Goal: Information Seeking & Learning: Learn about a topic

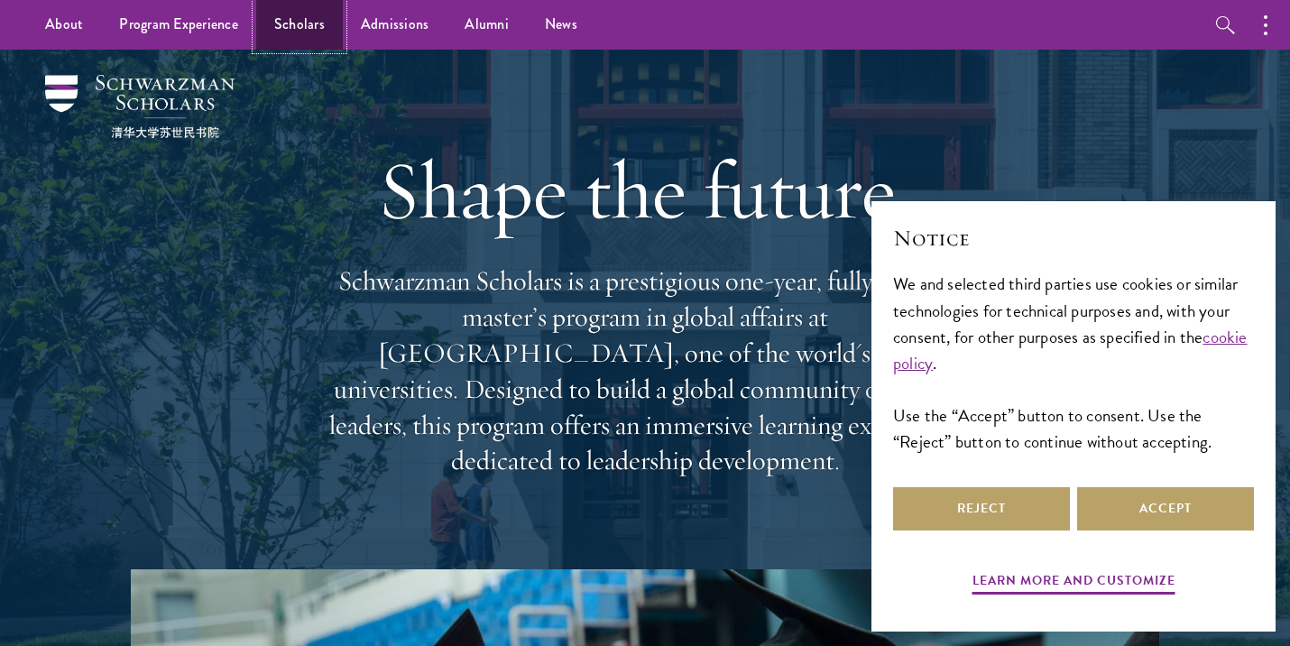
click at [293, 28] on link "Scholars" at bounding box center [299, 25] width 87 height 50
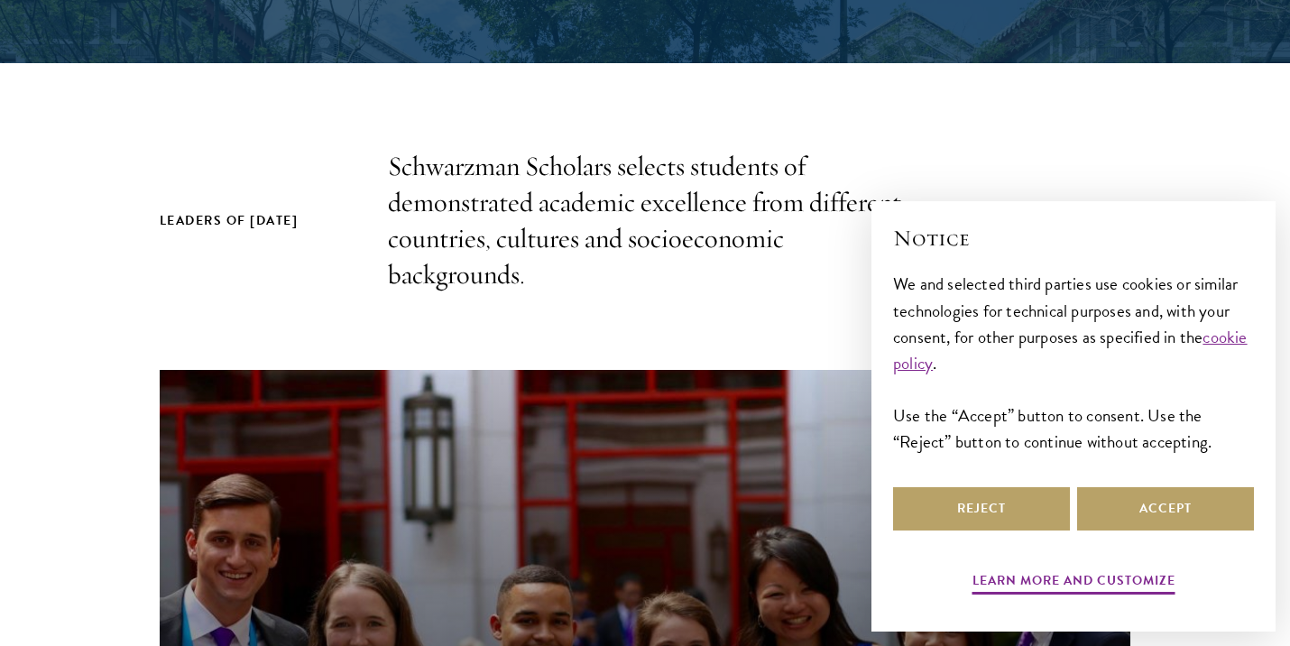
scroll to position [856, 0]
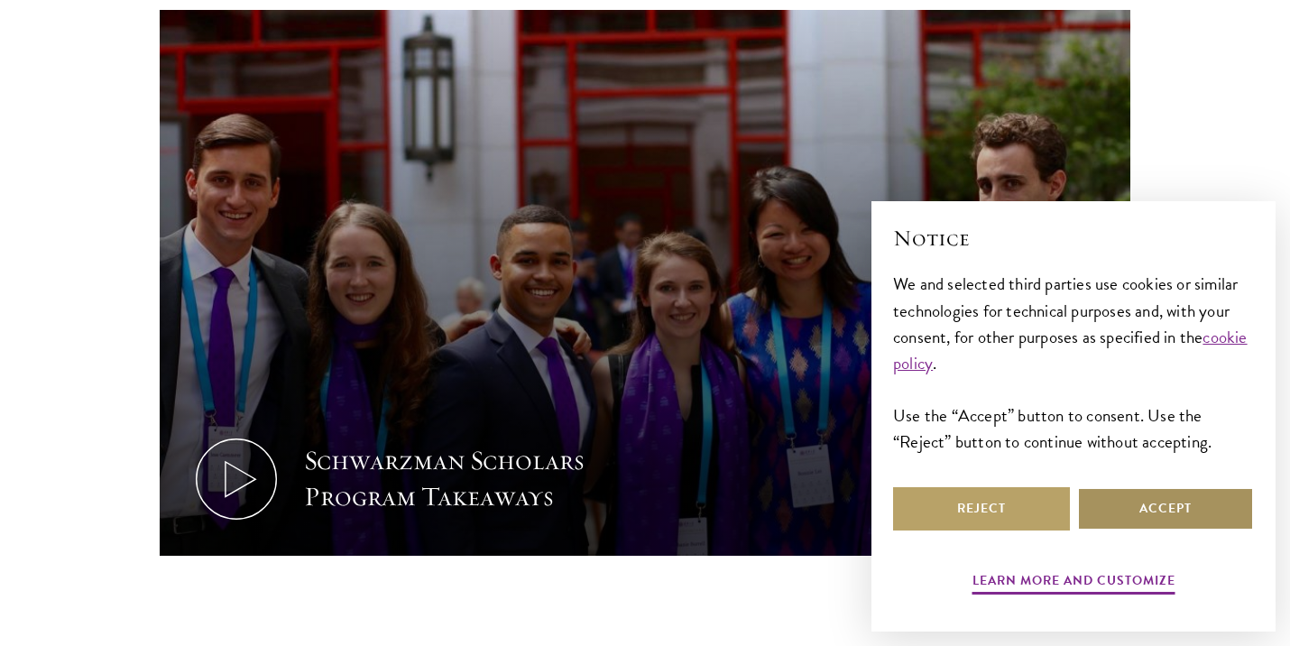
click at [1139, 519] on button "Accept" at bounding box center [1165, 508] width 177 height 43
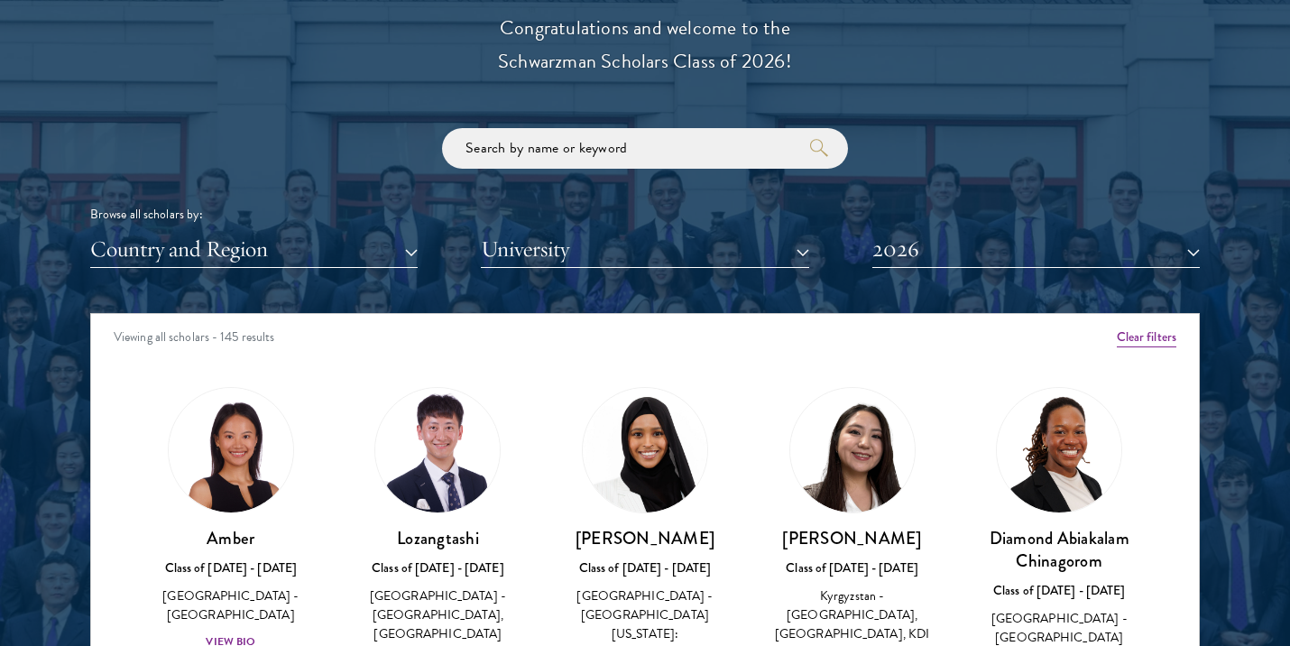
scroll to position [2269, 0]
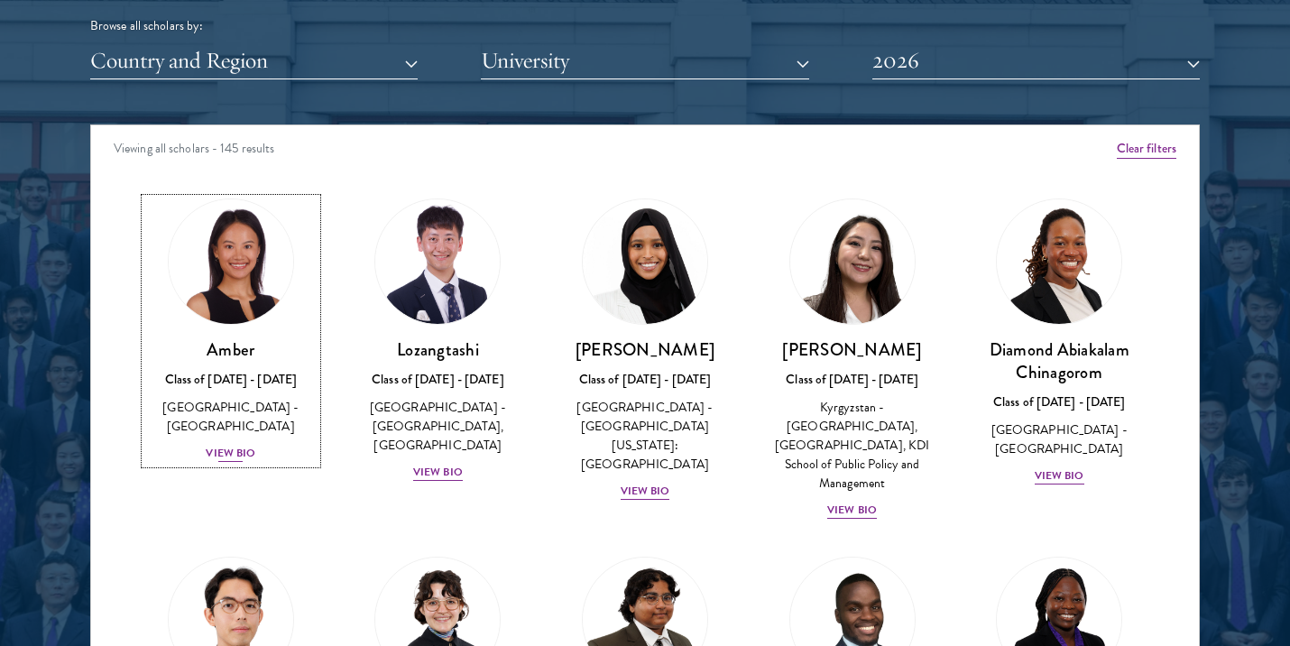
click at [237, 445] on div "View Bio" at bounding box center [231, 453] width 50 height 17
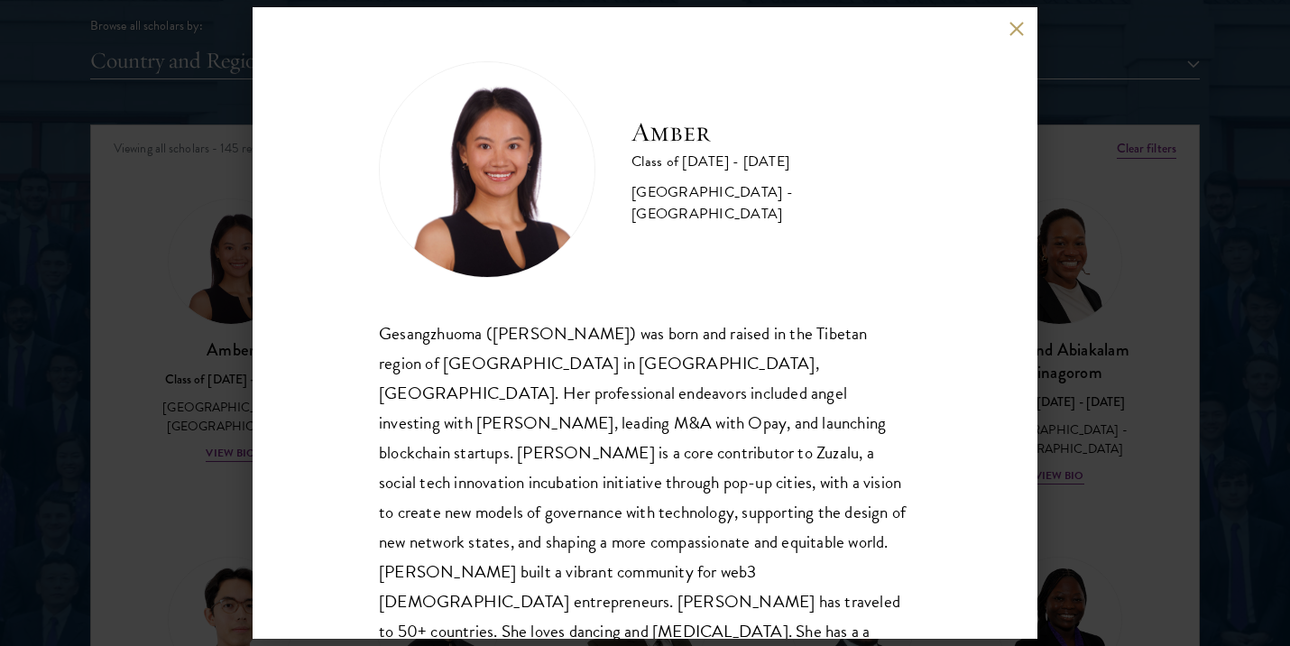
click at [208, 485] on div "Amber Class of 2025 - 2026 China - Peking University Gesangzhuoma (Amber) was b…" at bounding box center [645, 323] width 1290 height 646
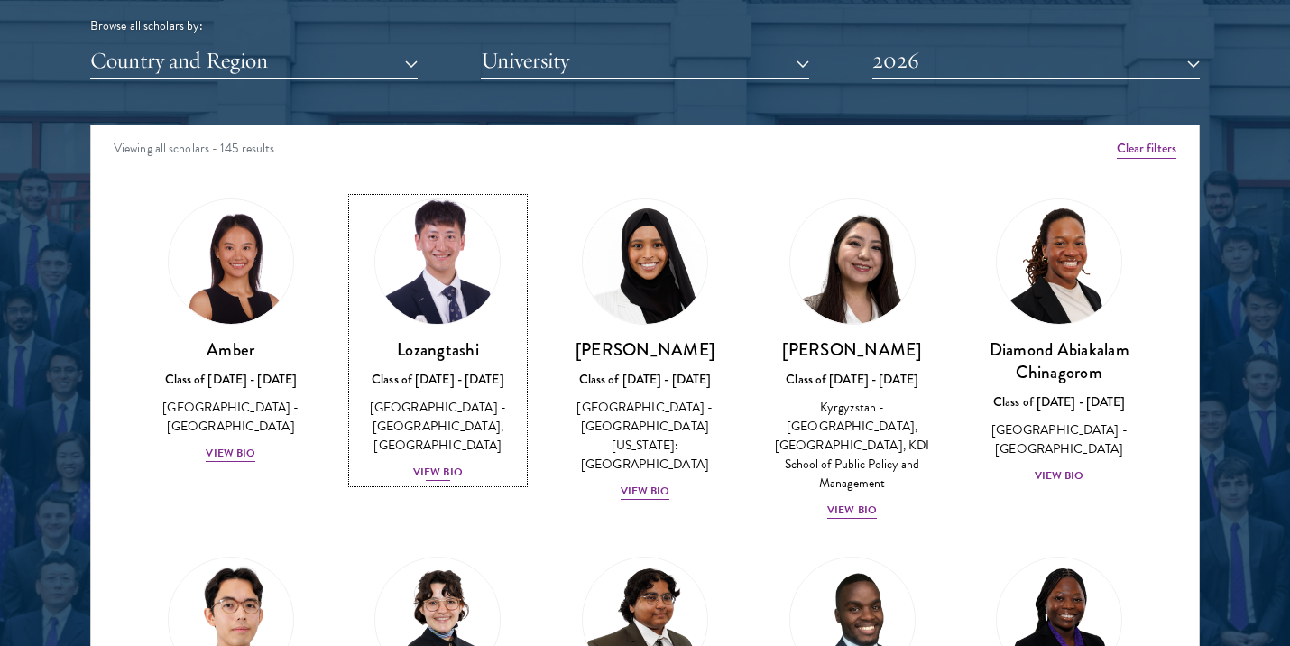
click at [428, 477] on div "View Bio" at bounding box center [438, 472] width 50 height 17
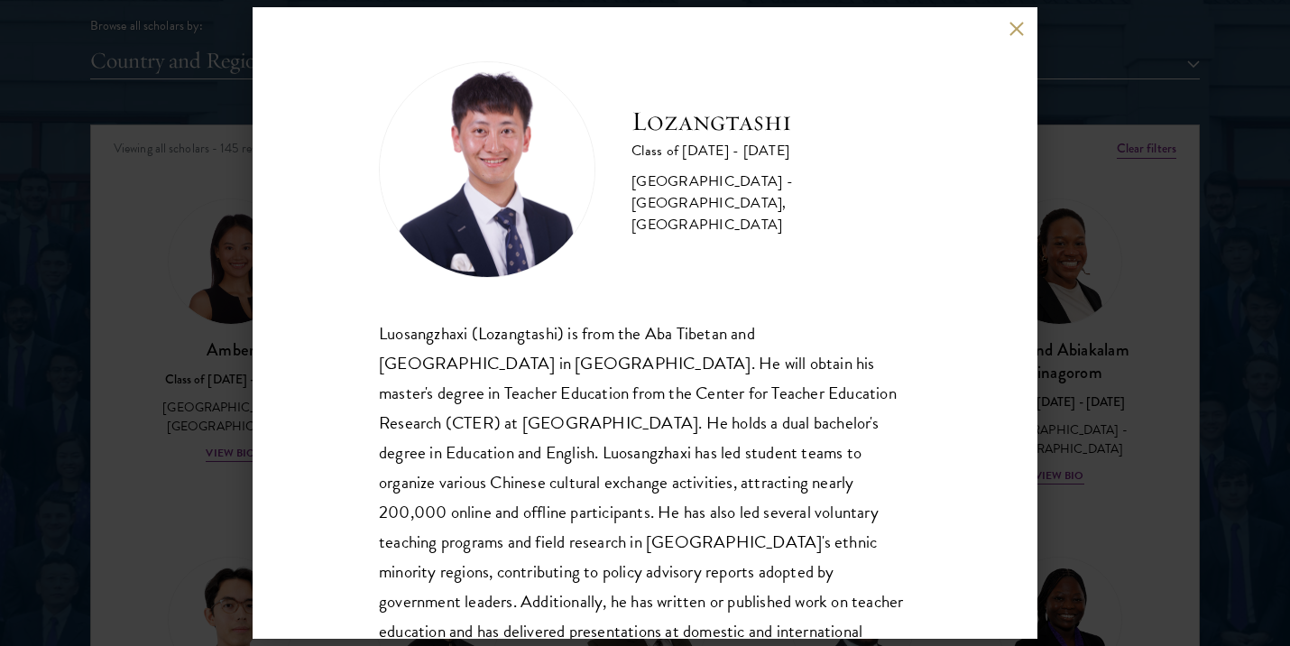
scroll to position [61, 0]
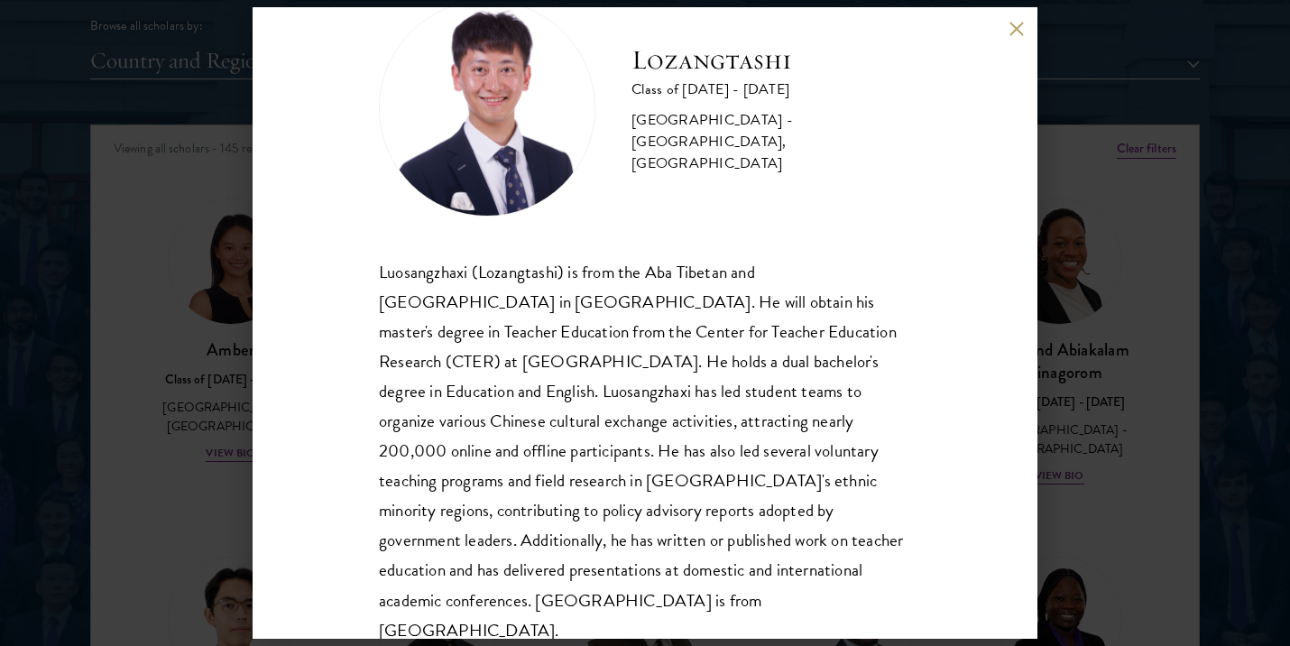
drag, startPoint x: 103, startPoint y: 504, endPoint x: 326, endPoint y: 408, distance: 242.9
click at [104, 504] on div "Lozangtashi Class of 2025 - 2026 China - South-Central Minzu University, Beijin…" at bounding box center [645, 323] width 1290 height 646
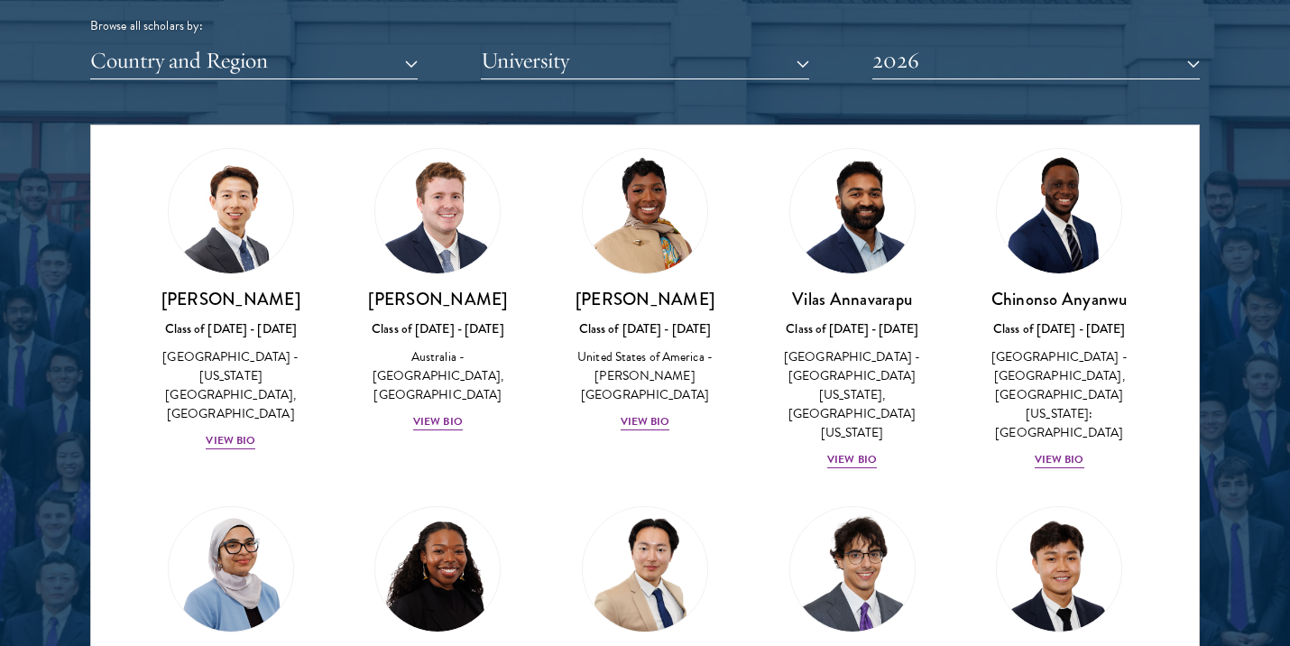
scroll to position [725, 0]
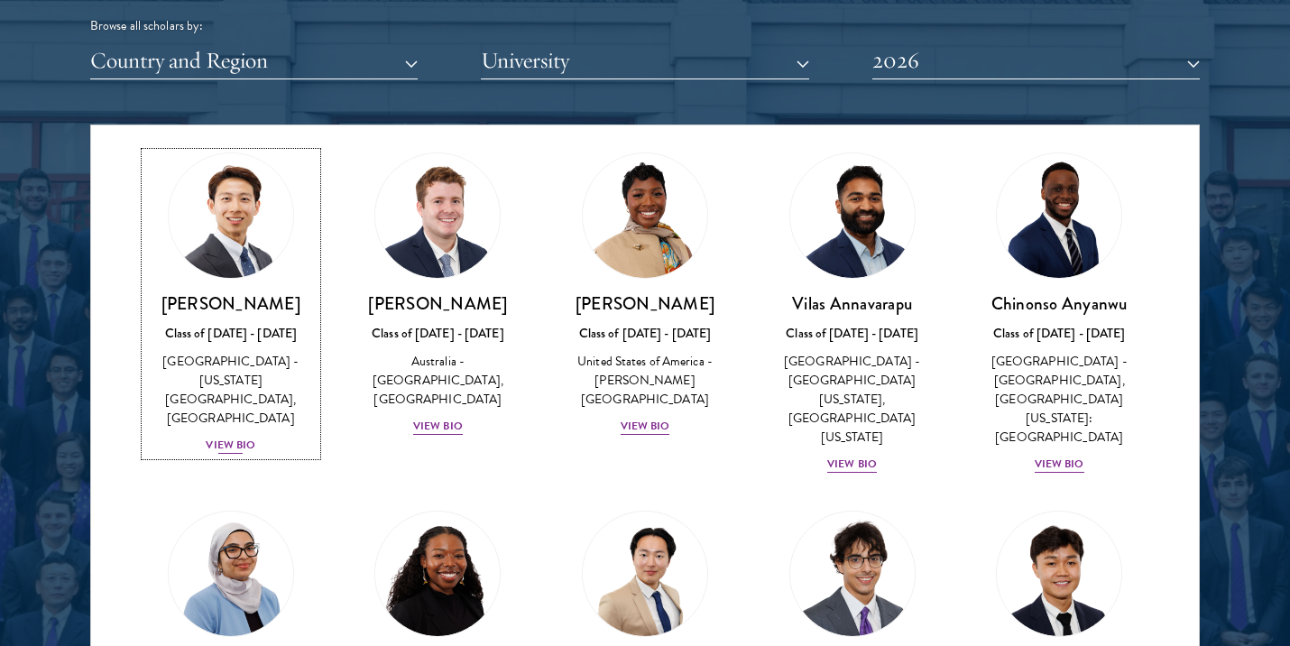
click at [237, 437] on div "View Bio" at bounding box center [231, 445] width 50 height 17
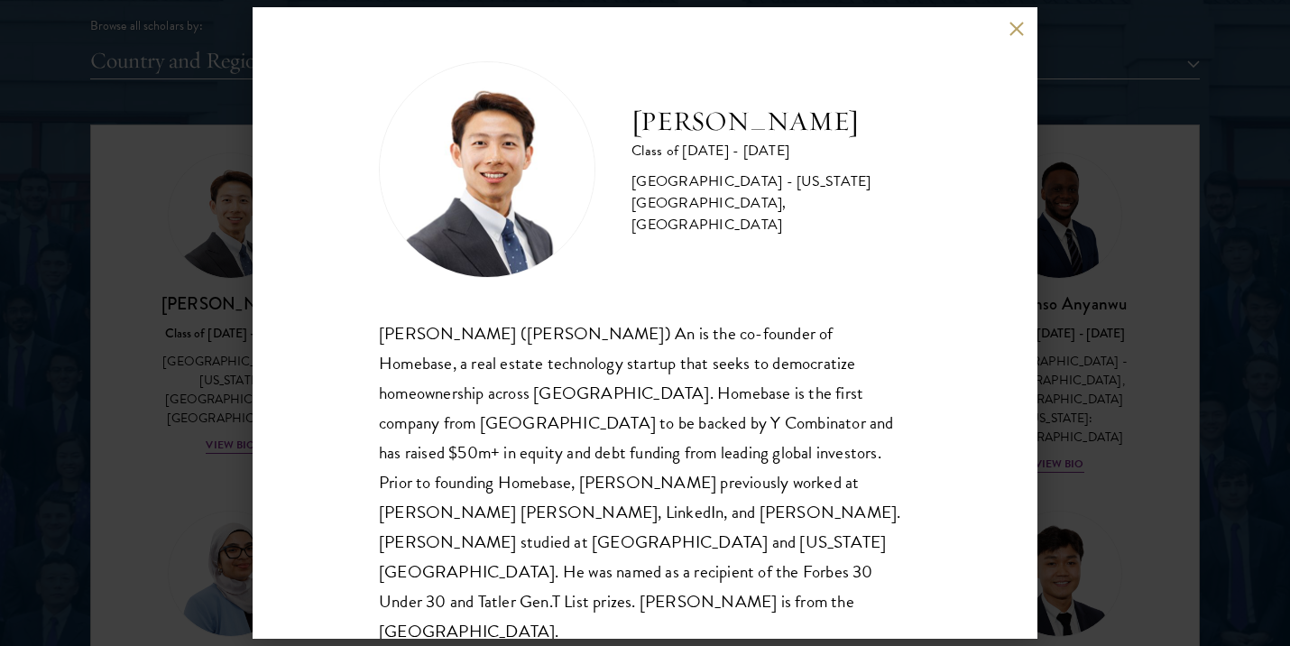
click at [184, 364] on div "Phillip An Class of 2025 - 2026 United States of America - California Institute…" at bounding box center [645, 323] width 1290 height 646
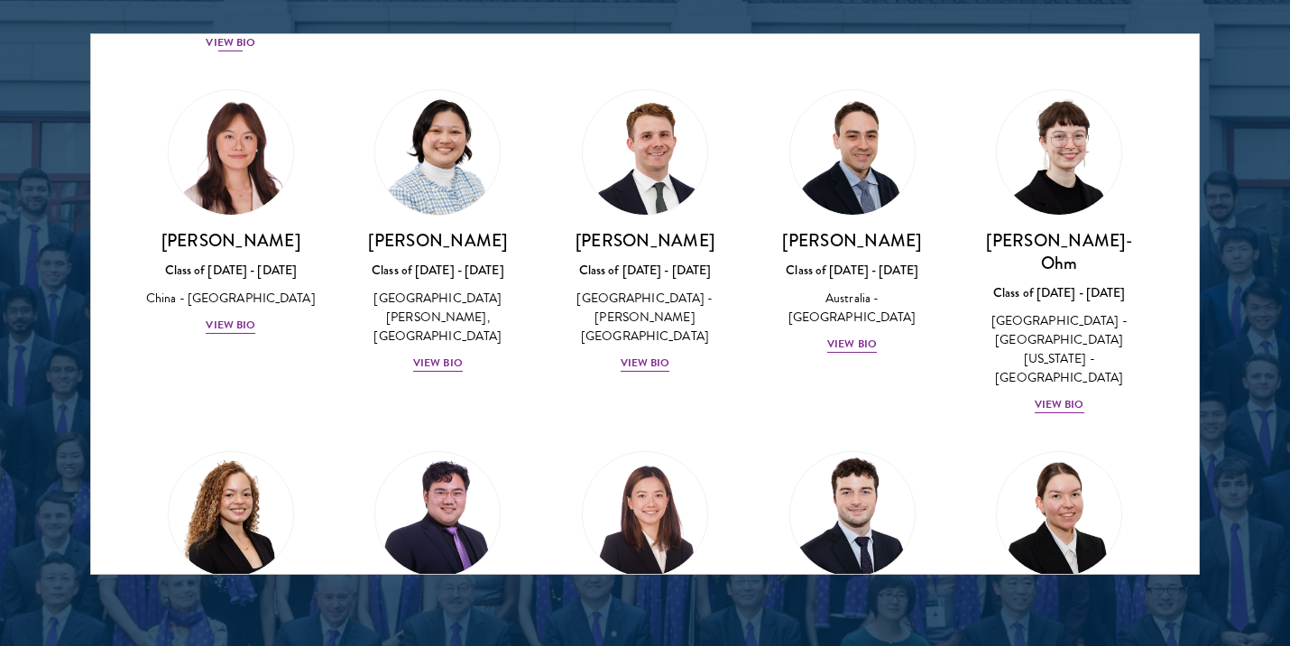
scroll to position [1918, 0]
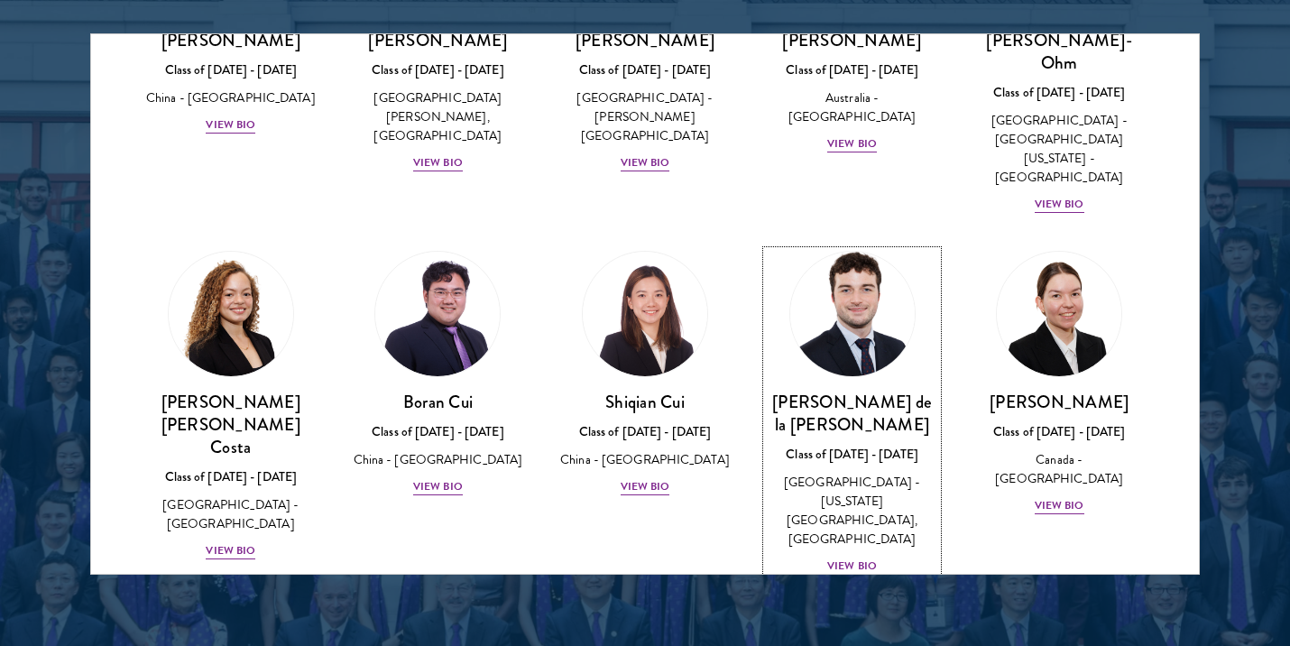
click at [859, 558] on div "View Bio" at bounding box center [852, 566] width 50 height 17
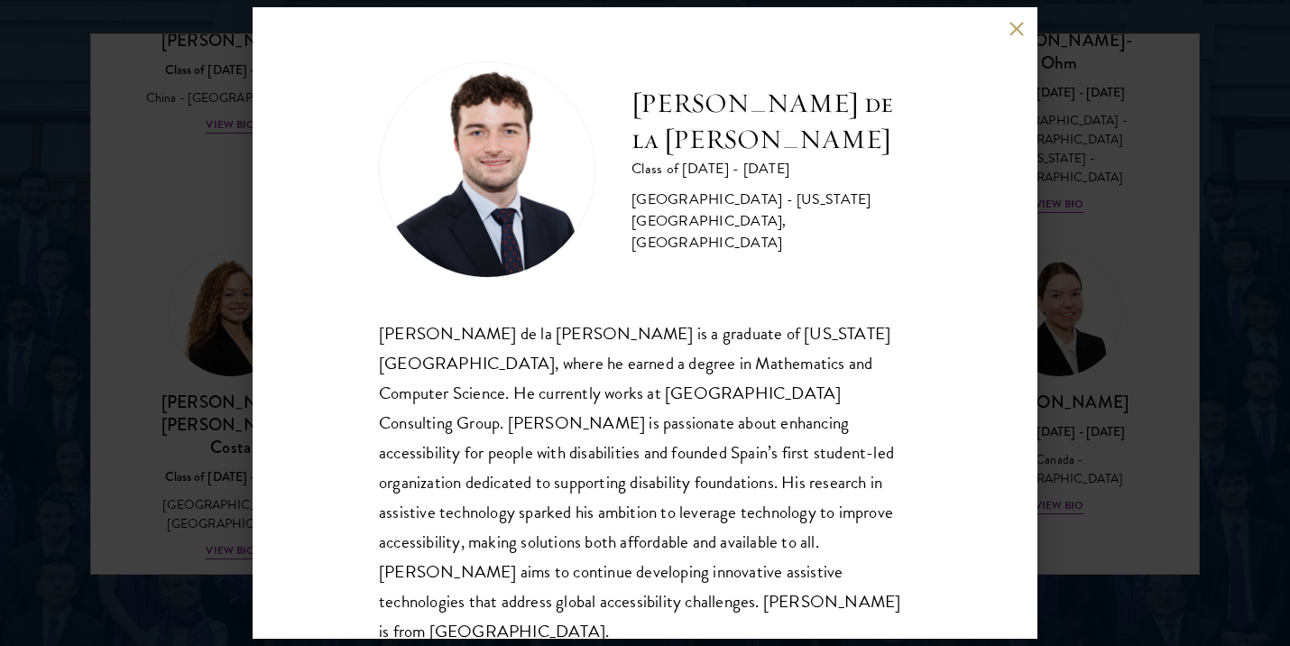
click at [1046, 326] on div "Gonzalo de la Cruz Class of 2025 - 2026 Spain - New York University, Abu Dhabi …" at bounding box center [645, 323] width 1290 height 646
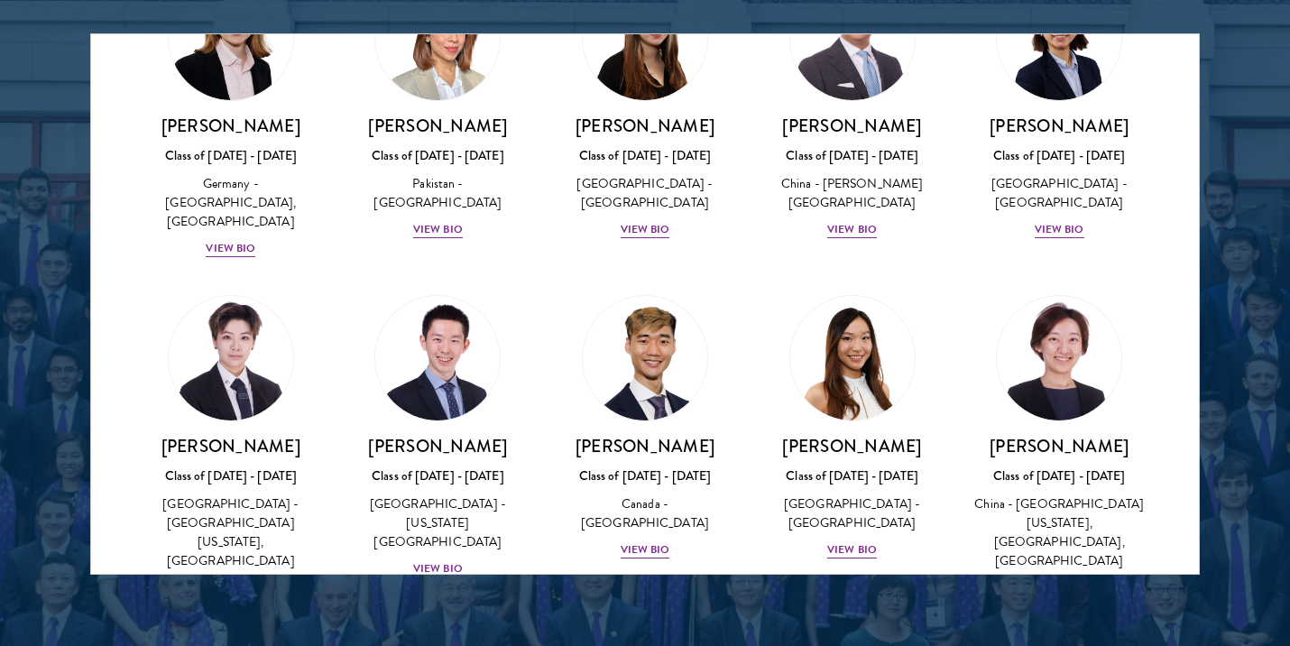
scroll to position [4597, 0]
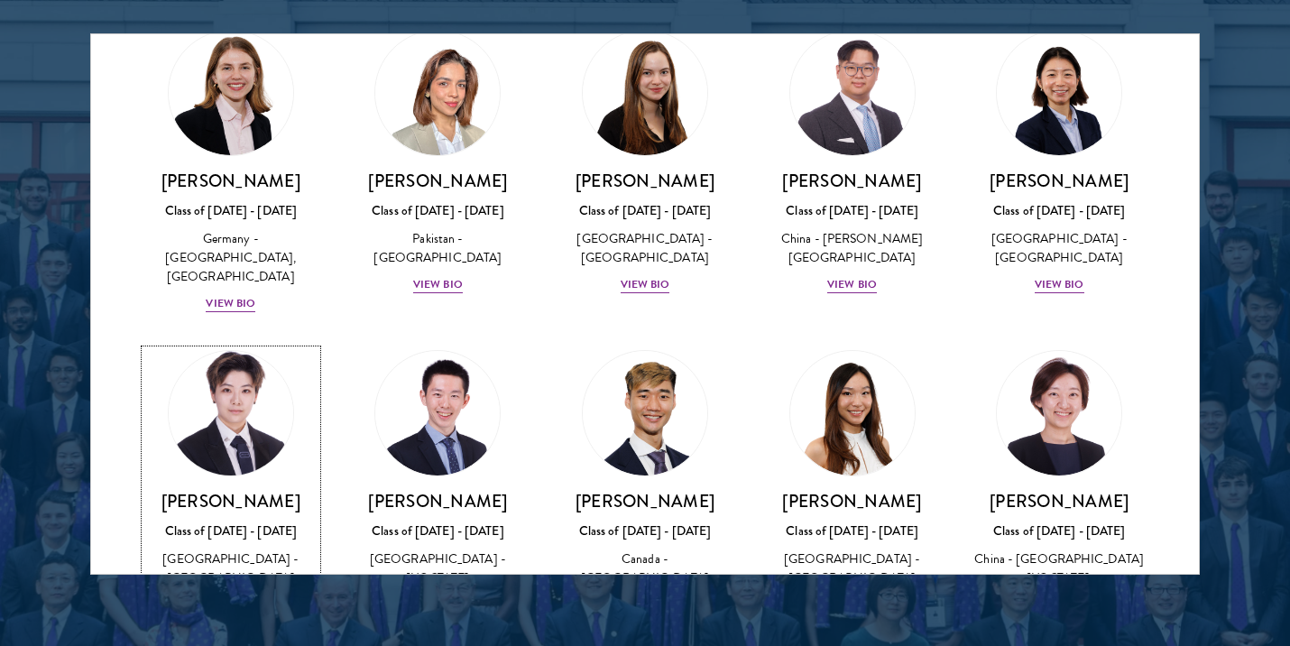
click at [222, 634] on div "View Bio" at bounding box center [231, 642] width 50 height 17
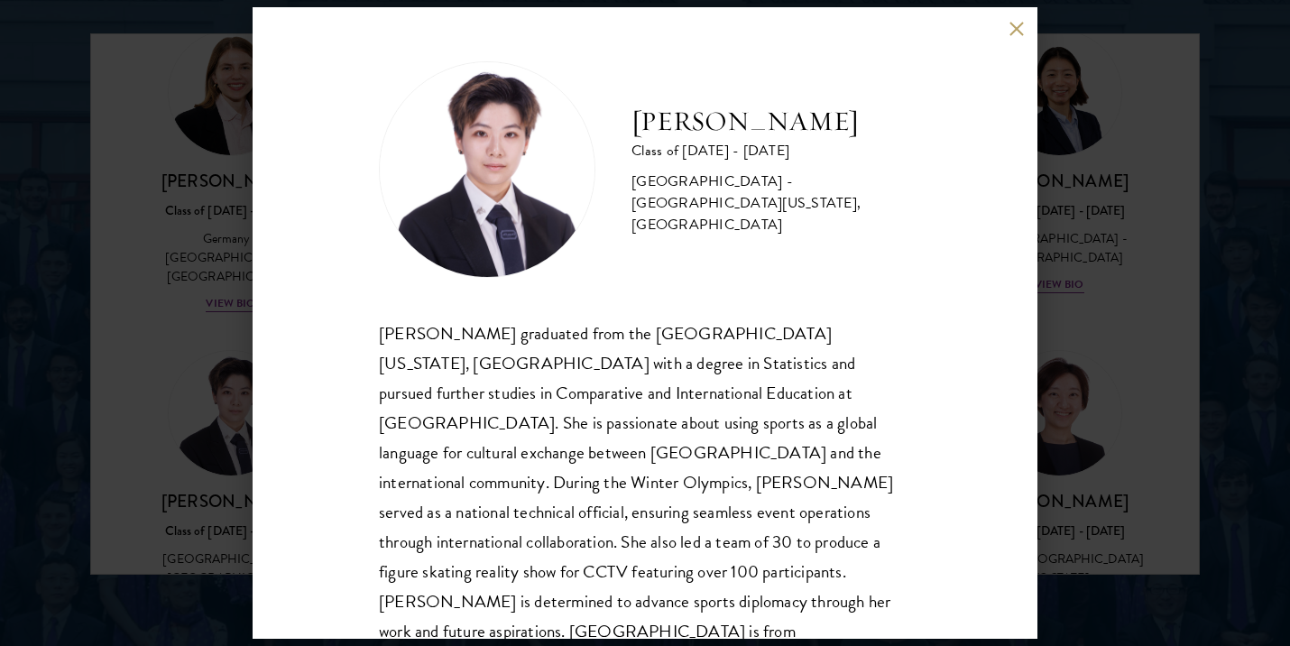
scroll to position [32, 0]
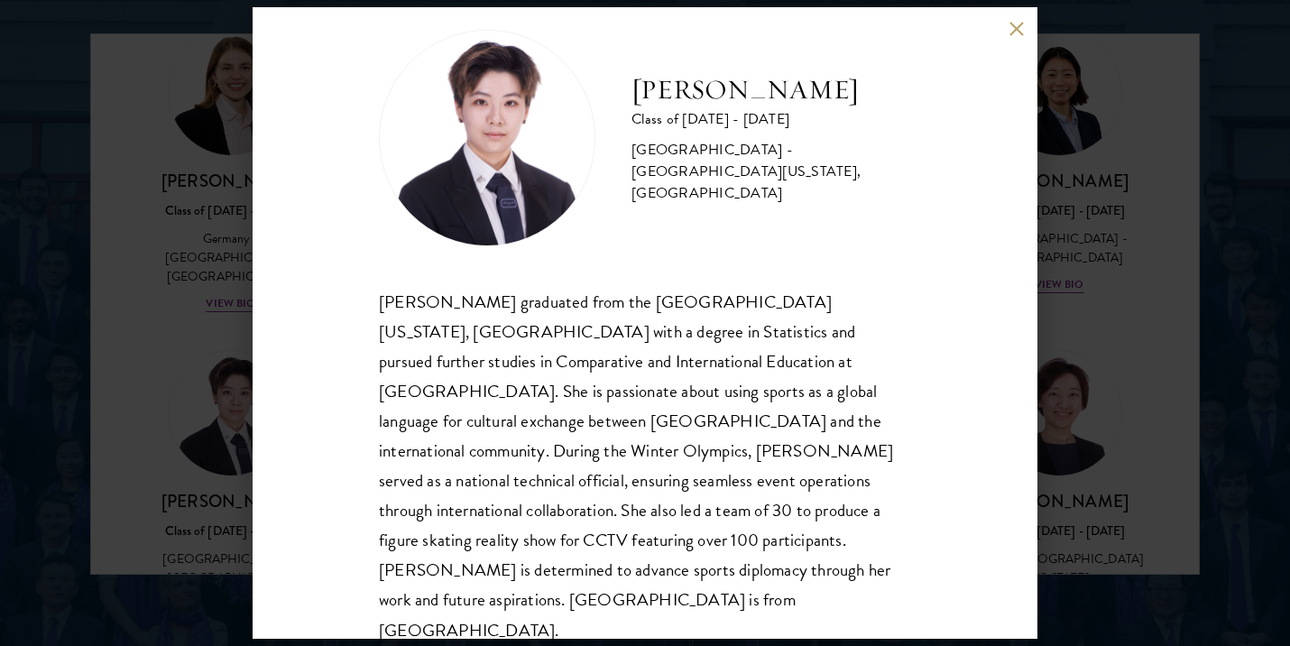
click at [211, 434] on div "Tianxin Li Class of 2025 - 2026 China - University of California, San Diego, Co…" at bounding box center [645, 323] width 1290 height 646
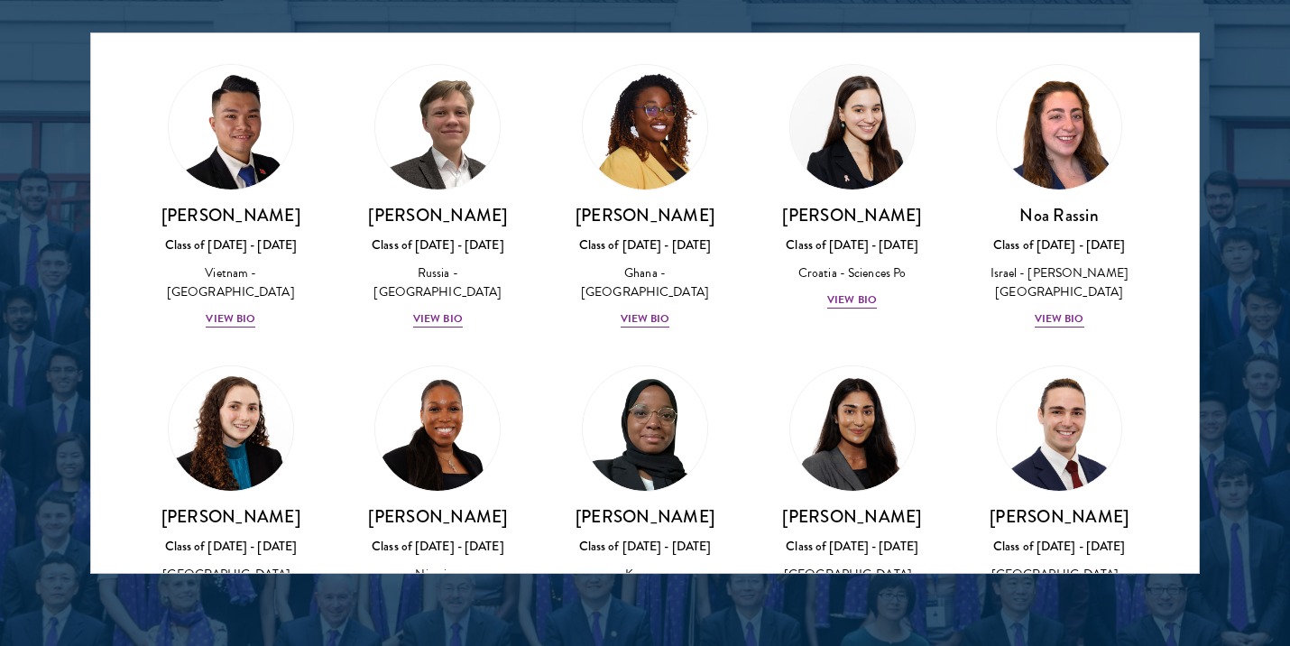
scroll to position [7041, 0]
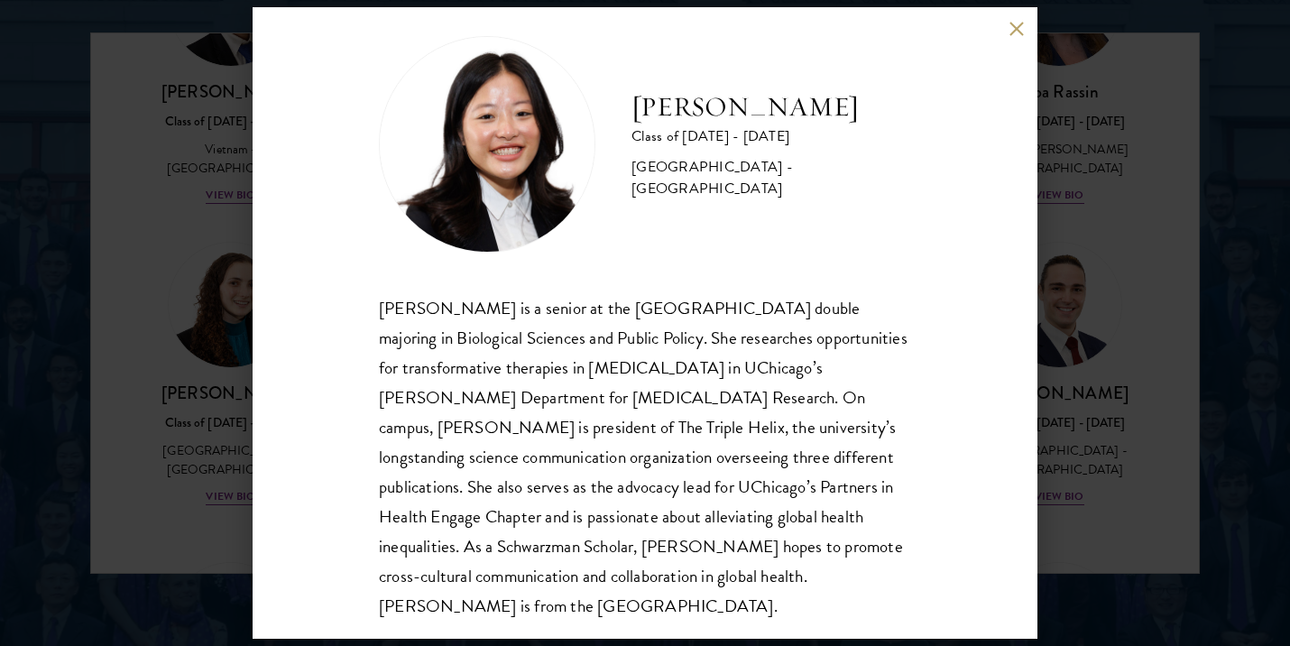
scroll to position [32, 0]
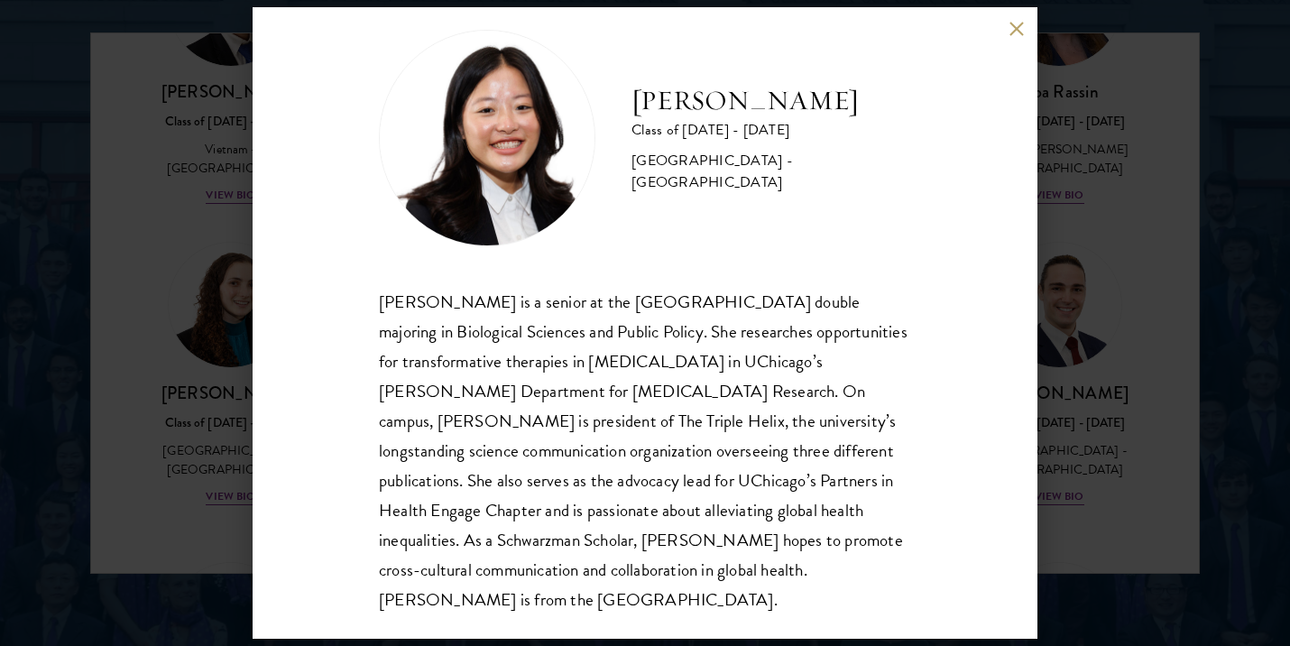
click at [167, 316] on div "Emily Shi Class of 2025 - 2026 United States of America - University of Chicago…" at bounding box center [645, 323] width 1290 height 646
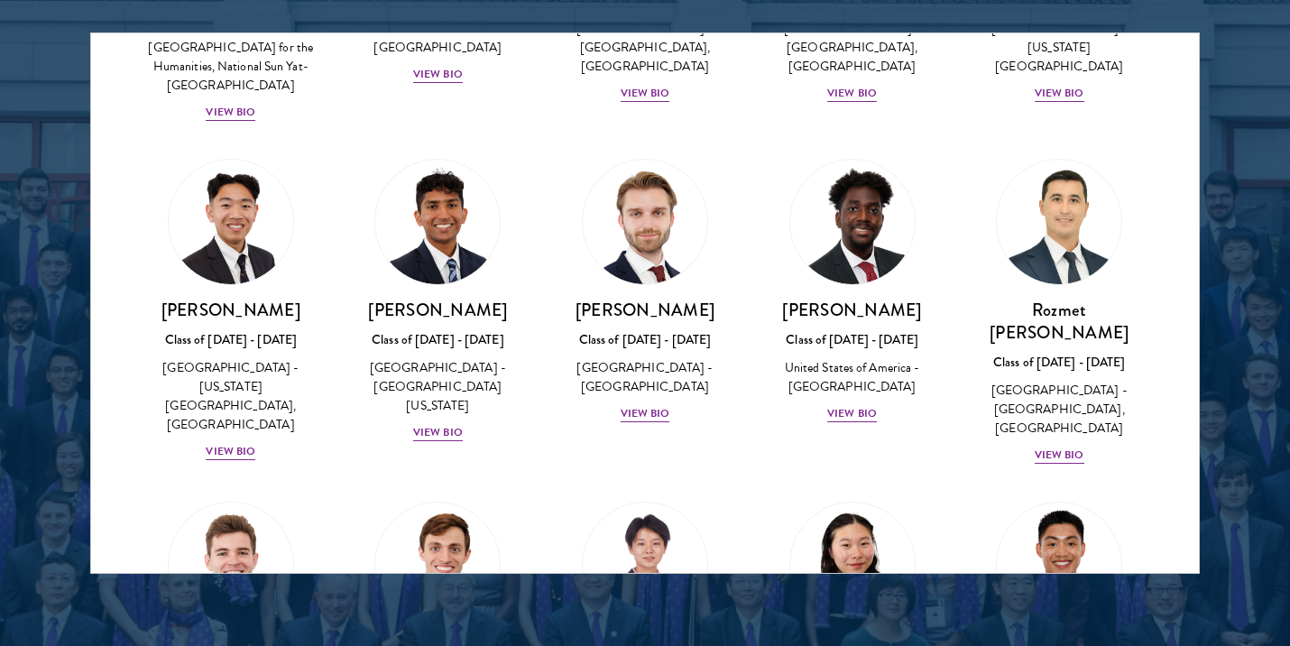
scroll to position [8204, 0]
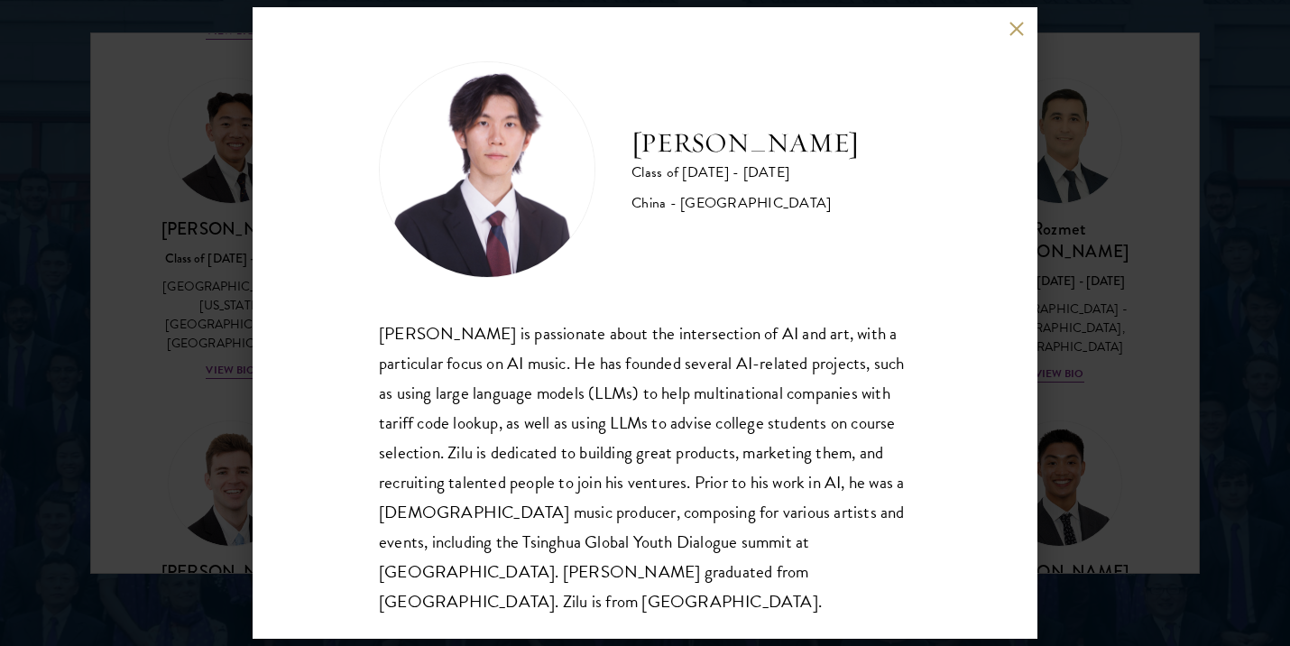
click at [197, 320] on div "Zilu Wang Class of 2025 - 2026 China - Cornell University Zilu Wang is passiona…" at bounding box center [645, 323] width 1290 height 646
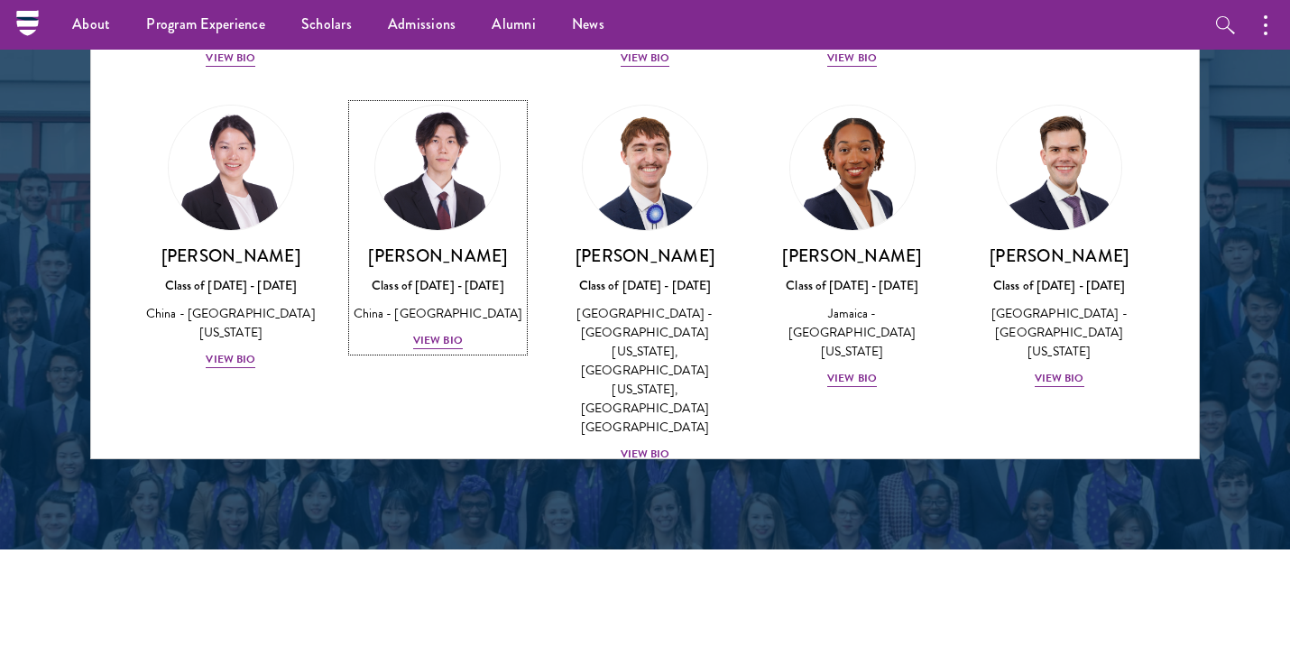
scroll to position [8813, 0]
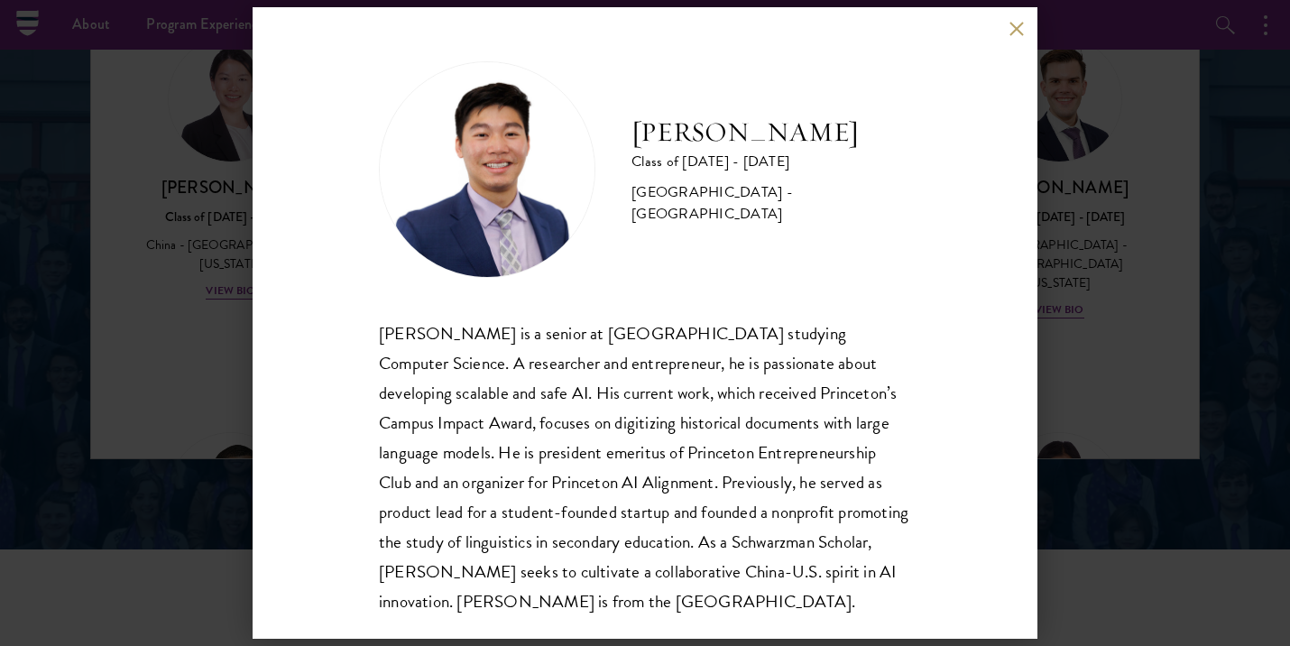
click at [1104, 133] on div "James Zhang Class of 2025 - 2026 United States of America - Princeton Universit…" at bounding box center [645, 323] width 1290 height 646
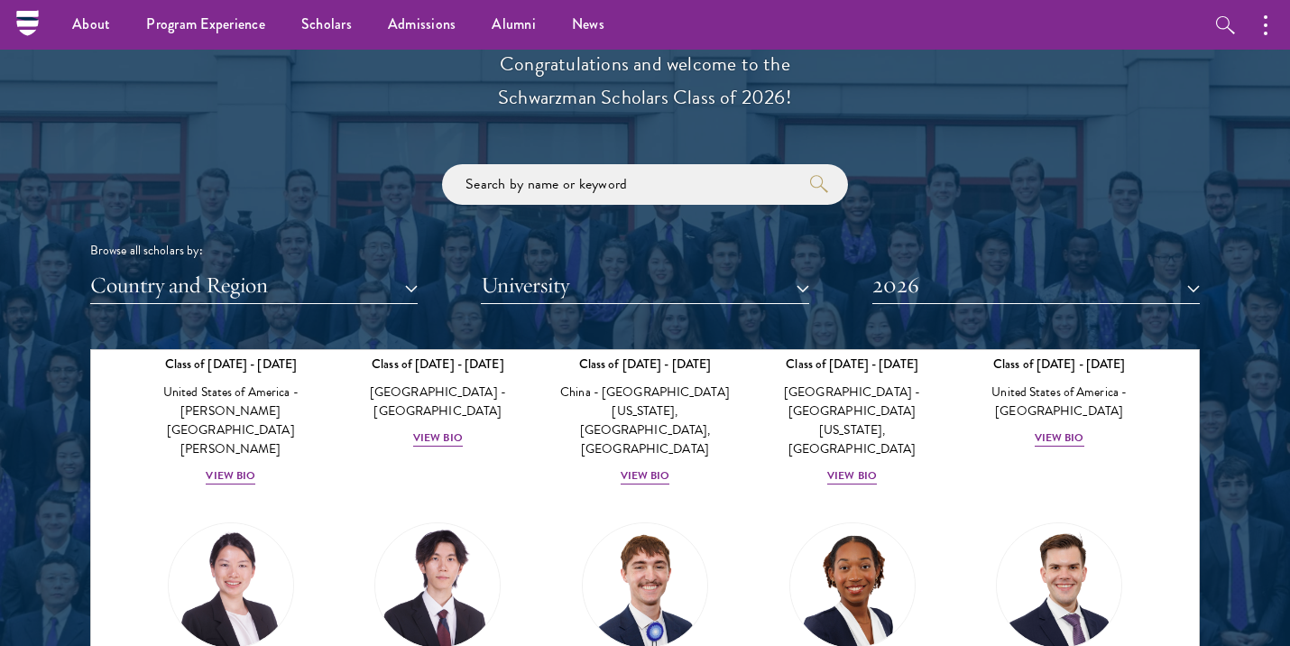
scroll to position [8761, 0]
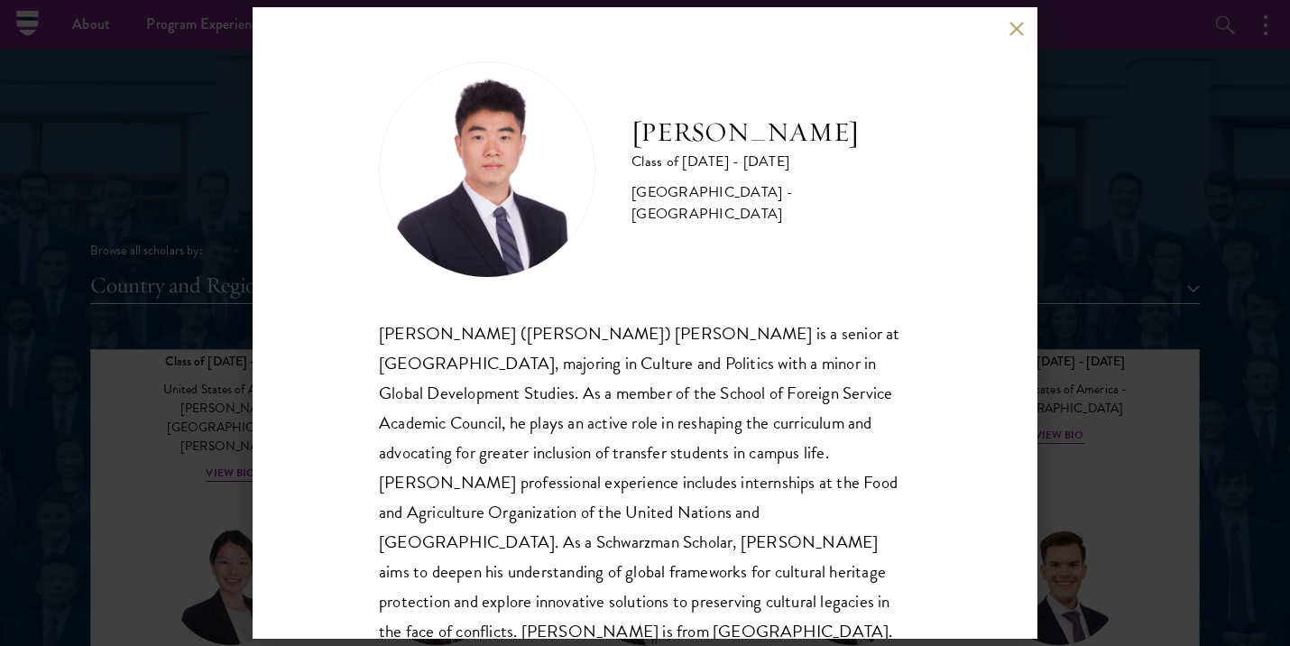
click at [1048, 510] on div "Harry Yang Class of 2025 - 2026 China - Georgetown University Zhou (Harry) Yang…" at bounding box center [645, 323] width 1290 height 646
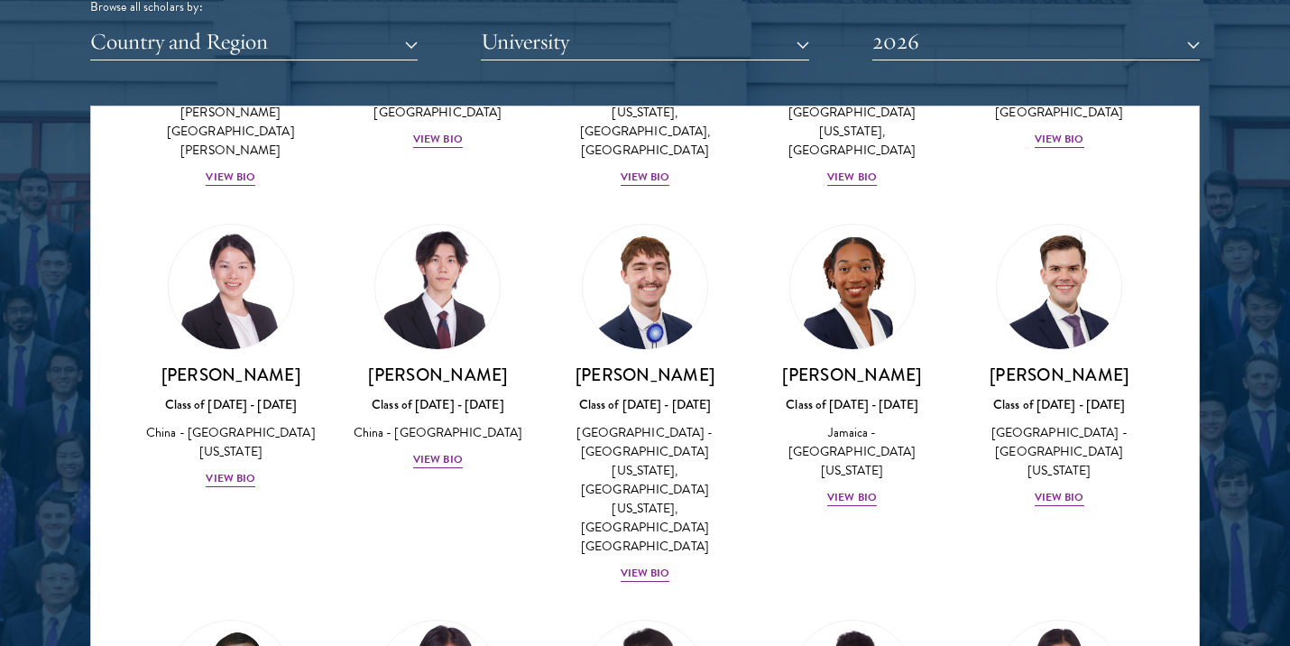
scroll to position [8599, 0]
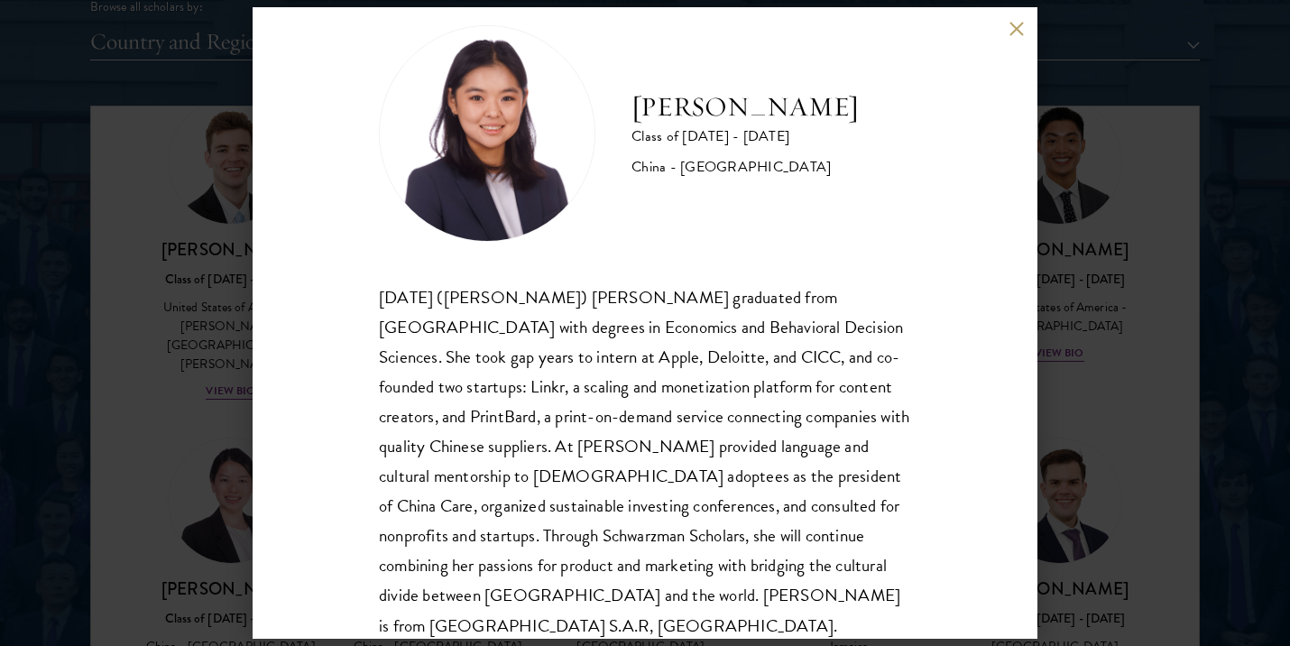
scroll to position [61, 0]
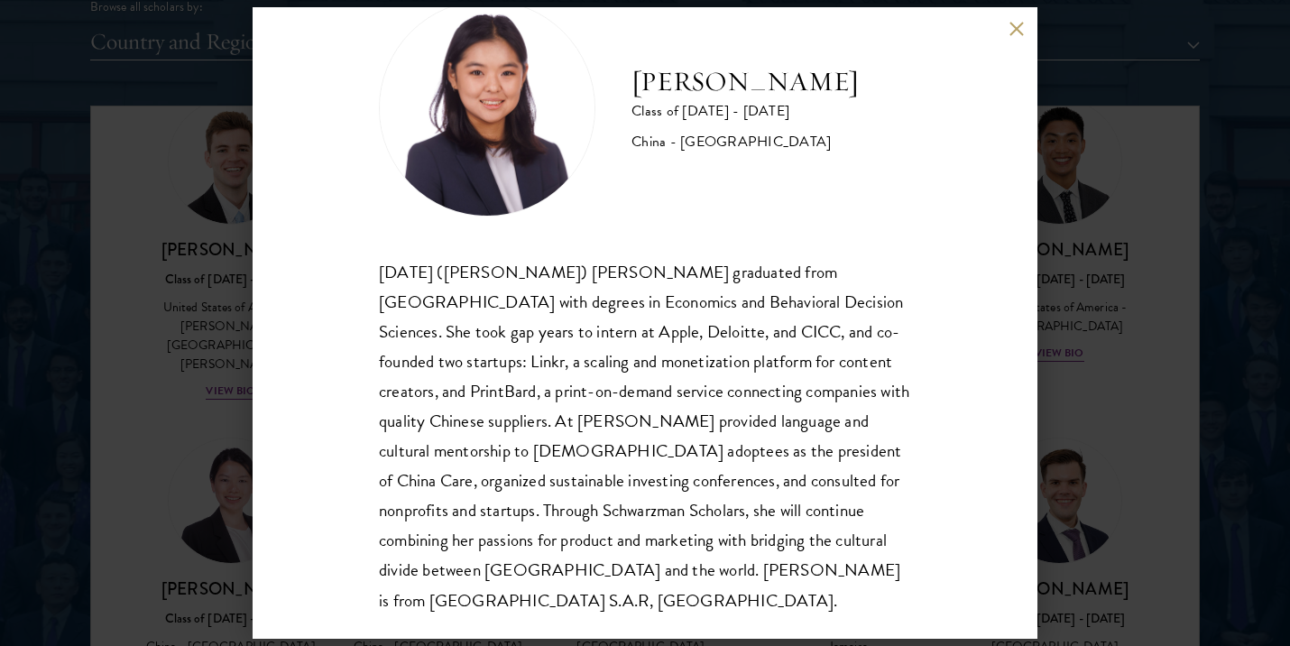
click at [120, 292] on div "Jing Jing Yang Class of 2025 - 2026 China - Brown University Xiaohan (Jing Jing…" at bounding box center [645, 323] width 1290 height 646
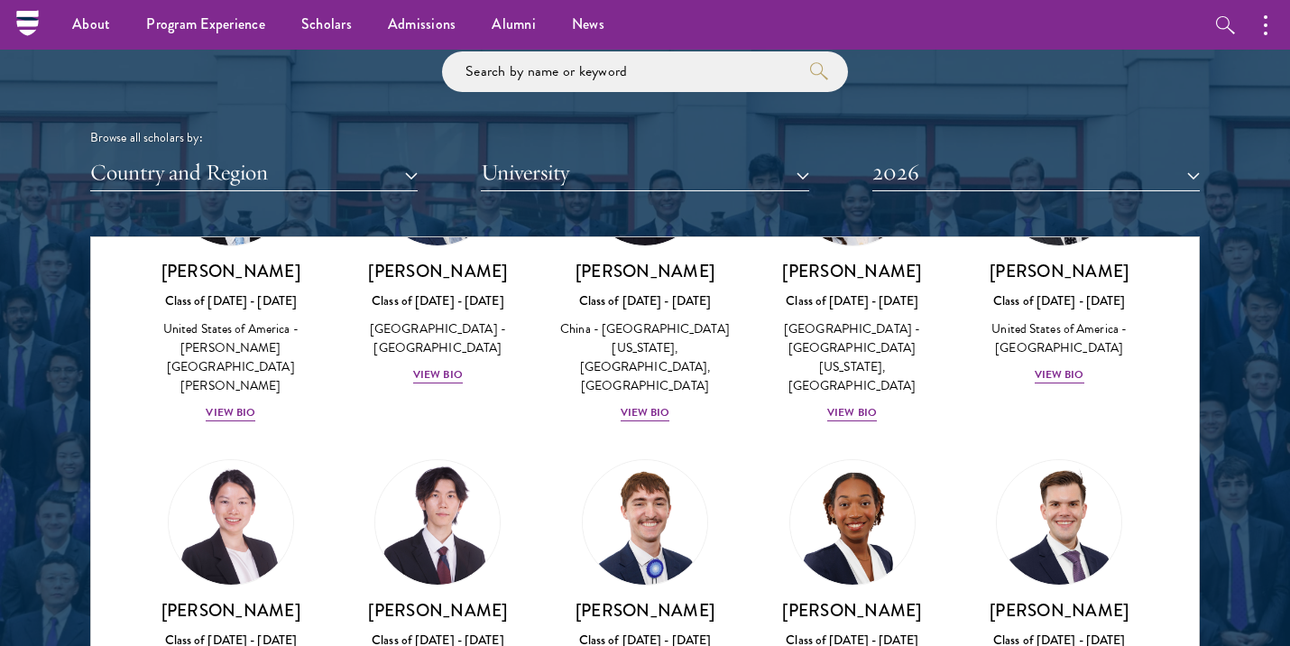
scroll to position [8707, 0]
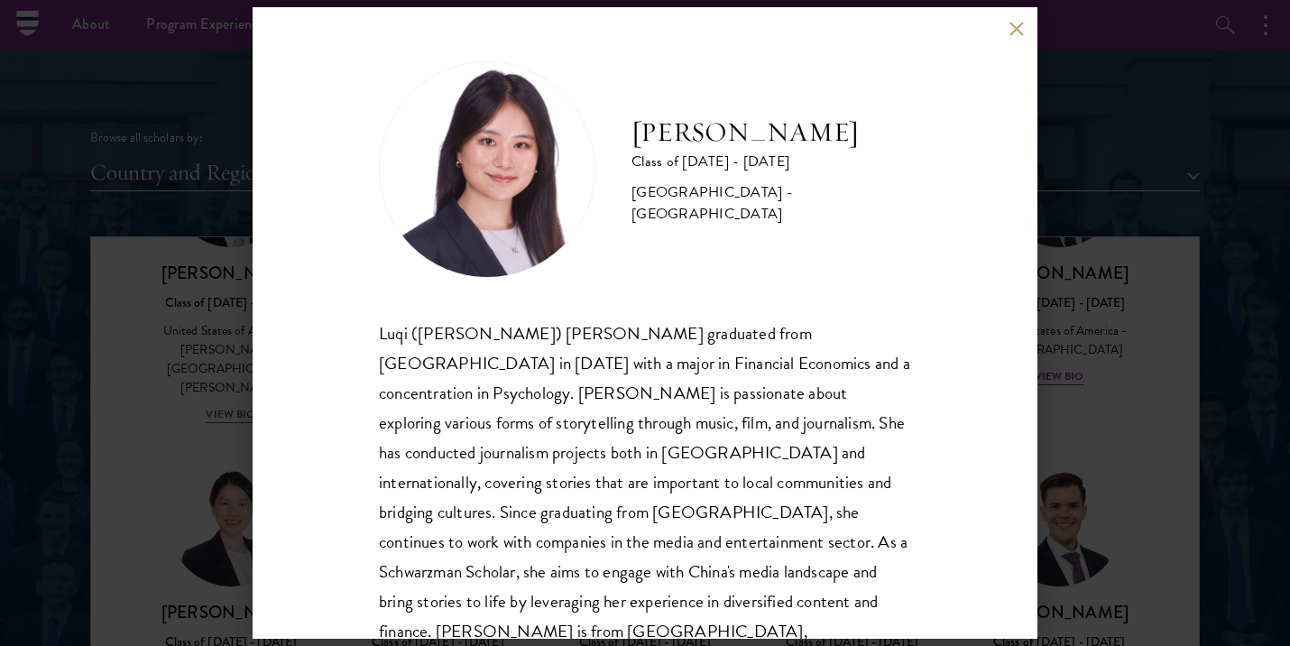
click at [200, 500] on div "Eva Wu Class of 2025 - 2026 China - Columbia University Luqi (Eva) Wu graduated…" at bounding box center [645, 323] width 1290 height 646
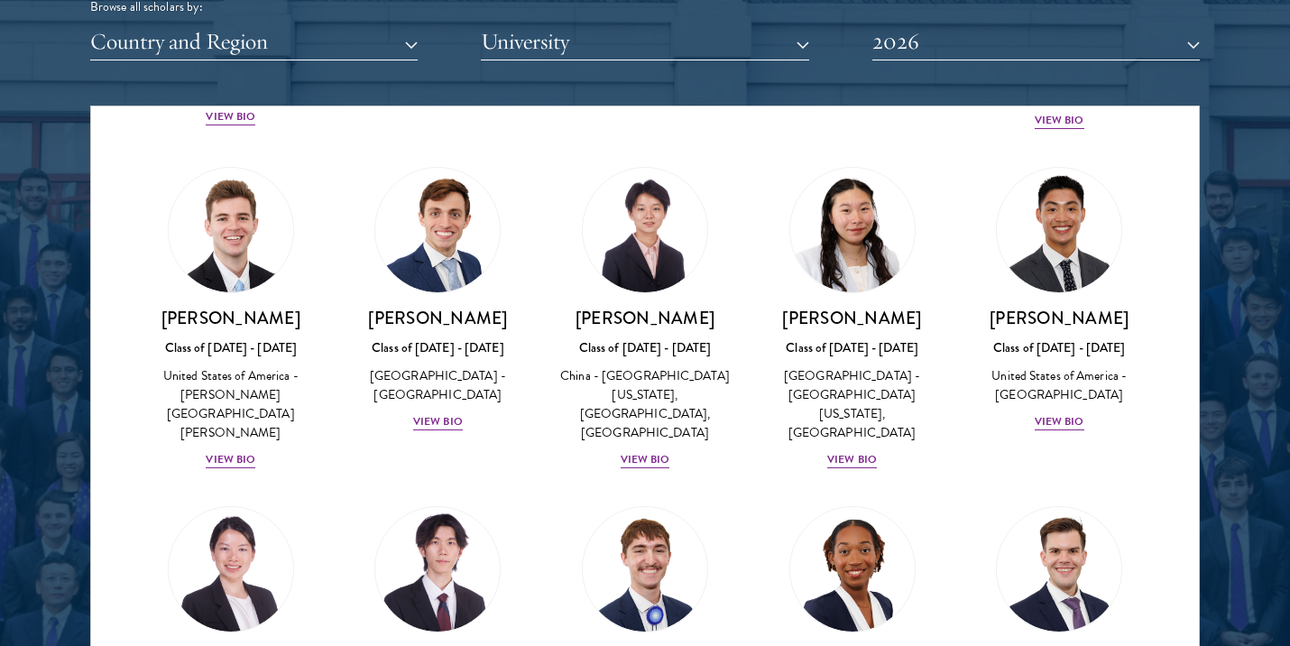
scroll to position [8168, 0]
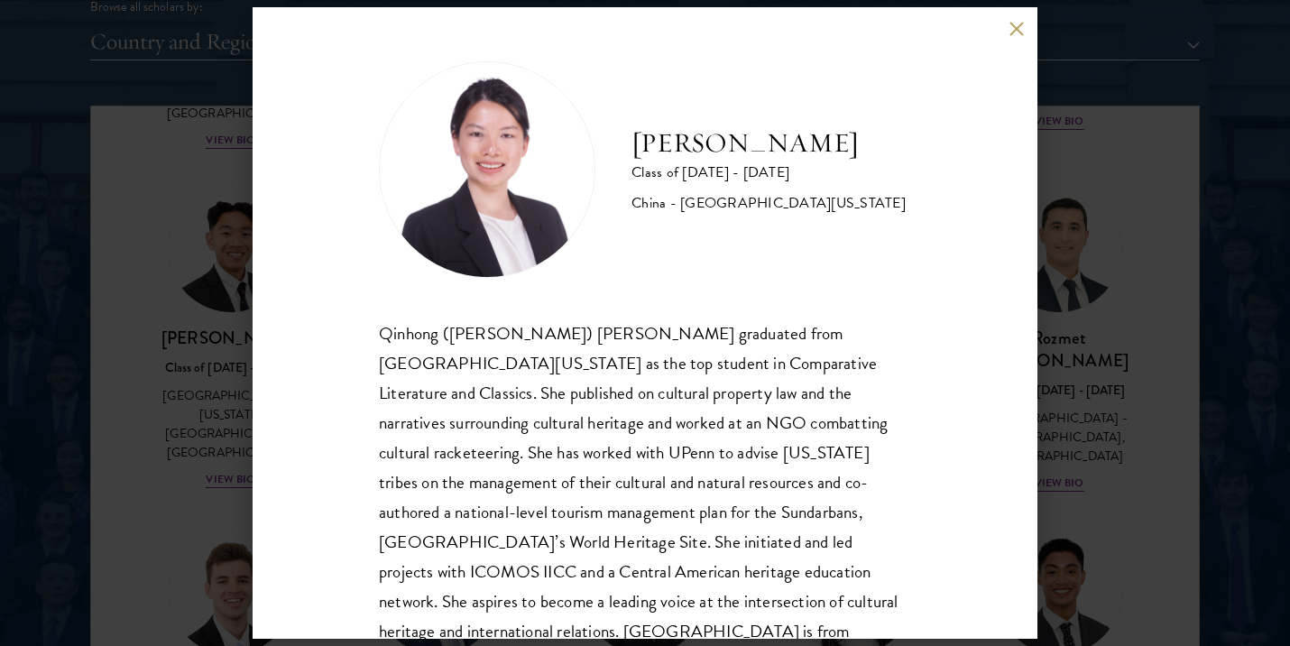
click at [219, 452] on div "Roxana Wang Class of 2025 - 2026 China - University of California, Berkeley Qin…" at bounding box center [645, 323] width 1290 height 646
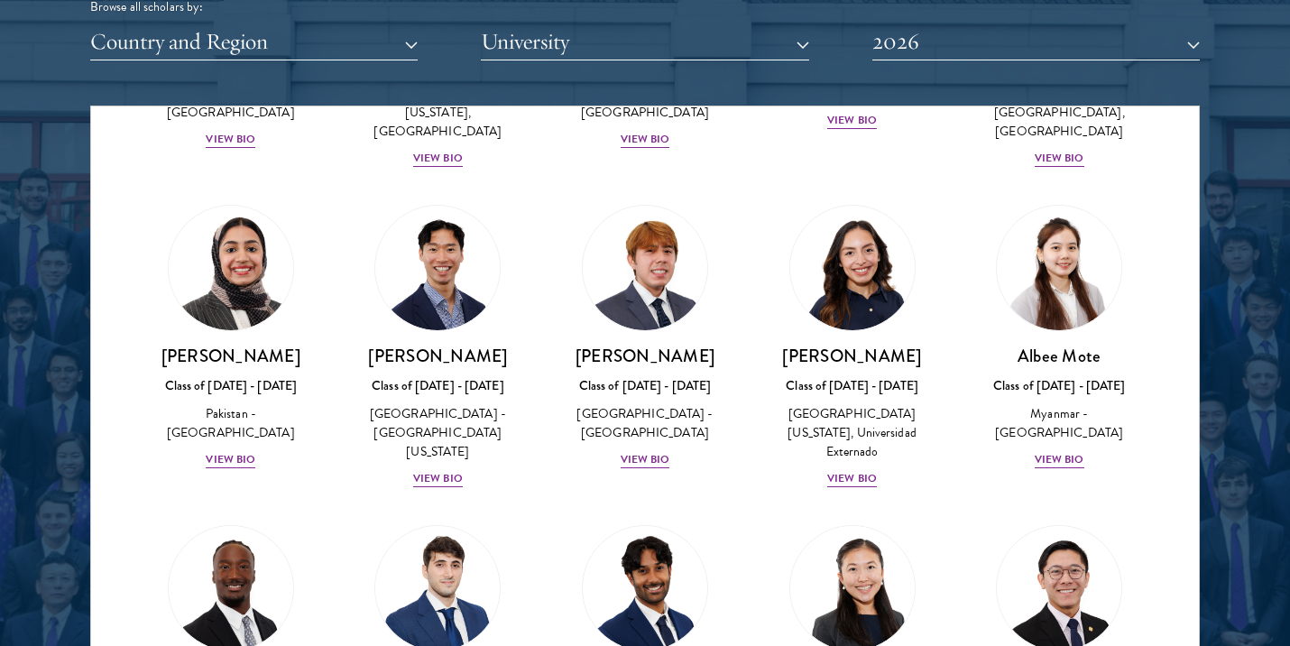
scroll to position [6098, 0]
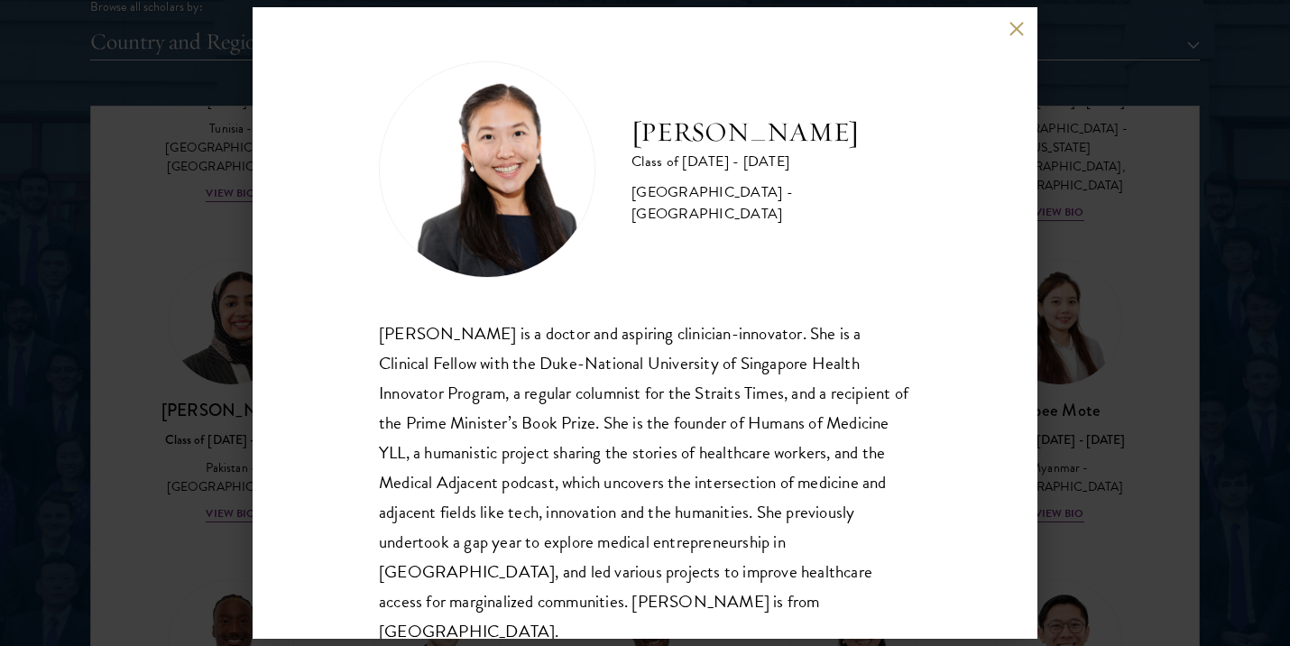
click at [152, 506] on div "Yu Ci Faye Ng Class of 2025 - 2026 Singapore - National University of Singapore…" at bounding box center [645, 323] width 1290 height 646
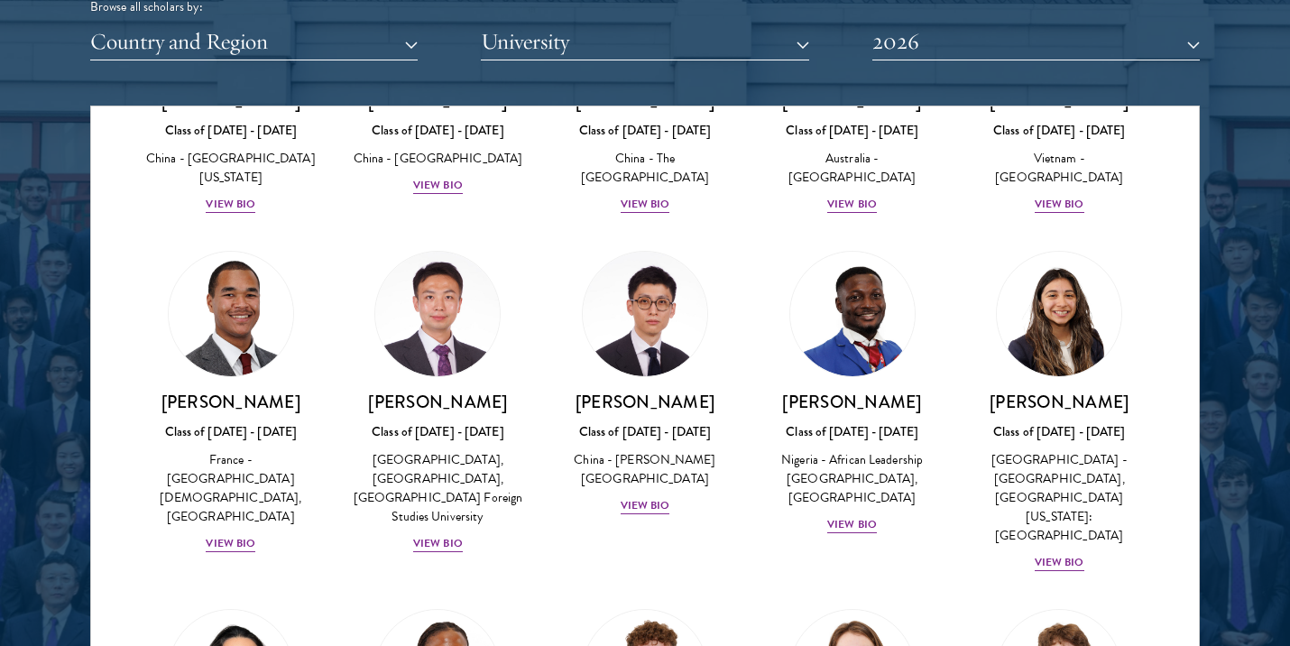
scroll to position [5130, 0]
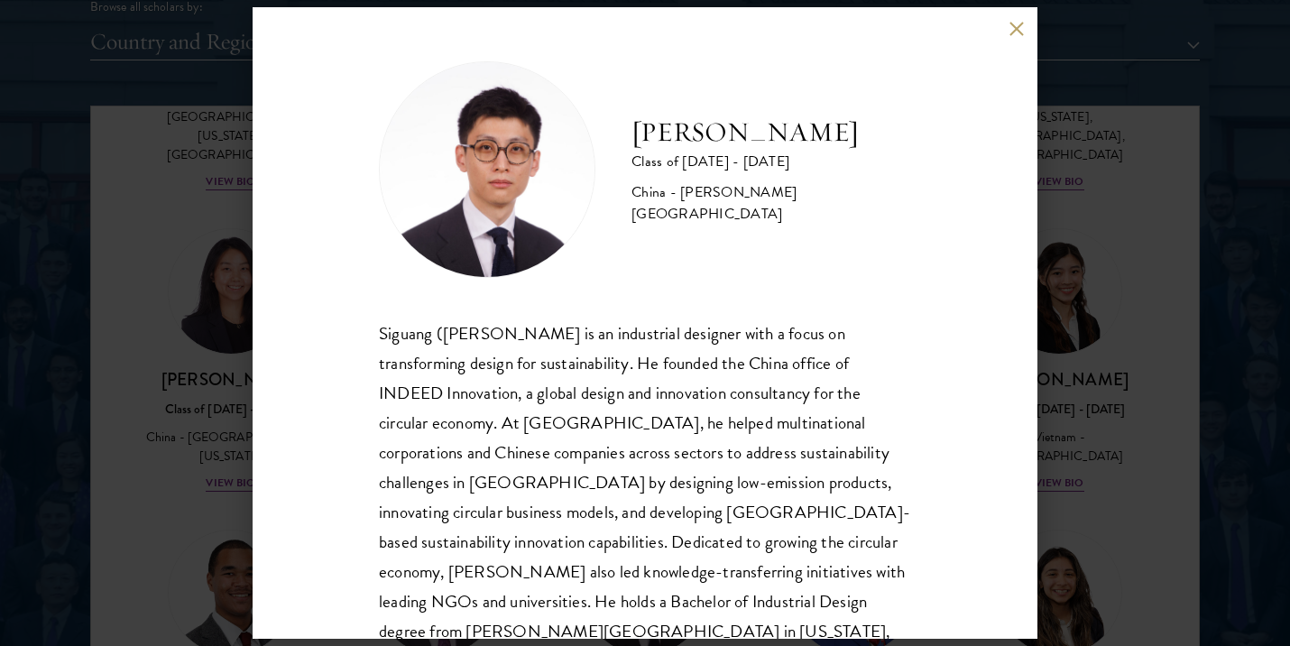
click at [291, 468] on div "Dominic Ma Class of 2025 - 2026 China - Pratt Institute Siguang (Dominic) Ma is…" at bounding box center [645, 323] width 785 height 632
click at [211, 498] on div "Dominic Ma Class of 2025 - 2026 China - Pratt Institute Siguang (Dominic) Ma is…" at bounding box center [645, 323] width 1290 height 646
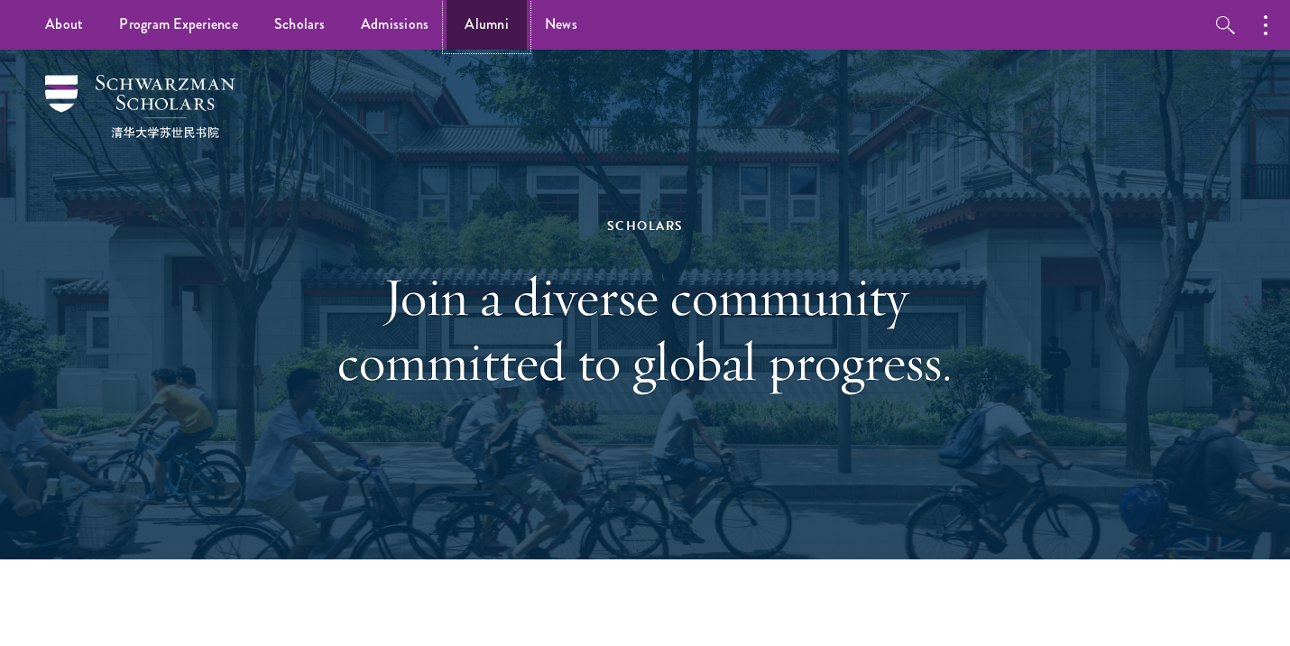
click at [491, 26] on link "Alumni" at bounding box center [487, 25] width 80 height 50
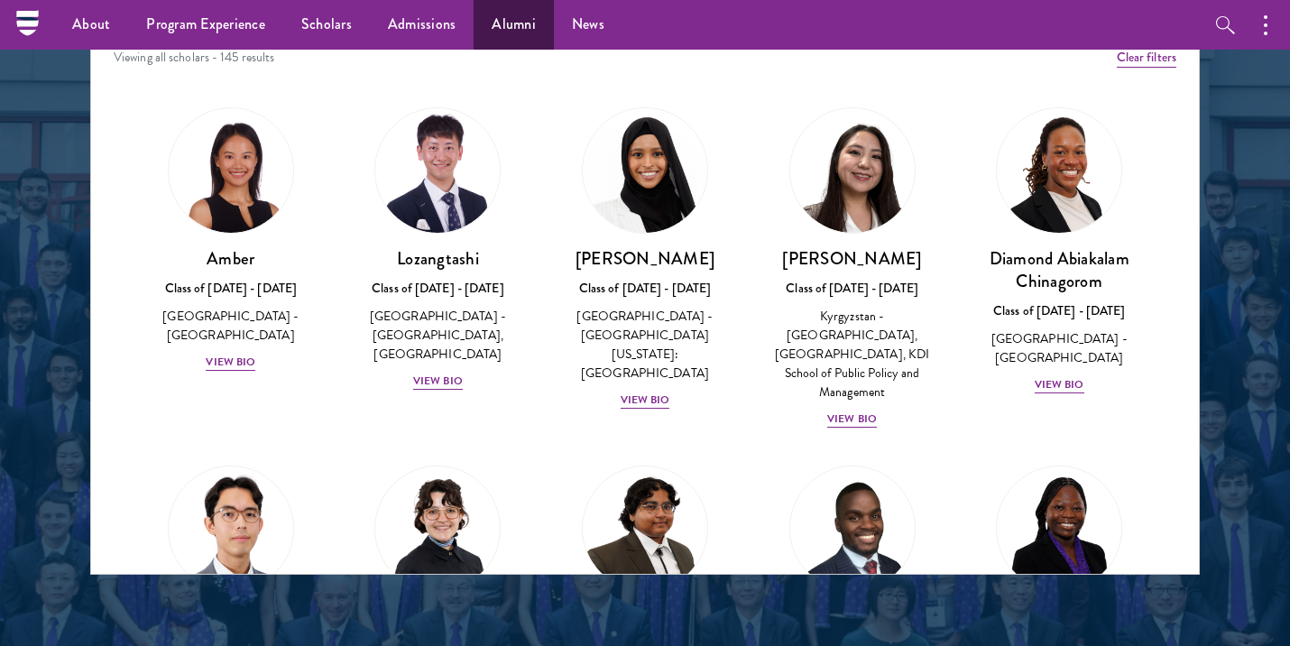
scroll to position [2269, 0]
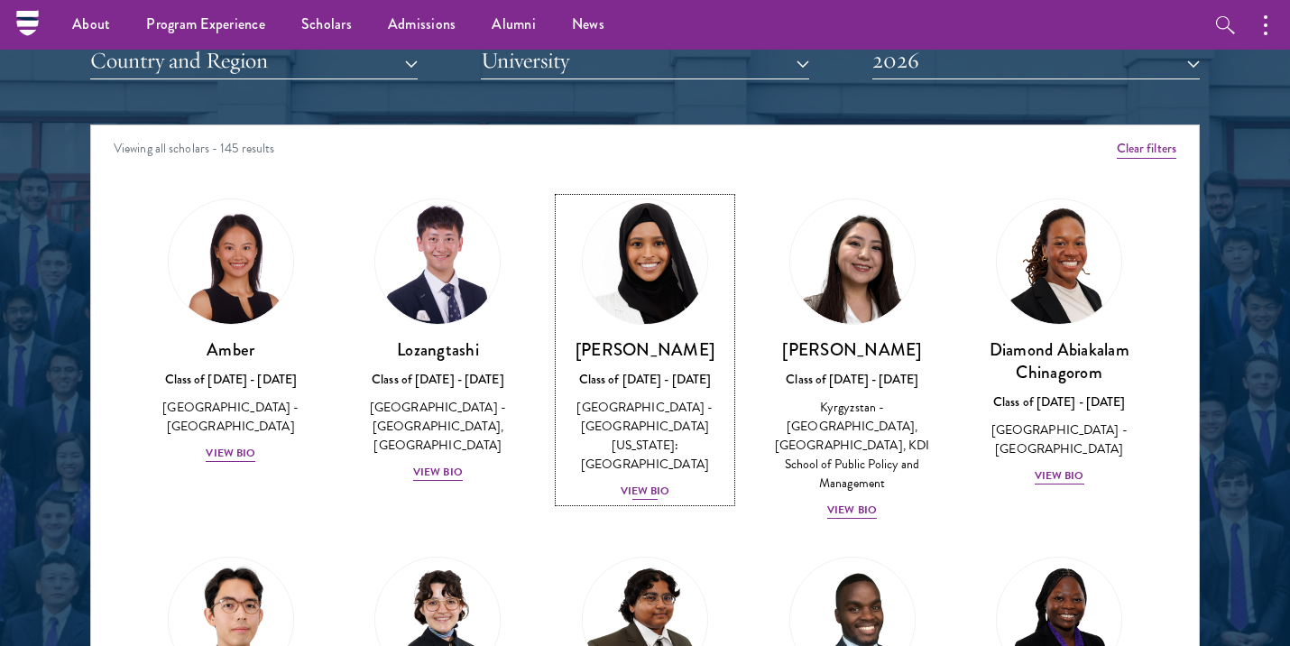
click at [642, 483] on div "View Bio" at bounding box center [646, 491] width 50 height 17
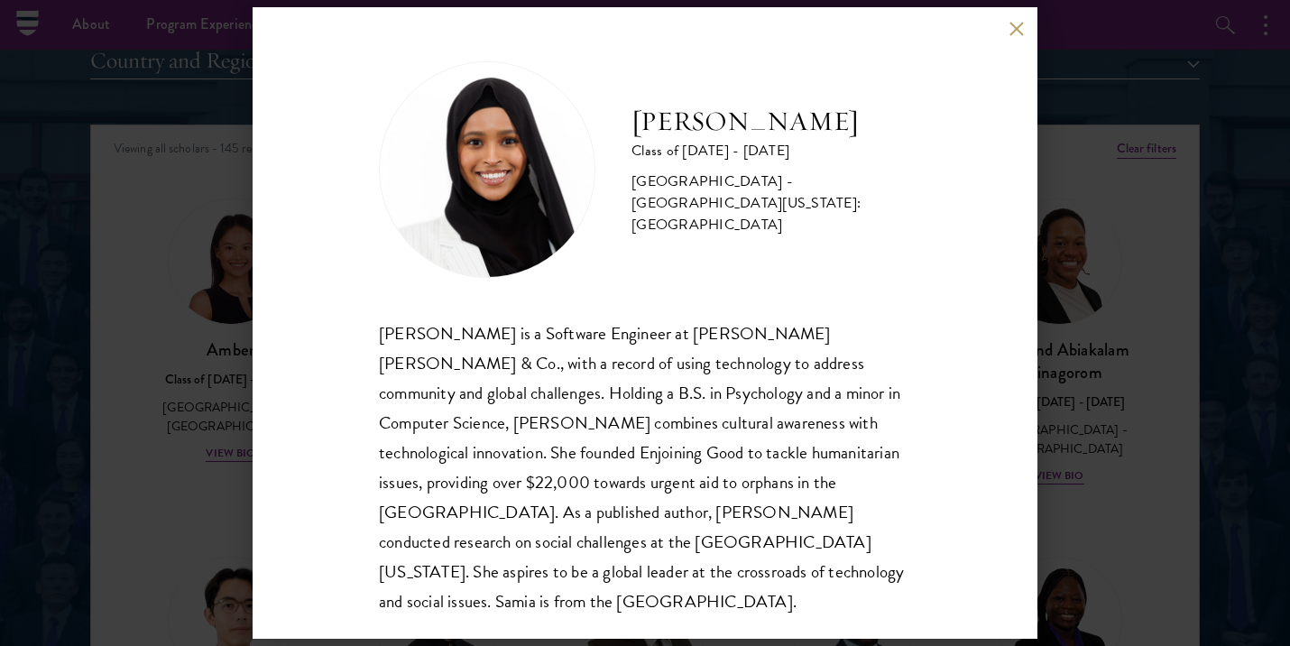
drag, startPoint x: 108, startPoint y: 113, endPoint x: 132, endPoint y: 117, distance: 23.9
click at [108, 113] on div "Samia Abdi Class of 2025 - 2026 United States of America - University of Minnes…" at bounding box center [645, 323] width 1290 height 646
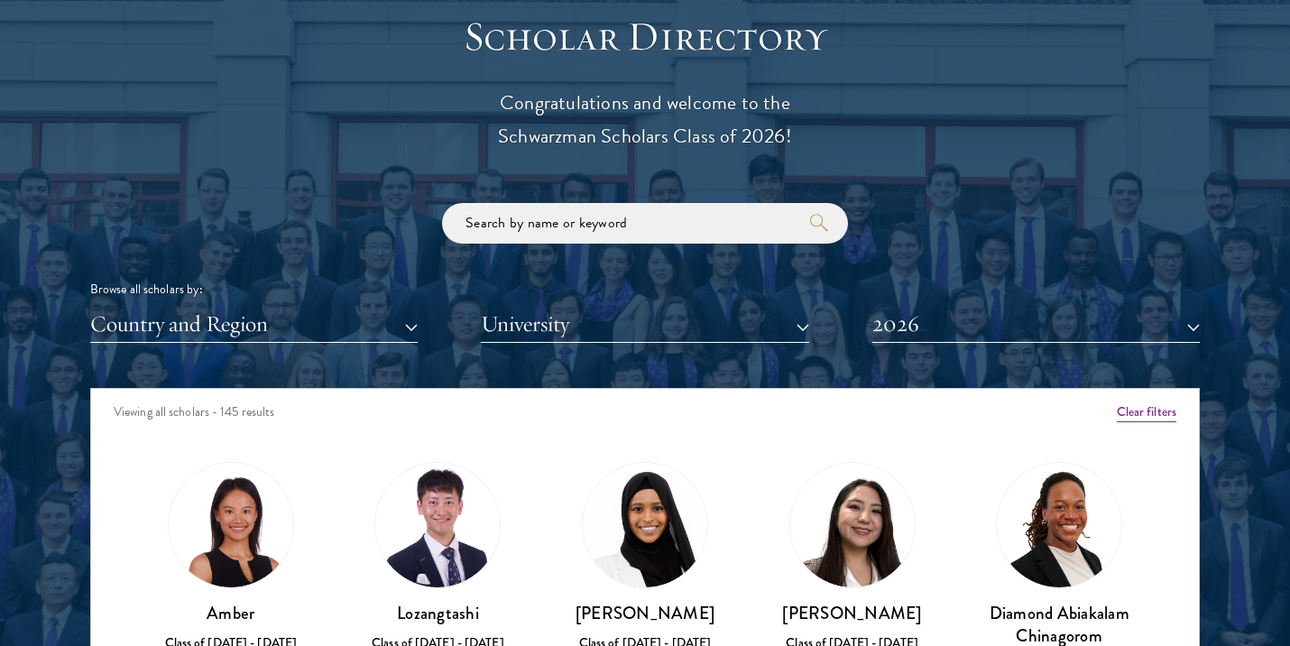
scroll to position [2090, 0]
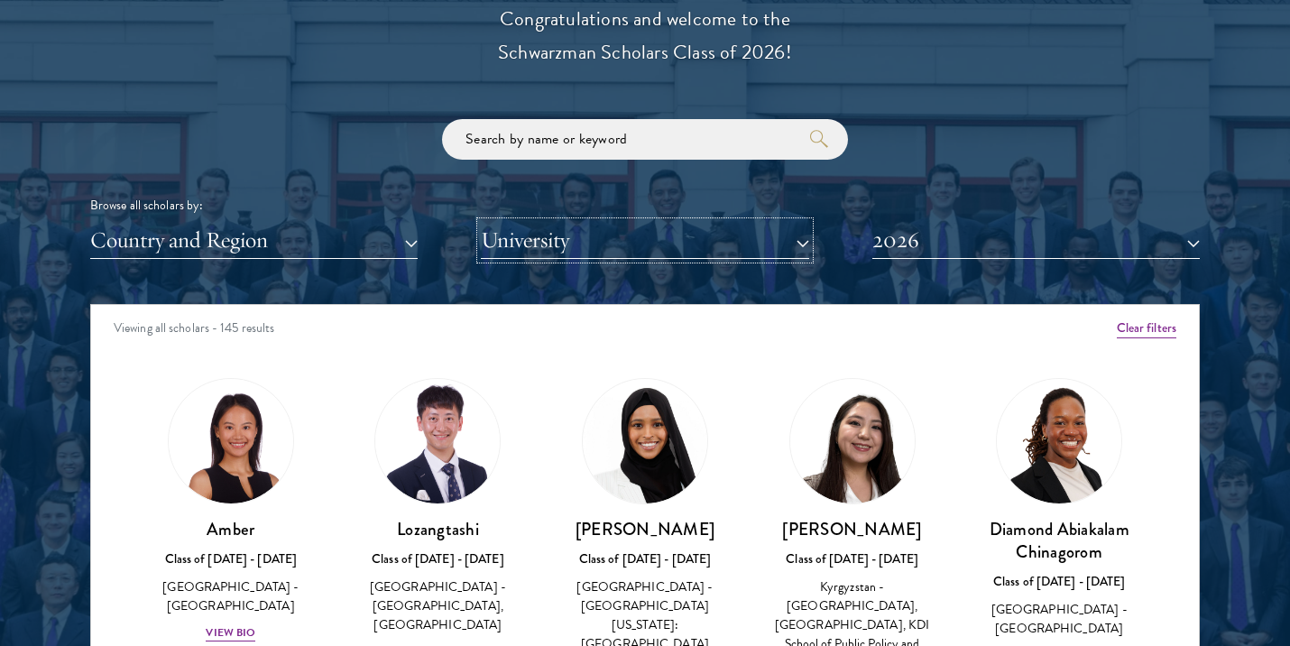
click at [512, 238] on button "University" at bounding box center [645, 240] width 328 height 37
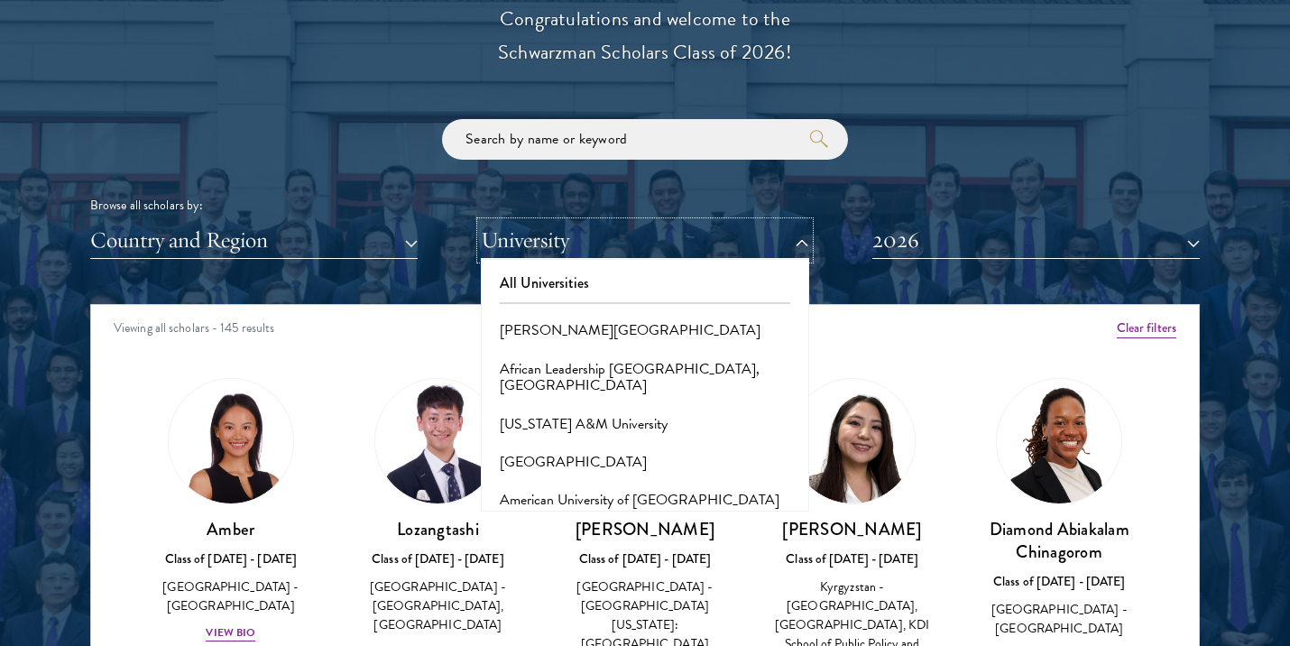
click at [518, 239] on button "University" at bounding box center [645, 240] width 328 height 37
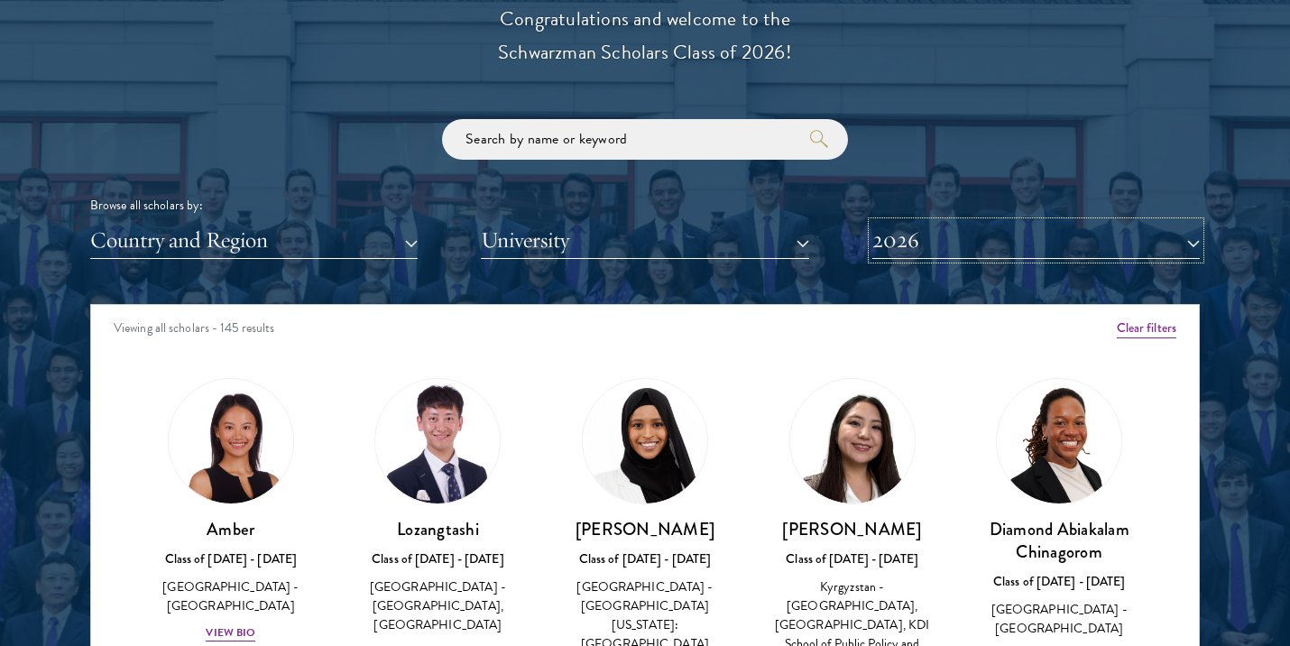
click at [920, 243] on button "2026" at bounding box center [1036, 240] width 328 height 37
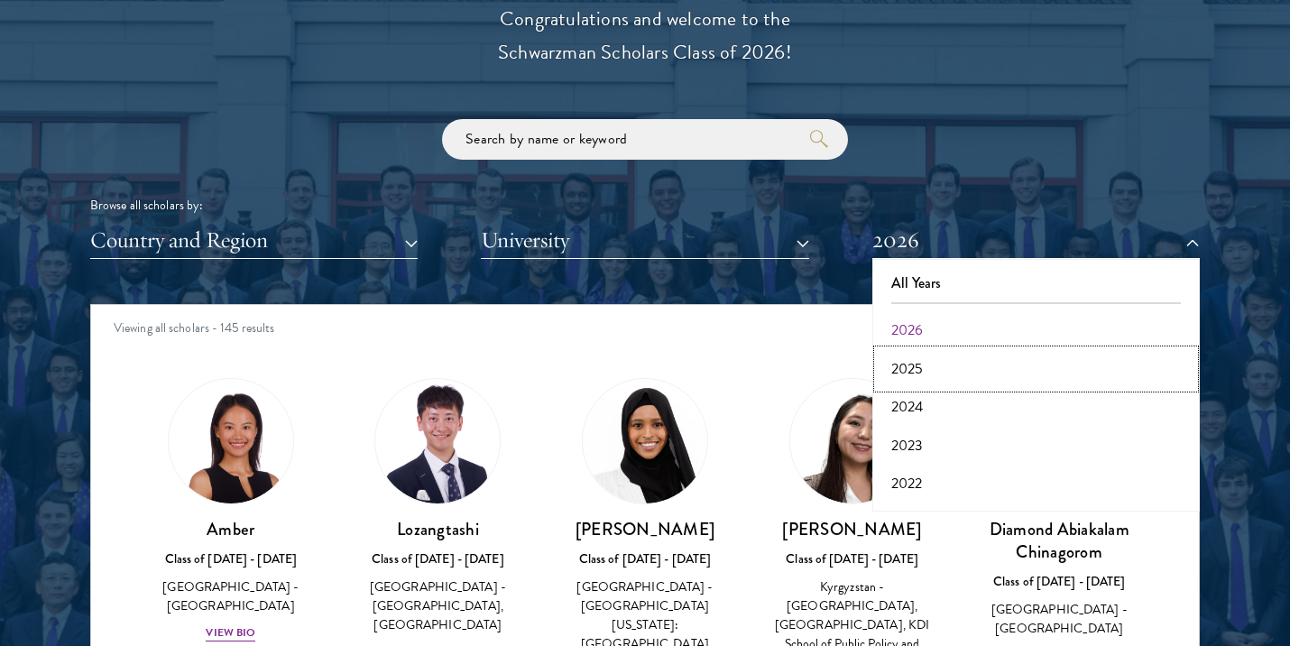
click at [917, 365] on button "2025" at bounding box center [1036, 369] width 317 height 38
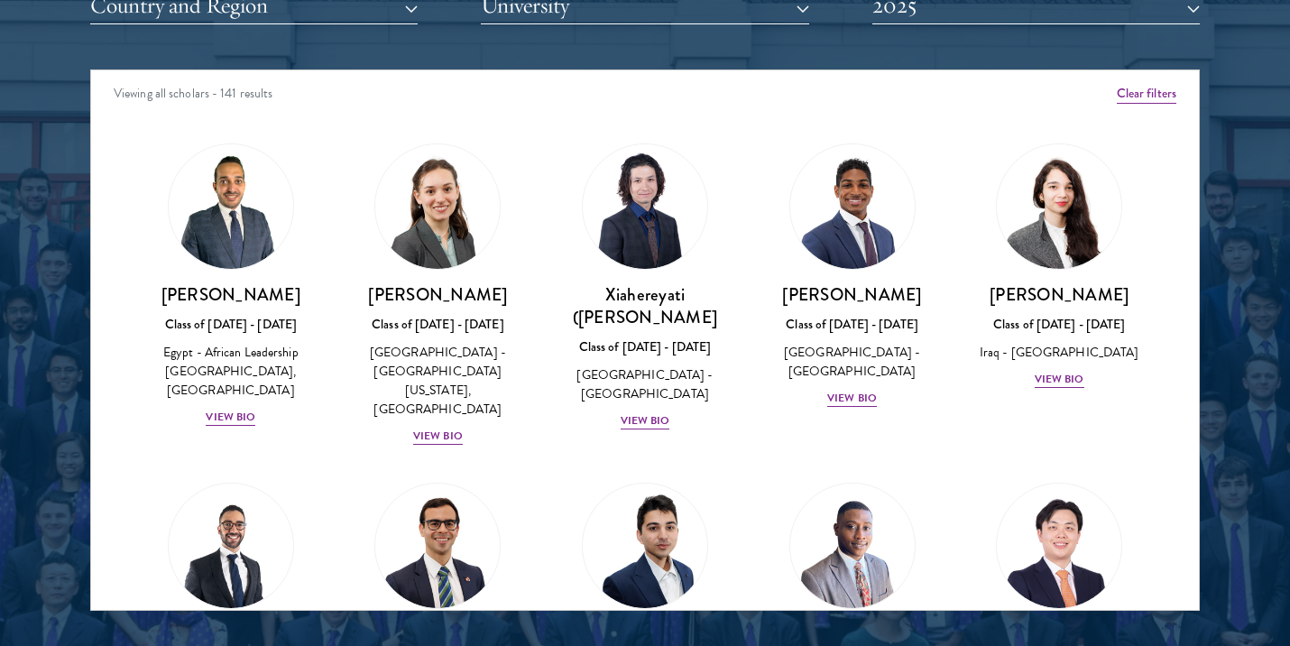
scroll to position [219, 0]
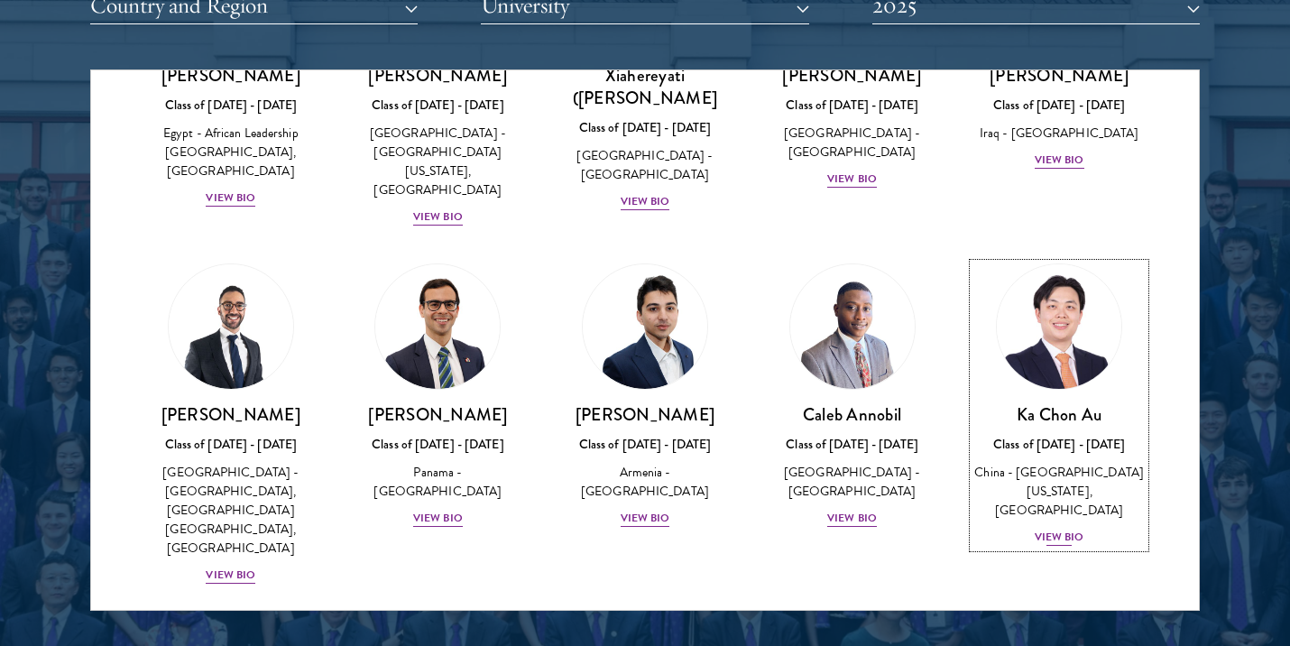
click at [1050, 529] on div "View Bio" at bounding box center [1060, 537] width 50 height 17
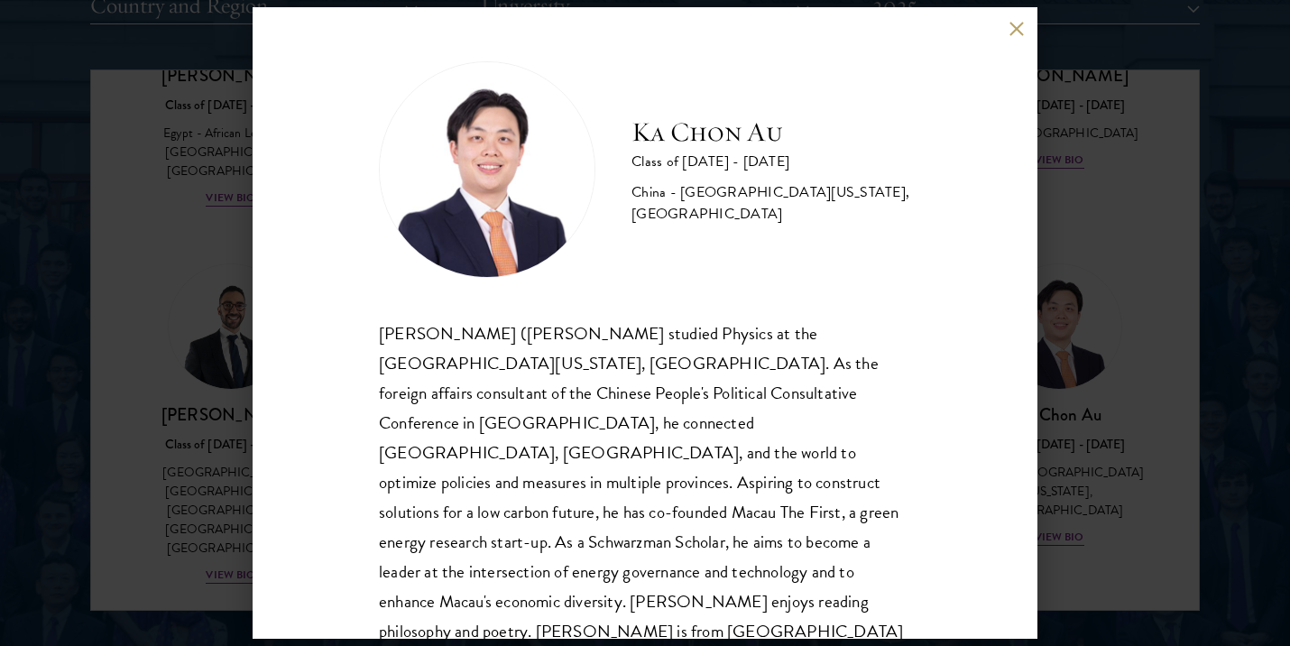
click at [247, 538] on div "Ka Chon Au Class of 2024 - 2025 China - University of California, San Diego Ka …" at bounding box center [645, 323] width 1290 height 646
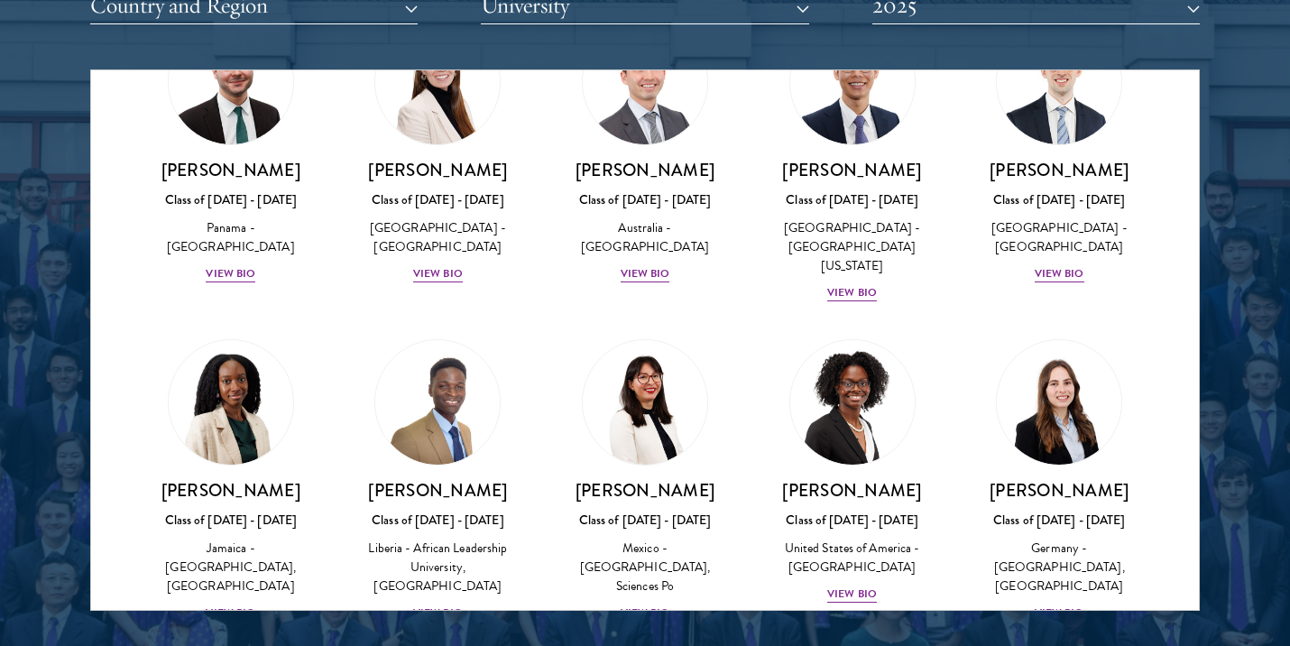
scroll to position [2414, 0]
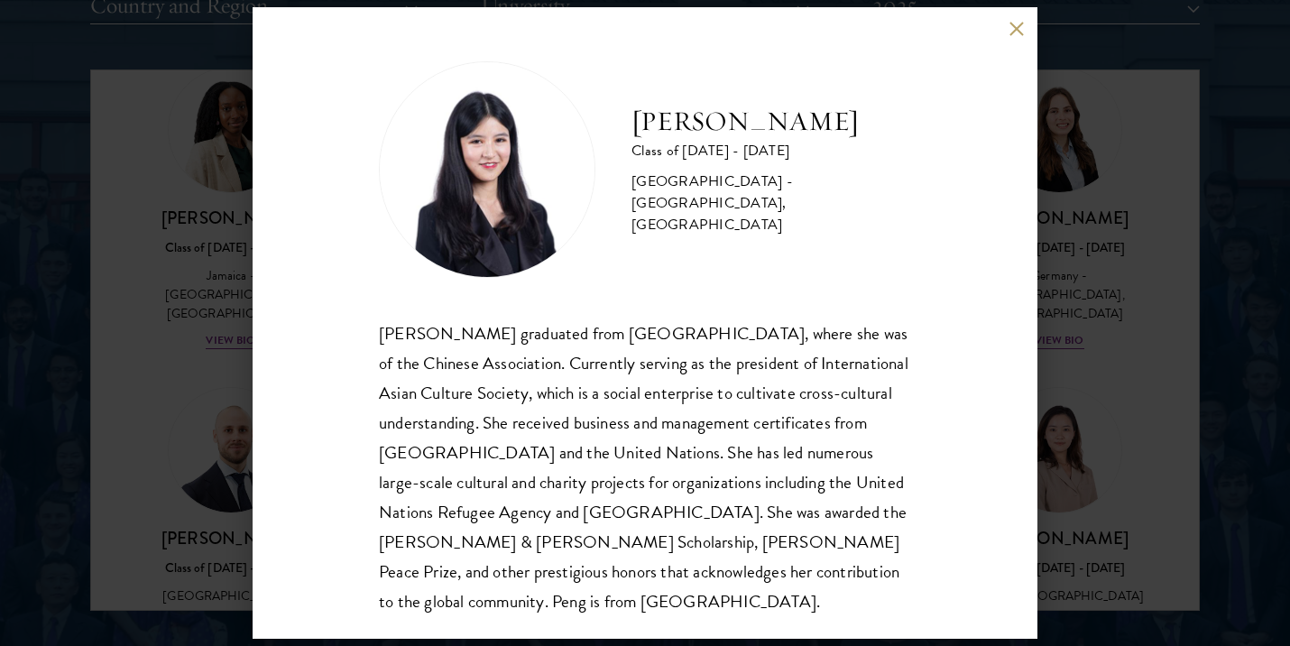
click at [169, 521] on div "Peng Guan Class of 2024 - 2025 China - Stony Brook University, Manhattan School…" at bounding box center [645, 323] width 1290 height 646
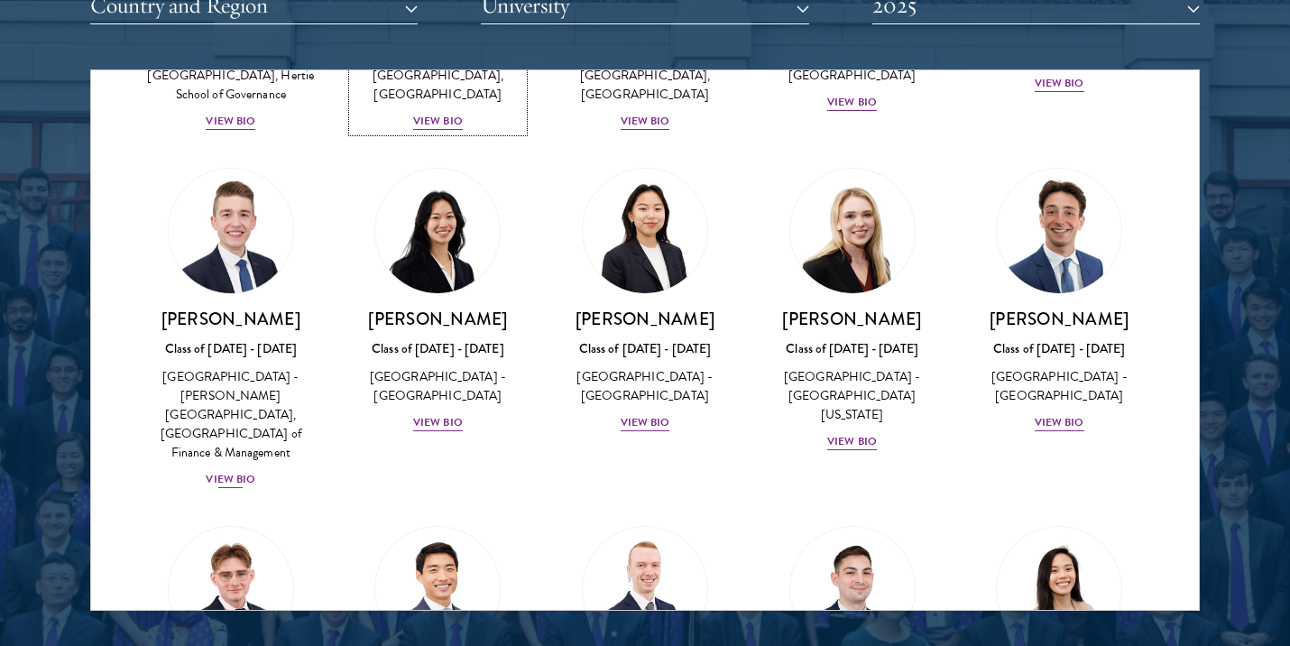
scroll to position [3106, 0]
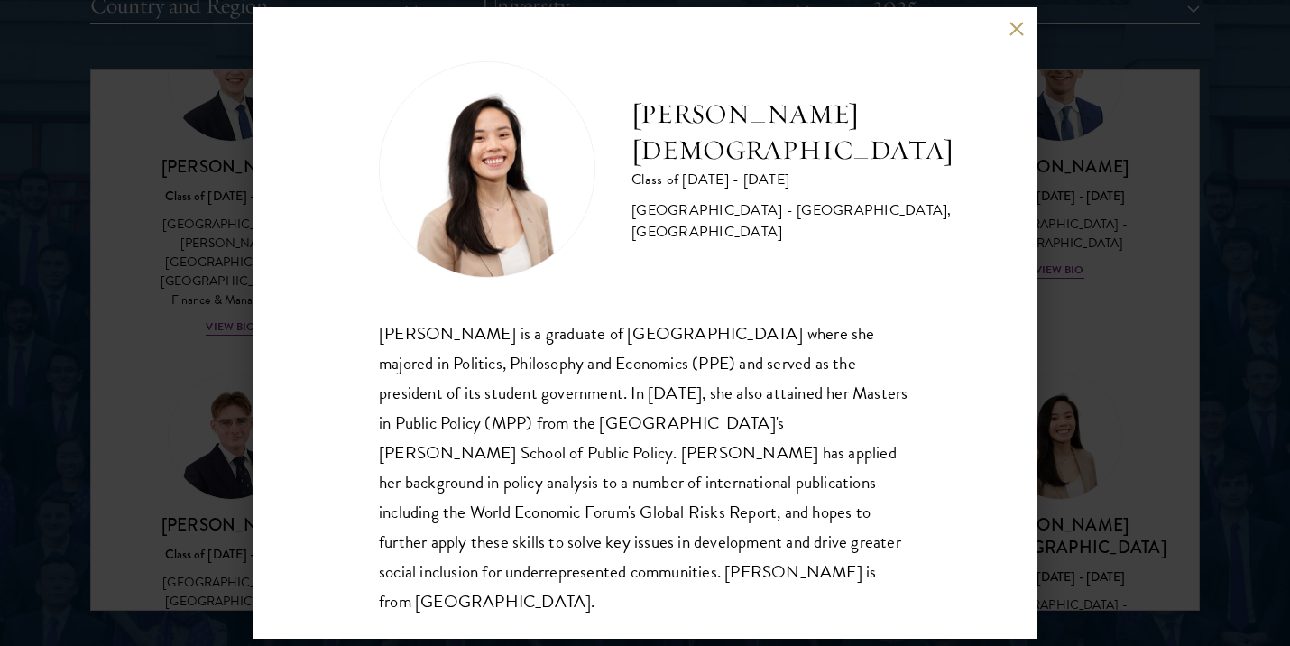
click at [1072, 516] on div "Rachel Juay Class of 2024 - 2025 Singapore - Yale-NUS College, National Univers…" at bounding box center [645, 323] width 1290 height 646
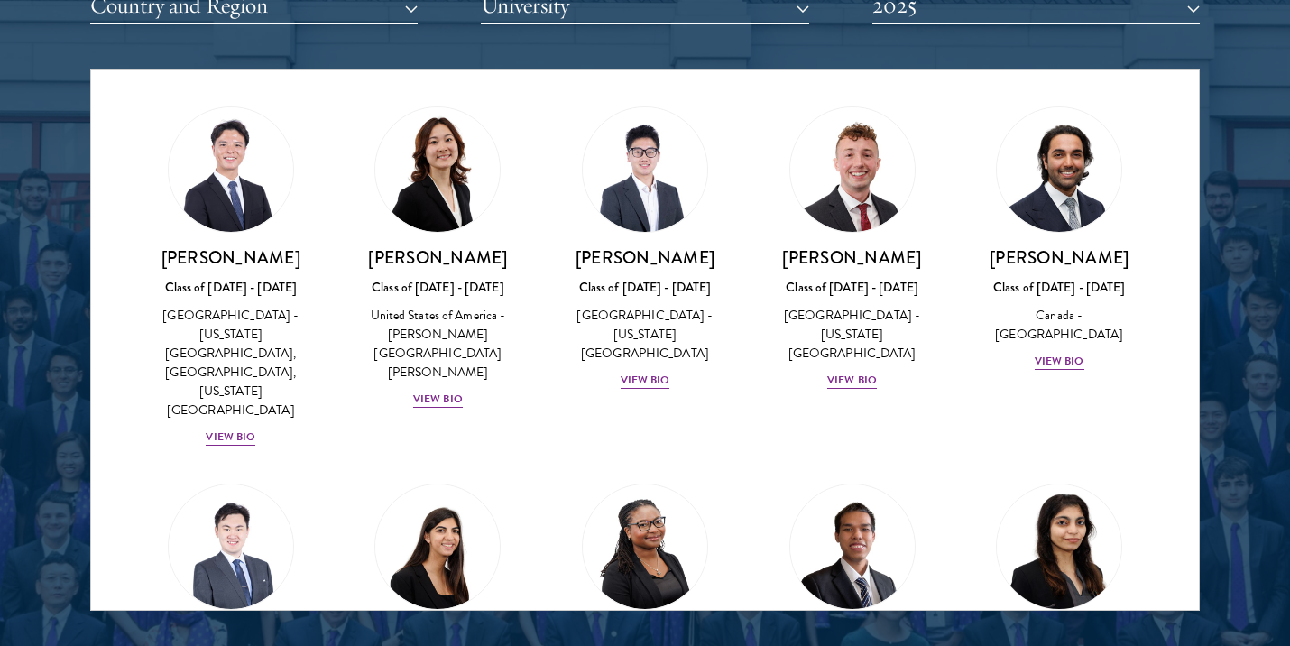
scroll to position [4771, 0]
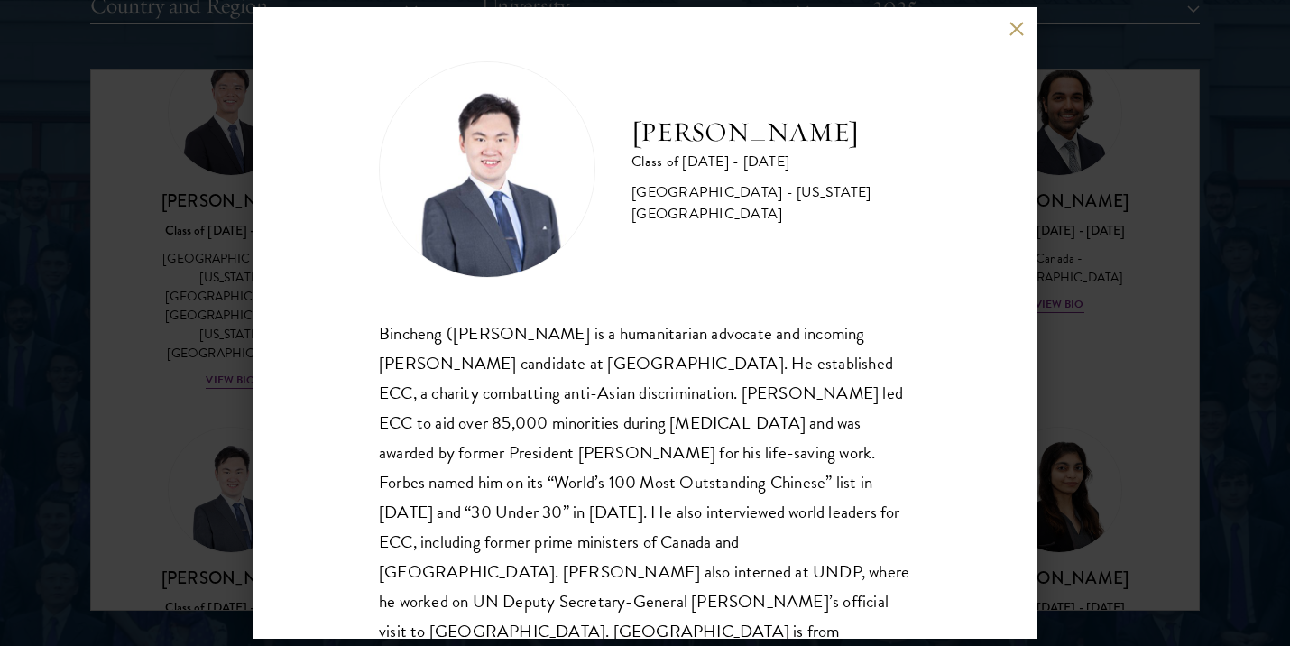
click at [1080, 326] on div "Bincheng Mao Class of 2024 - 2025 China - New York University Bincheng (Stéphan…" at bounding box center [645, 323] width 1290 height 646
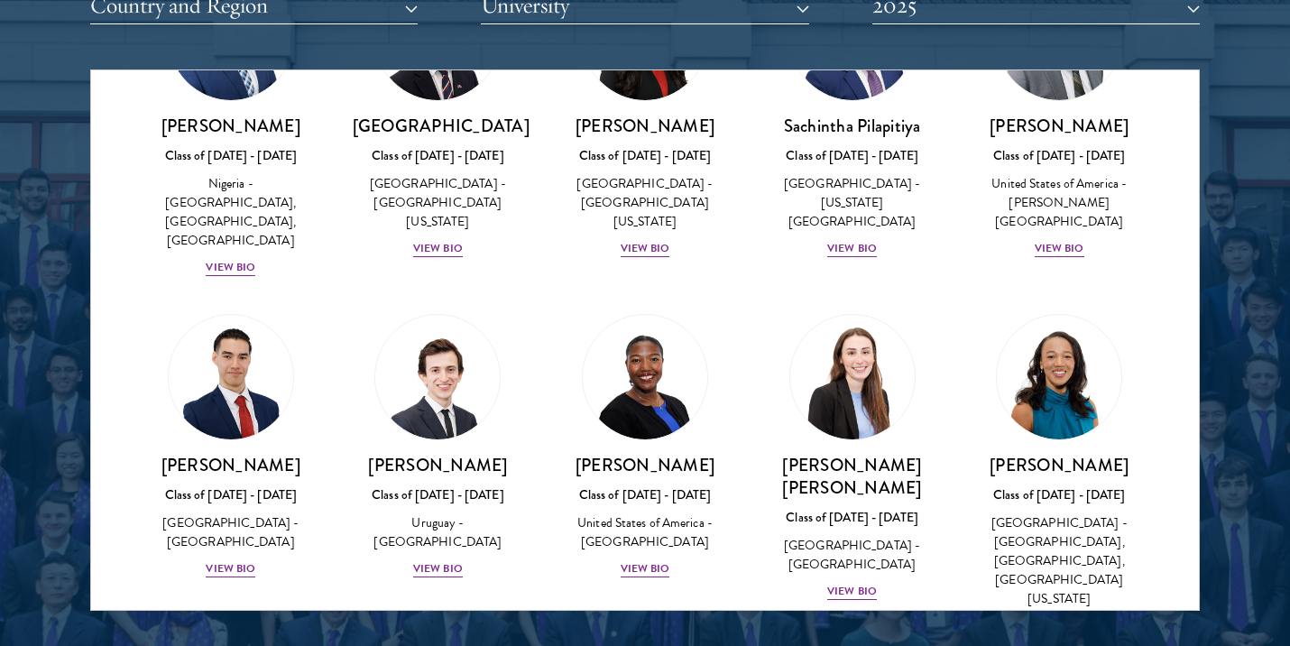
scroll to position [6302, 0]
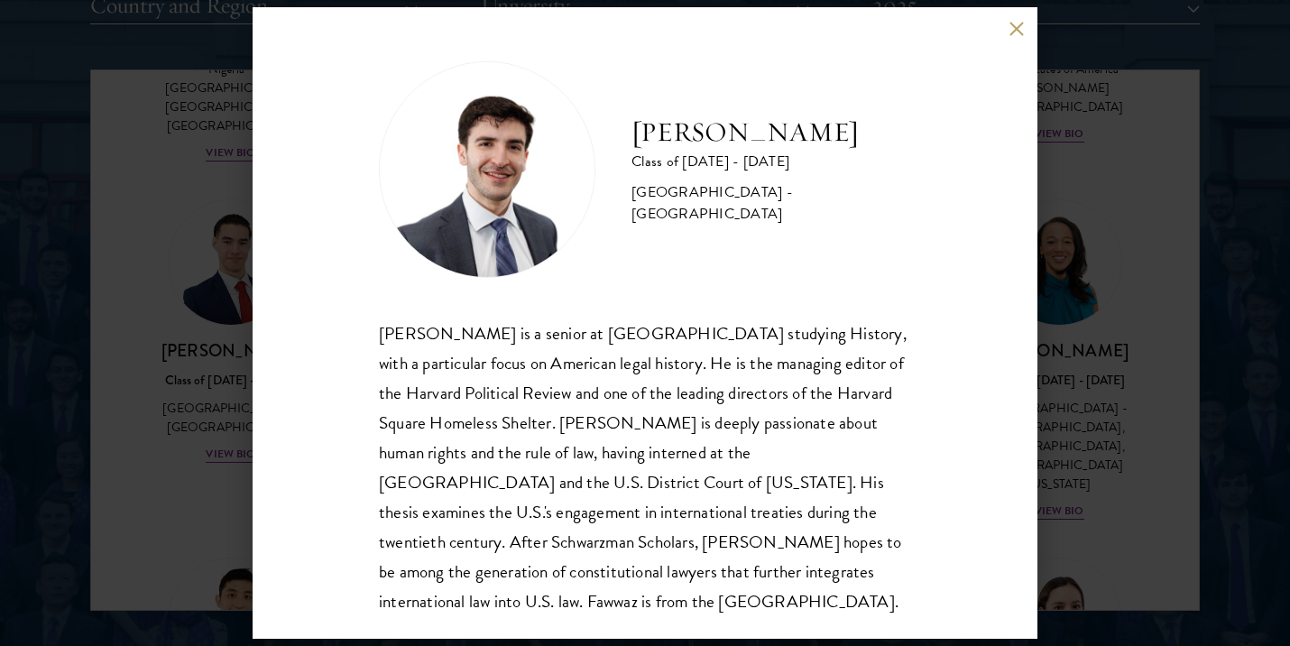
drag, startPoint x: 617, startPoint y: 134, endPoint x: 780, endPoint y: 157, distance: 164.9
click at [780, 157] on div "Fawwaz Malki Shoukfeh Class of 2024 - 2025 United States of America - Harvard U…" at bounding box center [645, 169] width 532 height 217
copy h2 "[PERSON_NAME]"
click at [207, 317] on div "Fawwaz Malki Shoukfeh Class of 2024 - 2025 United States of America - Harvard U…" at bounding box center [645, 323] width 1290 height 646
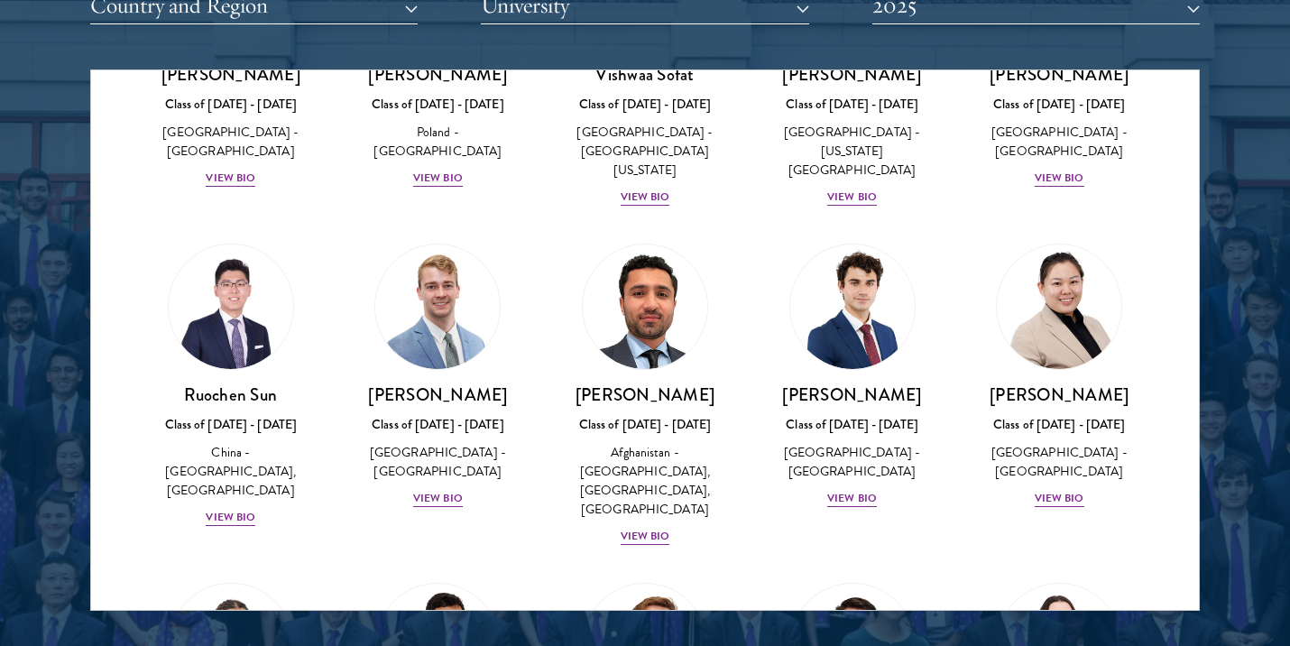
scroll to position [7616, 0]
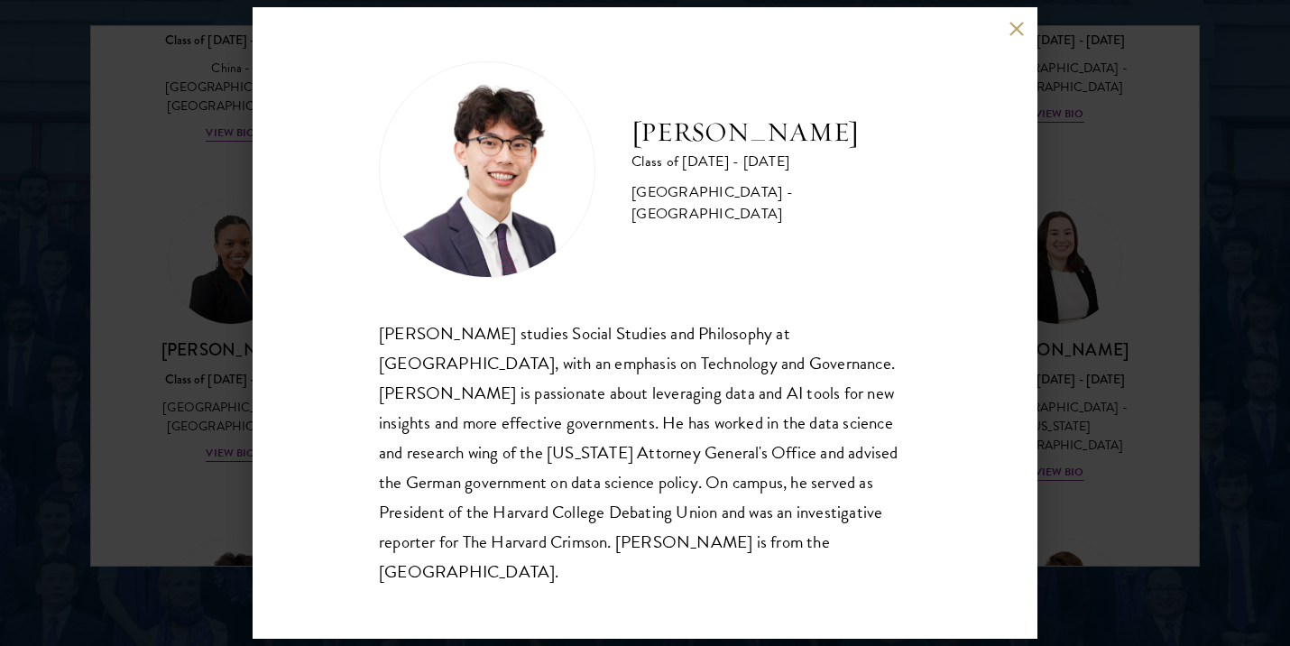
scroll to position [2377, 0]
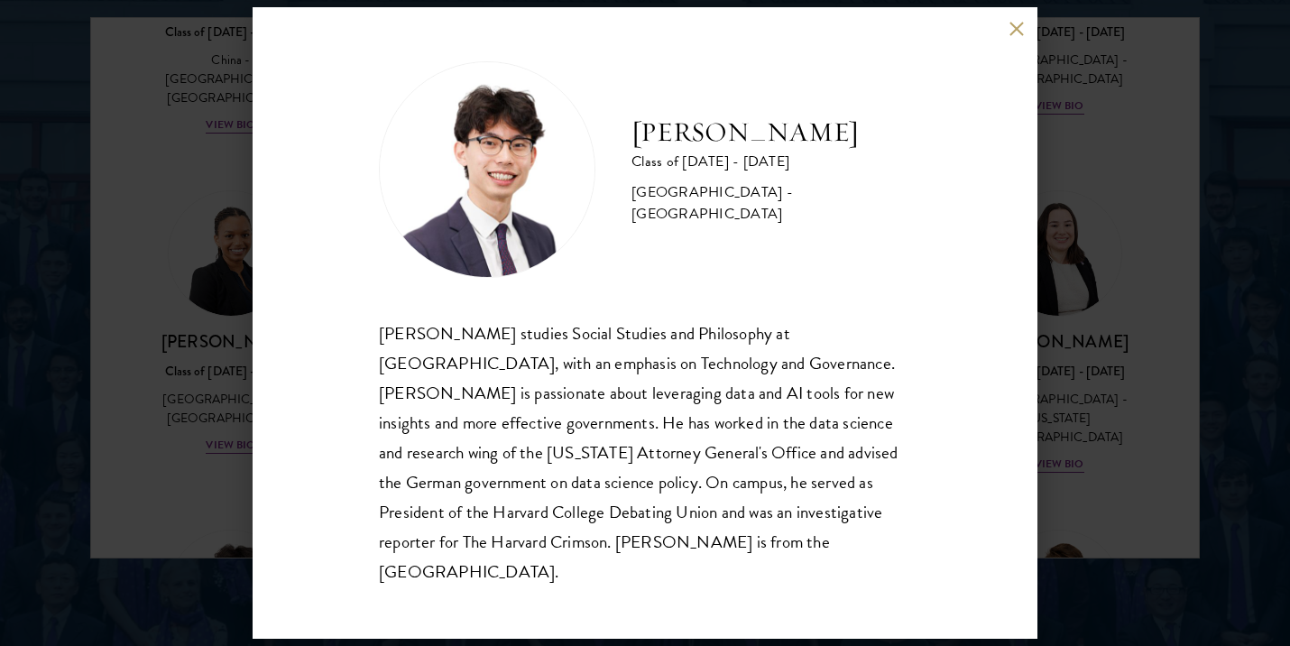
click at [1114, 494] on div "Andy Wang Class of 2024 - 2025 United States of America - Harvard University An…" at bounding box center [645, 323] width 1290 height 646
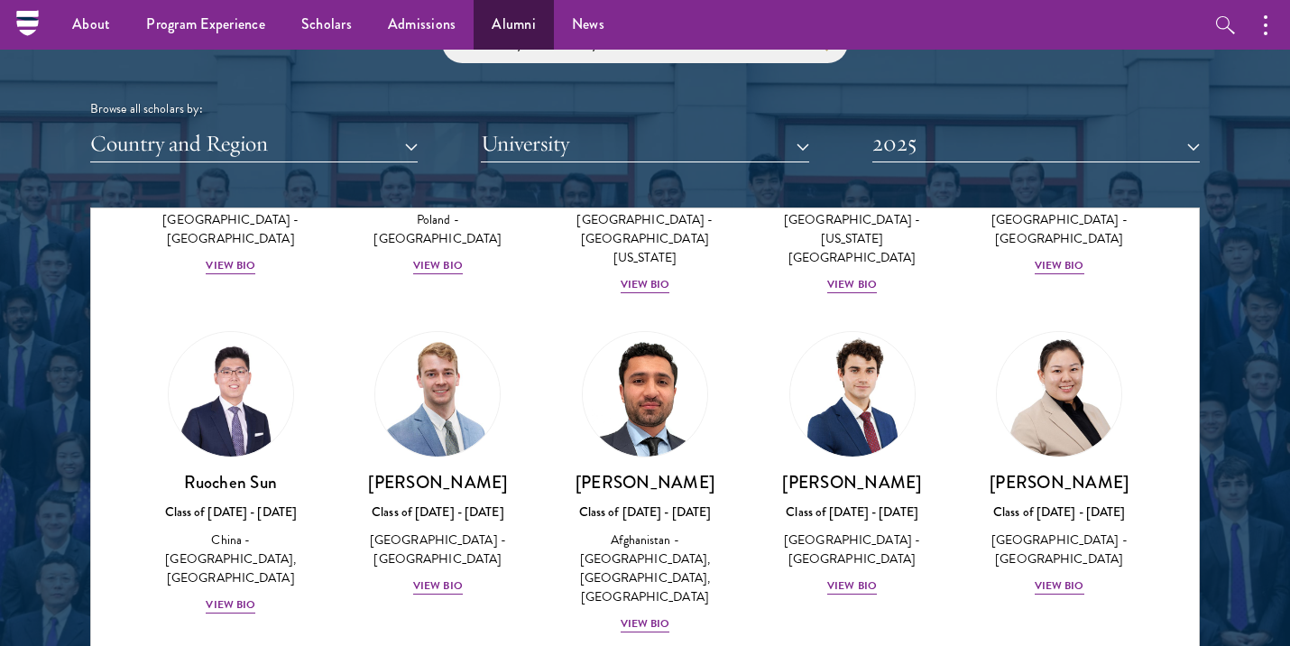
scroll to position [7196, 0]
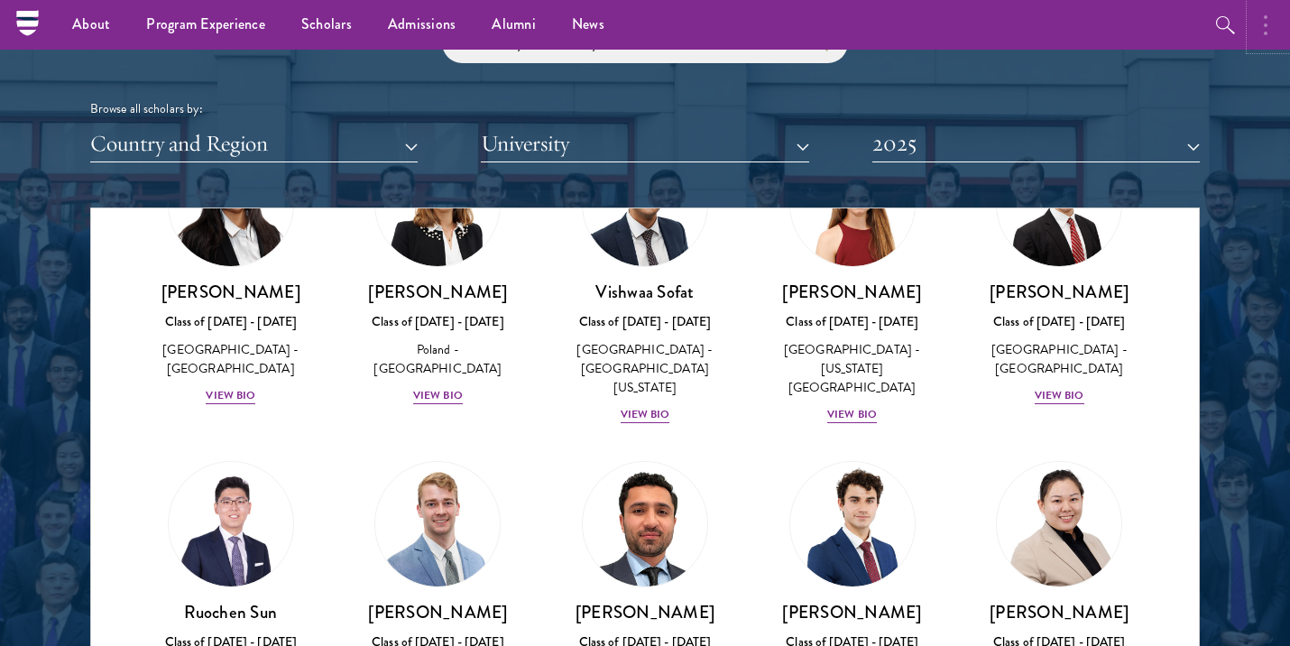
click at [1275, 16] on button "button" at bounding box center [1271, 25] width 40 height 50
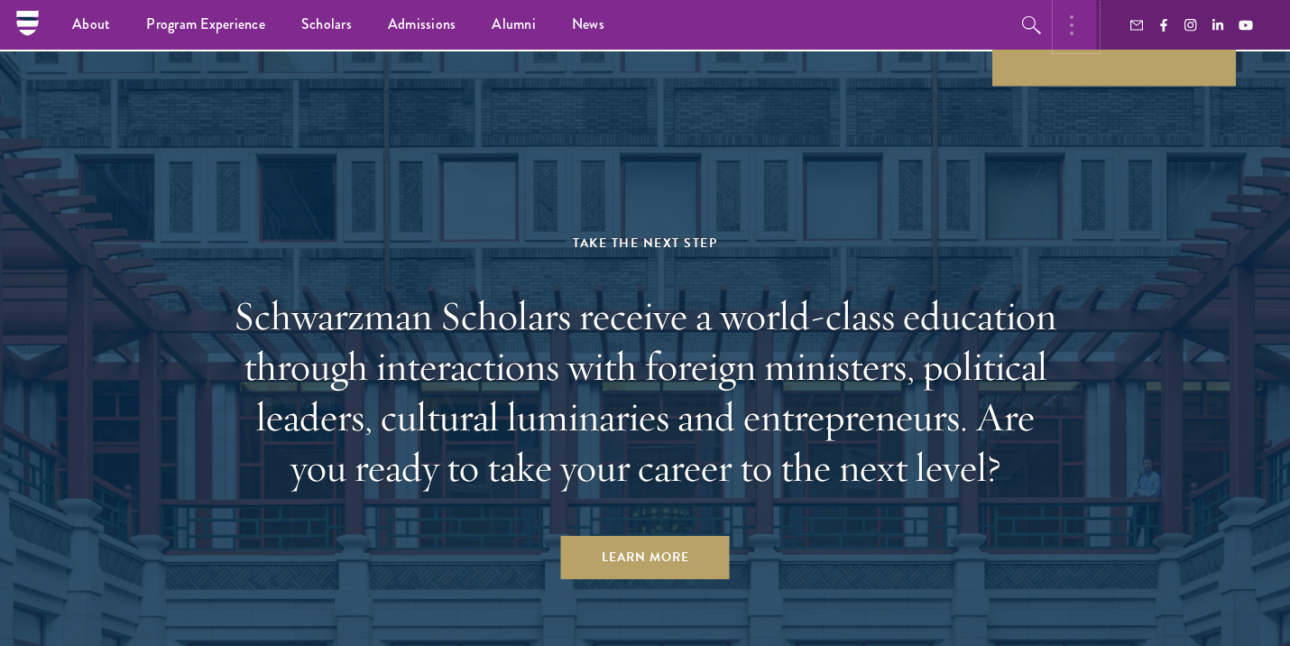
scroll to position [4895, 0]
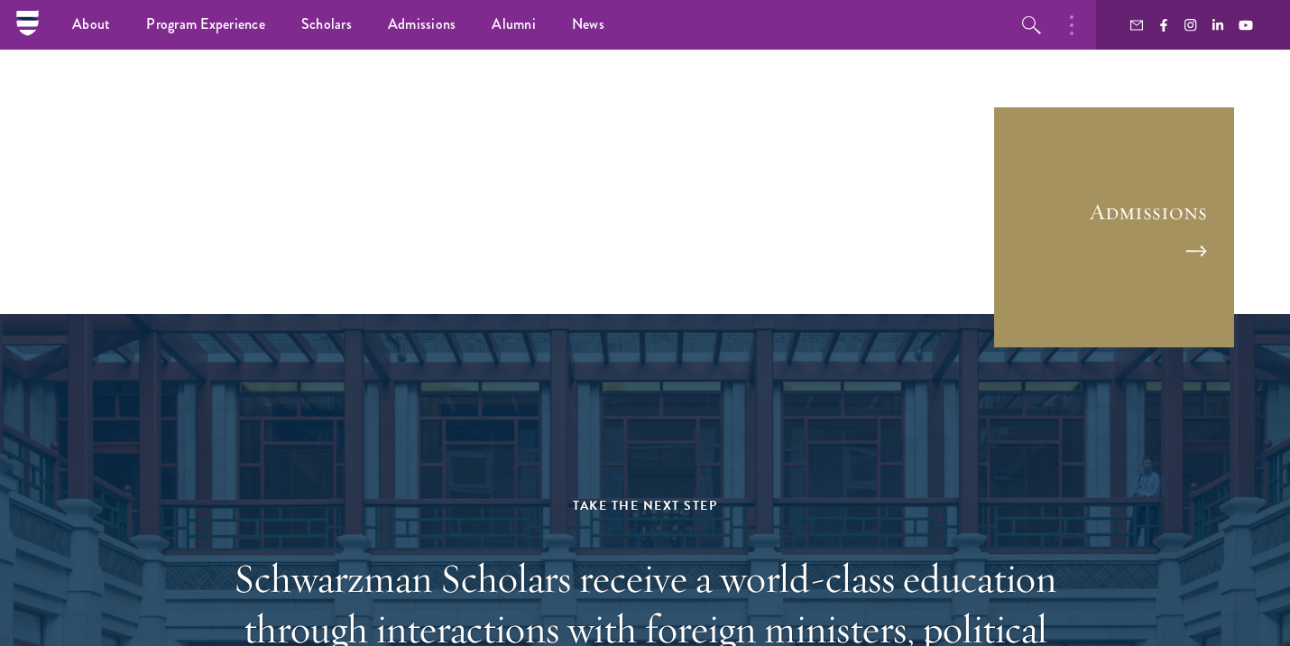
click at [1126, 243] on link "Admissions" at bounding box center [1114, 228] width 244 height 244
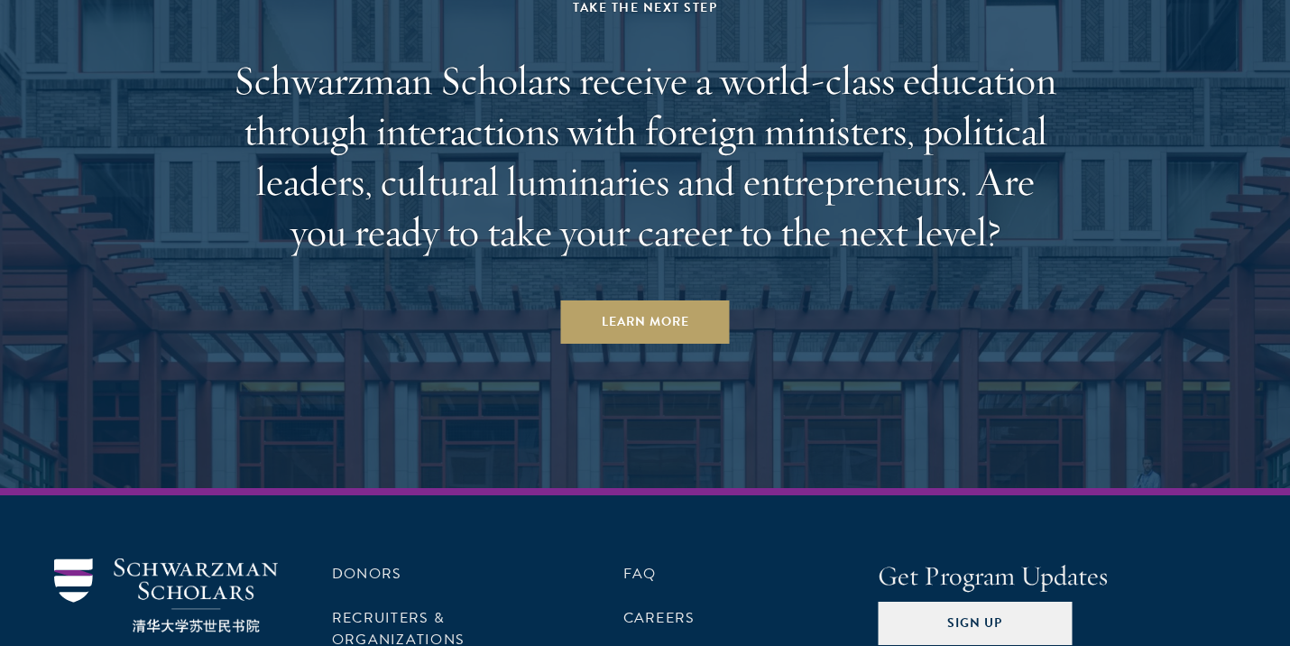
scroll to position [7865, 0]
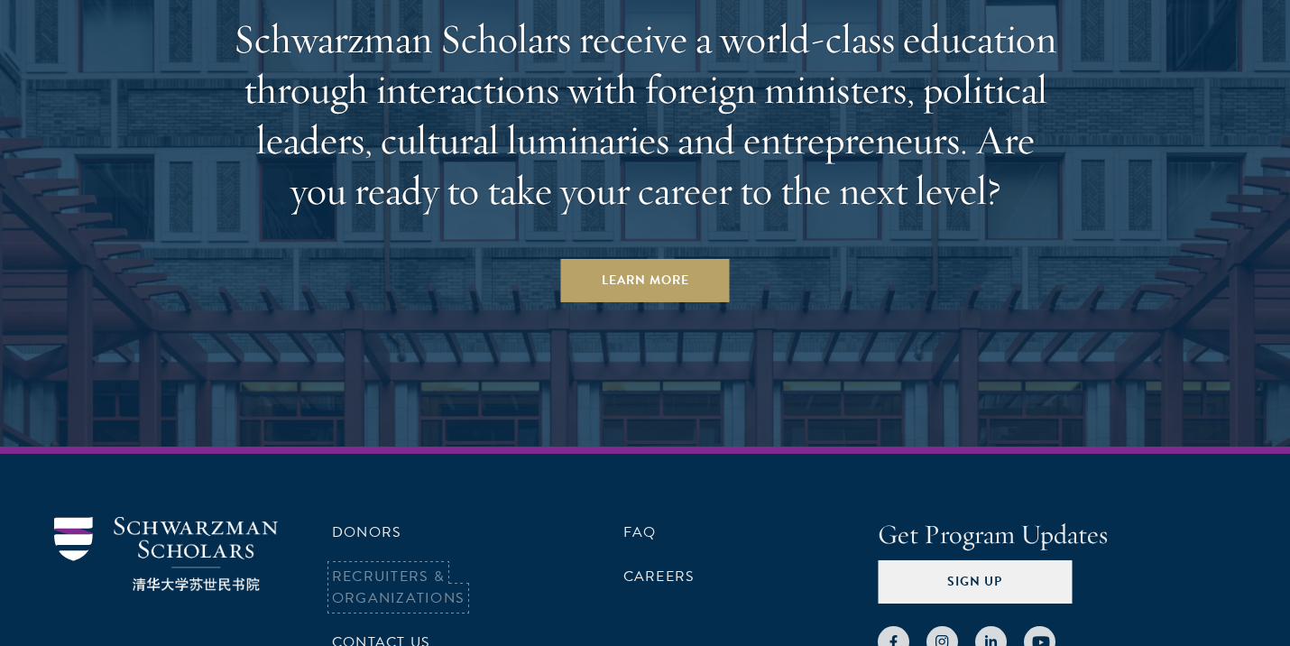
click at [392, 566] on link "Recruiters & Organizations" at bounding box center [398, 587] width 133 height 43
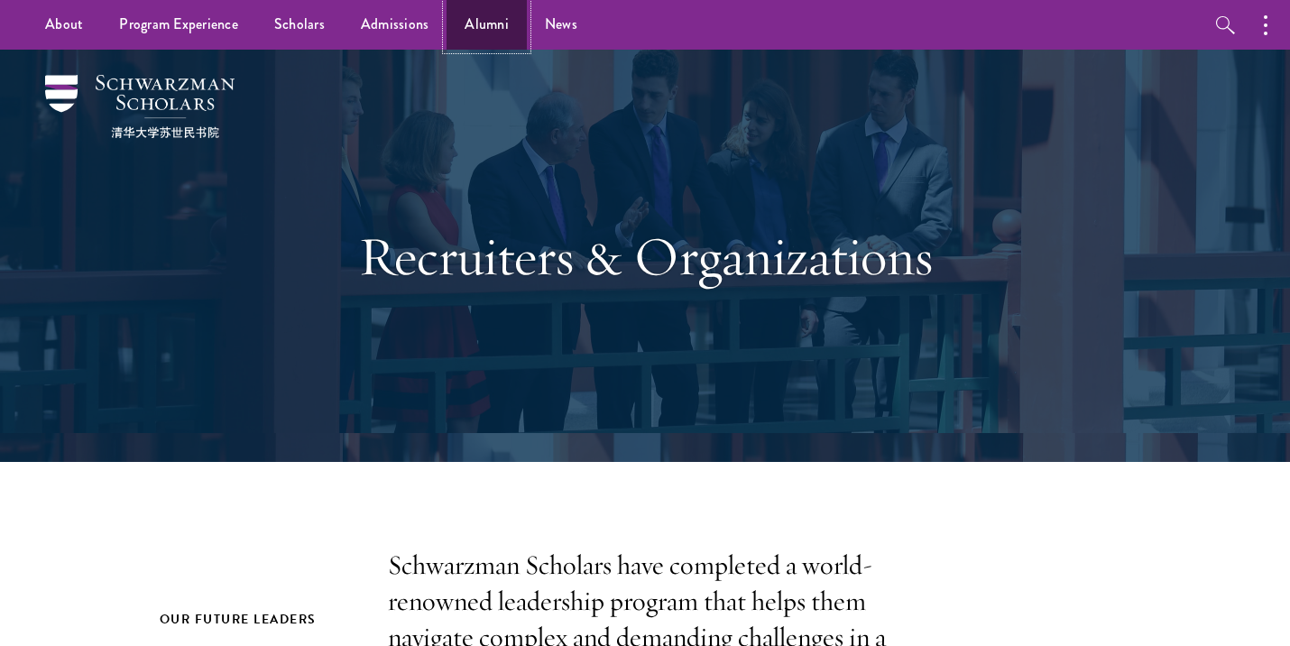
click at [492, 24] on link "Alumni" at bounding box center [487, 25] width 80 height 50
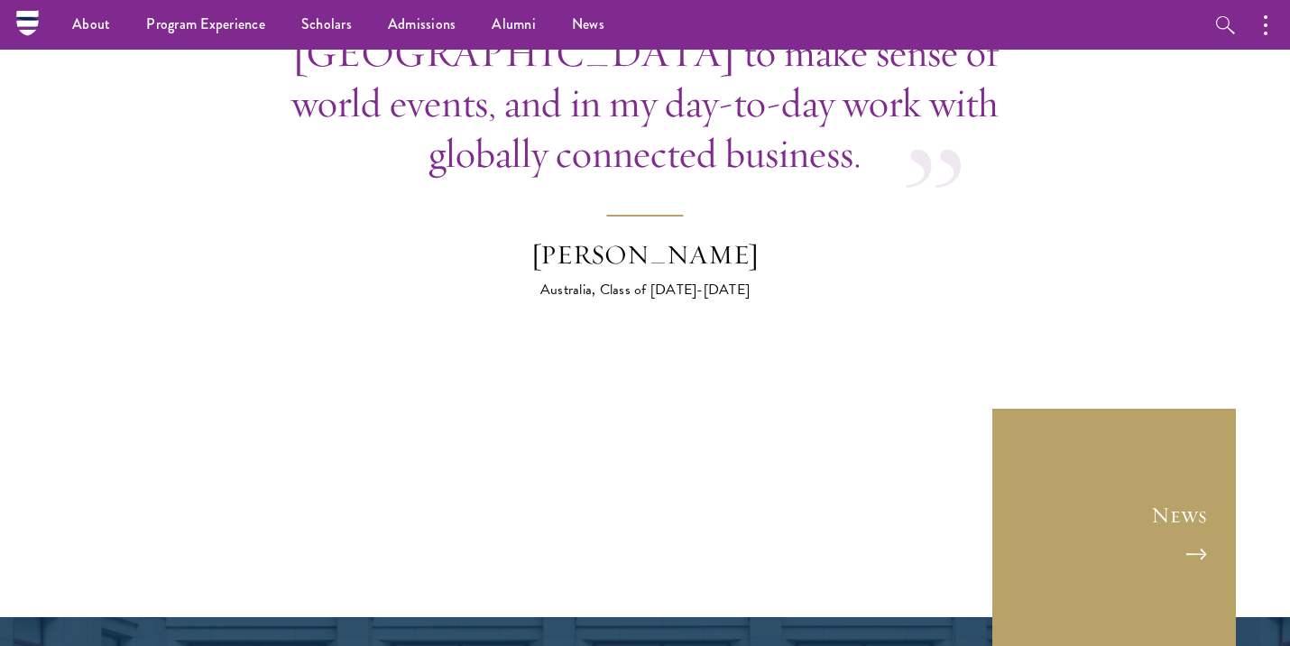
scroll to position [6546, 0]
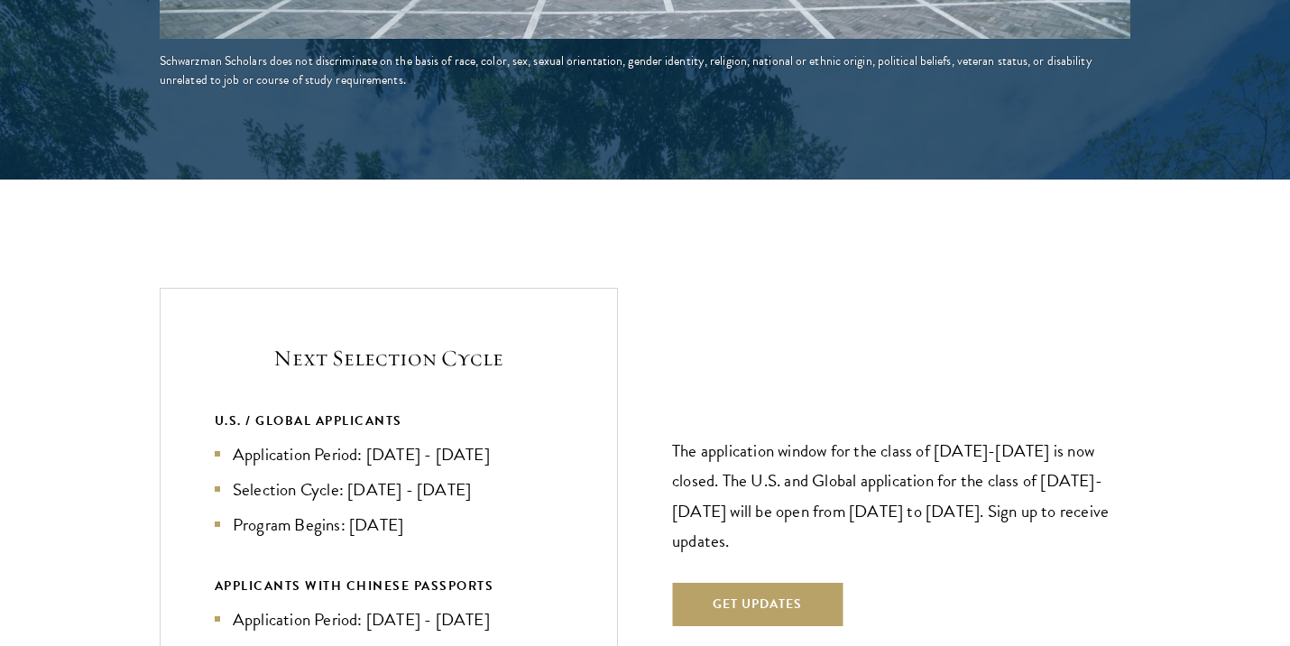
scroll to position [3797, 0]
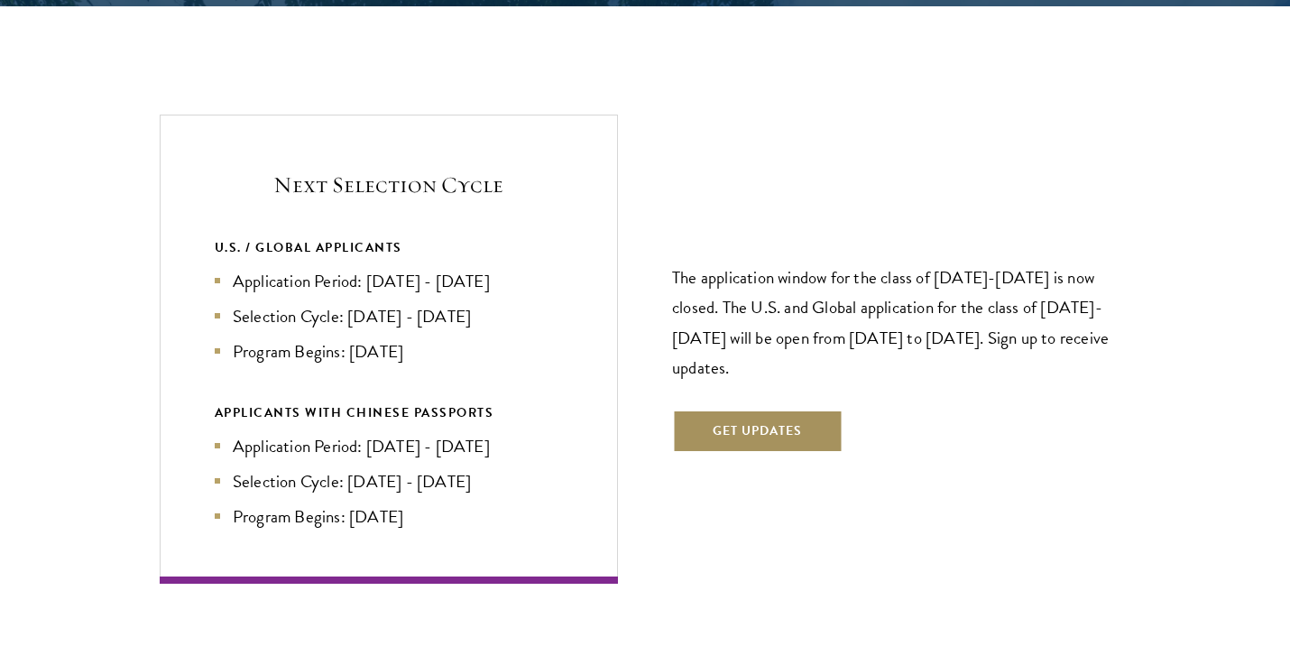
click at [742, 410] on button "Get Updates" at bounding box center [757, 431] width 171 height 43
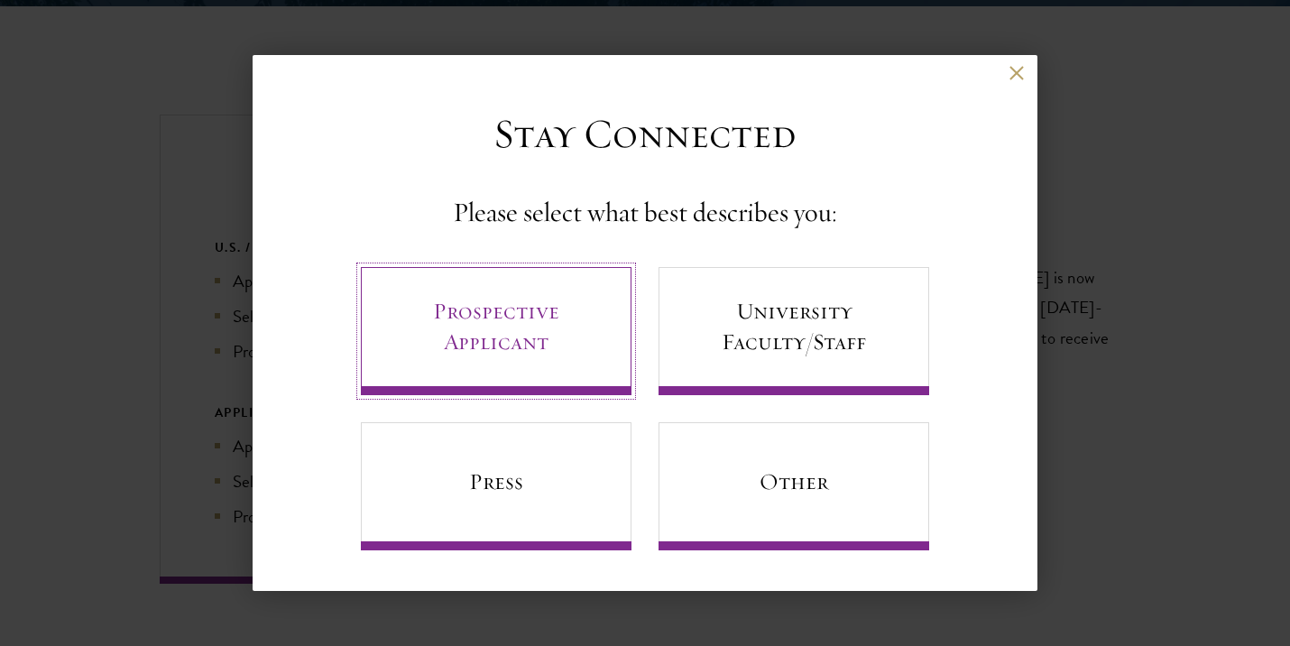
click at [475, 361] on link "Prospective Applicant" at bounding box center [496, 331] width 271 height 128
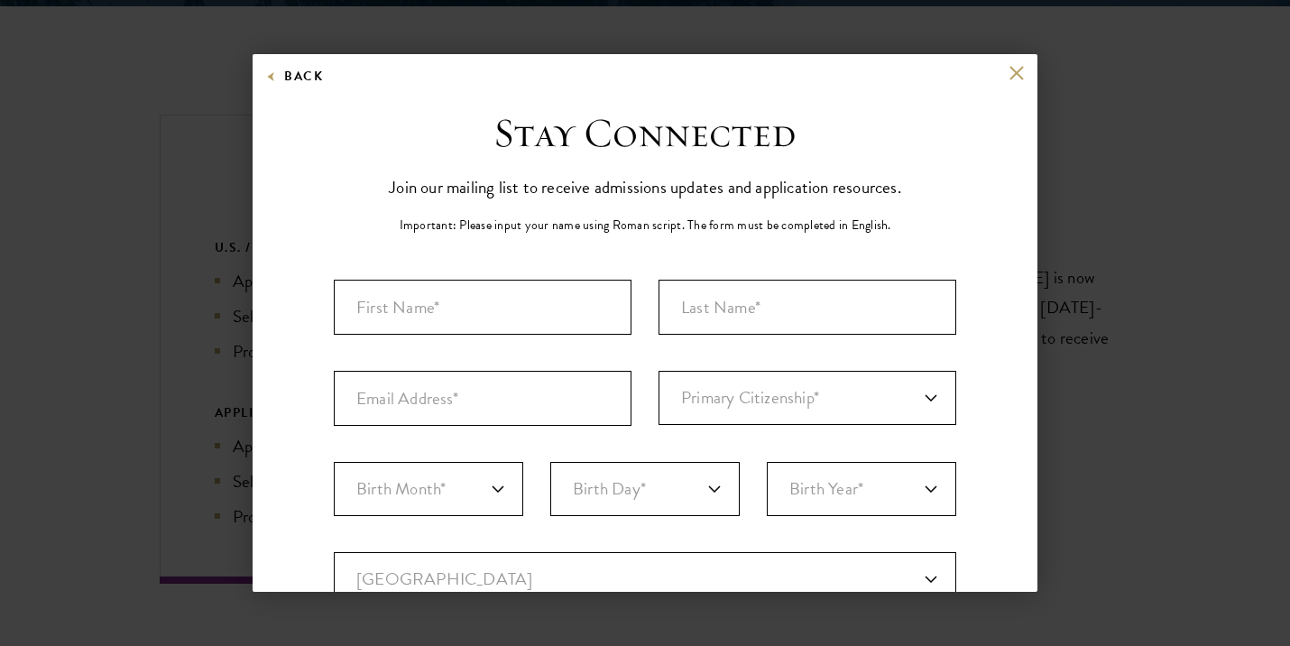
click at [217, 411] on div "Back Stay Connected Please select what best describes you: Prospective Applican…" at bounding box center [645, 323] width 1290 height 538
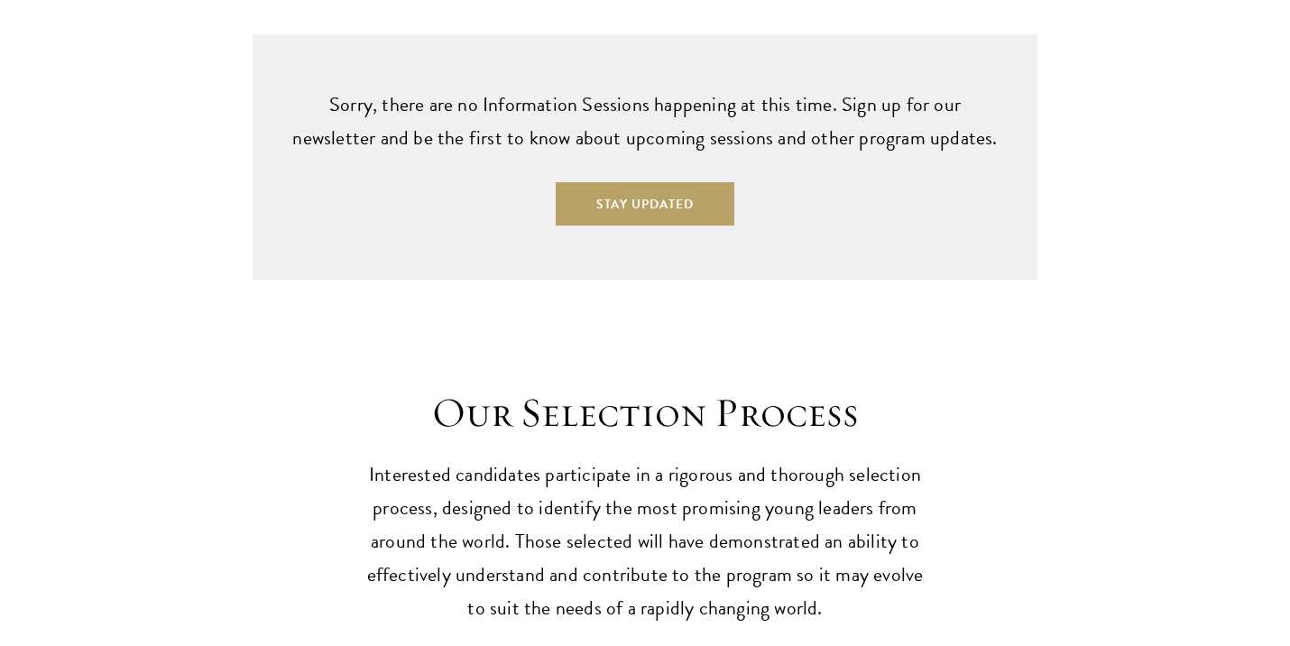
scroll to position [5470, 0]
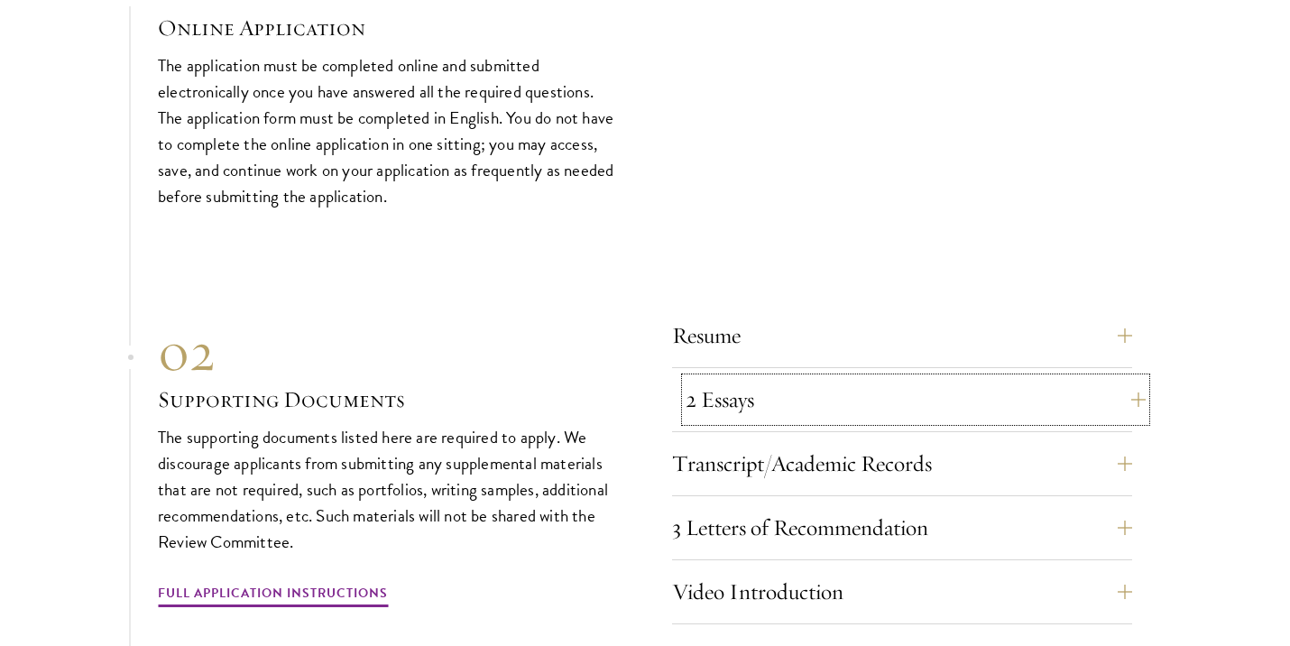
click at [745, 378] on button "2 Essays" at bounding box center [916, 399] width 460 height 43
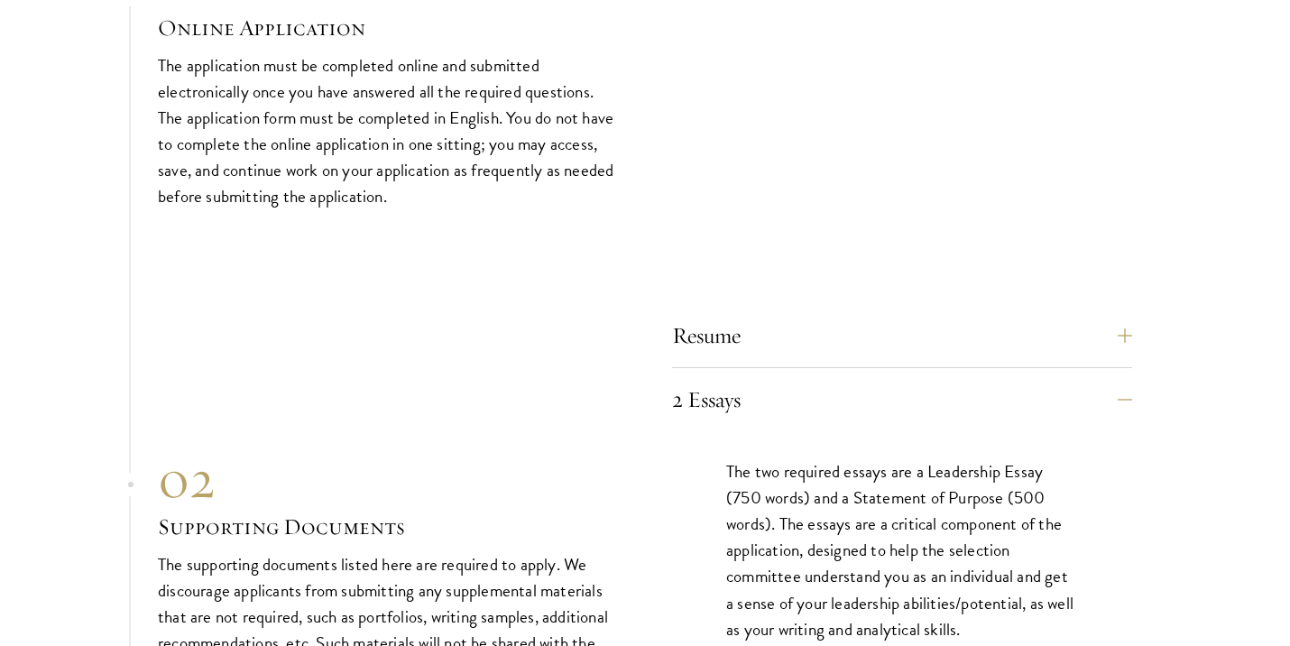
click at [800, 325] on div "Resume A current version of your resume or CV (maximum 2 pages)." at bounding box center [902, 341] width 460 height 54
click at [806, 314] on button "Resume" at bounding box center [916, 335] width 460 height 43
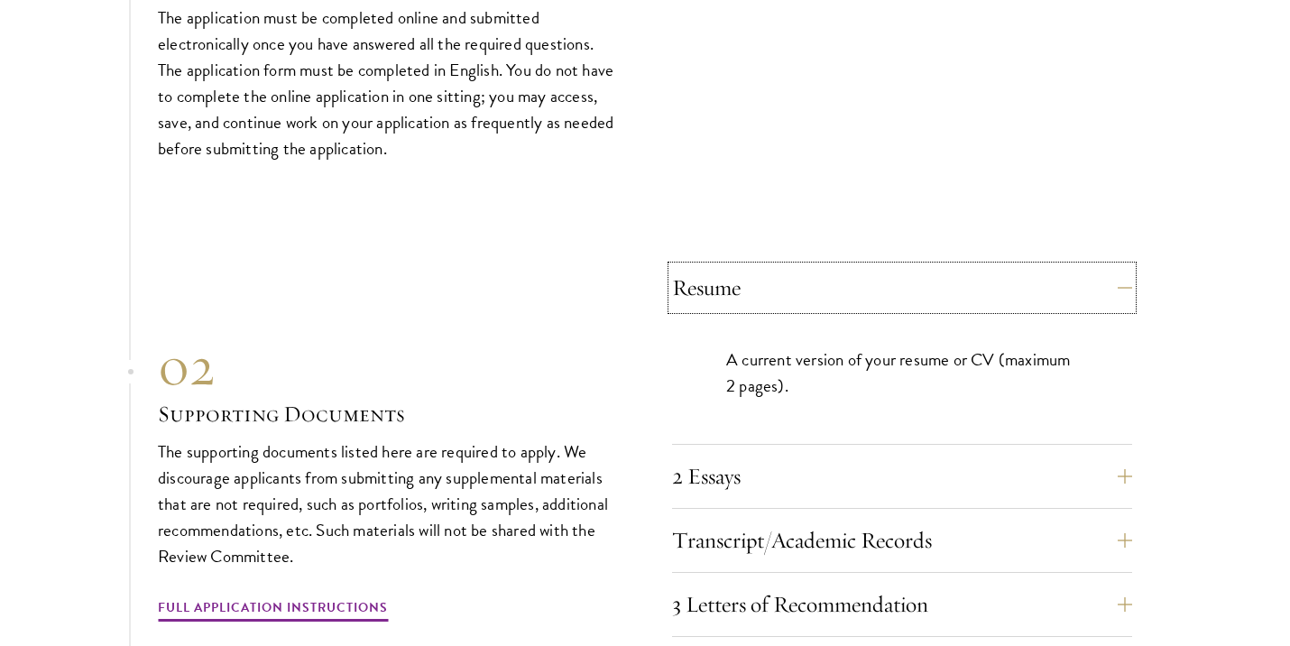
scroll to position [5670, 0]
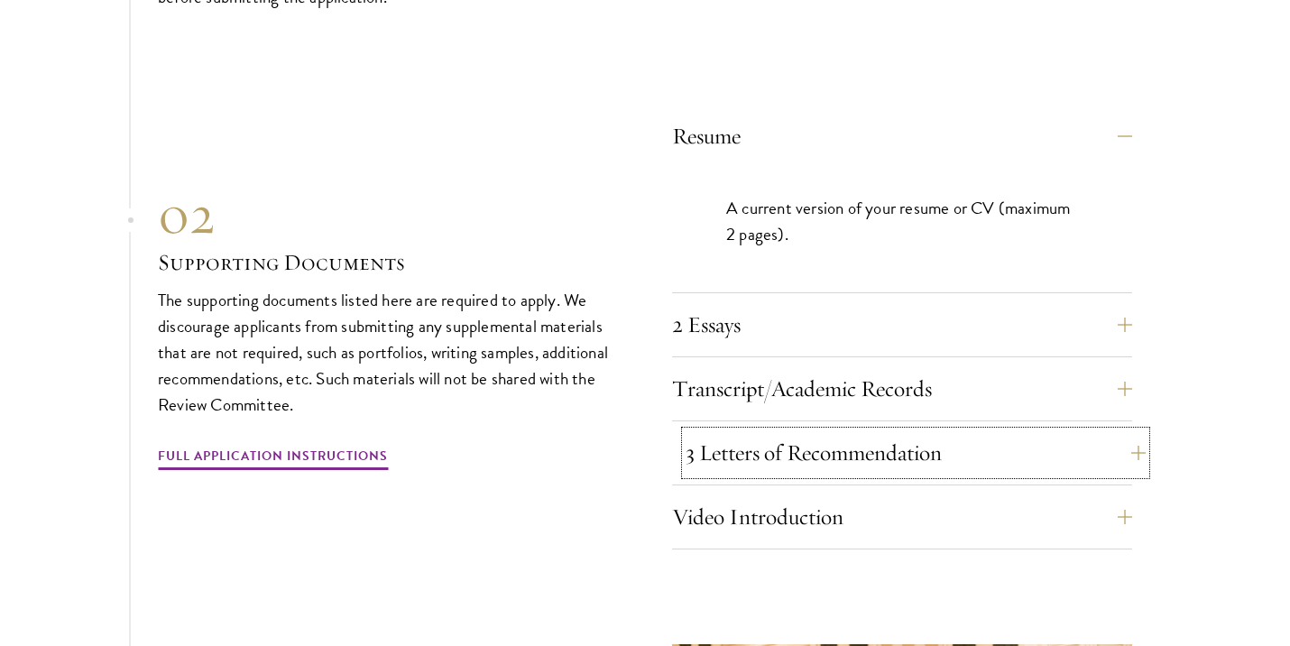
click at [775, 431] on button "3 Letters of Recommendation" at bounding box center [916, 452] width 460 height 43
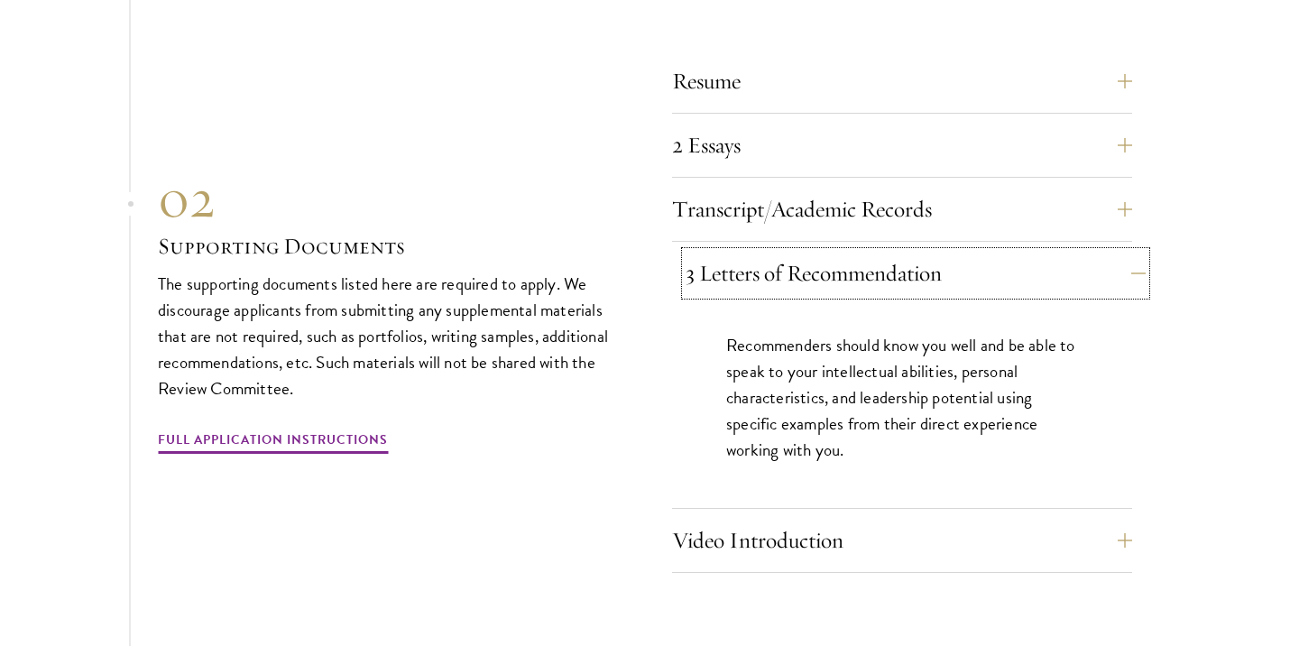
scroll to position [5733, 0]
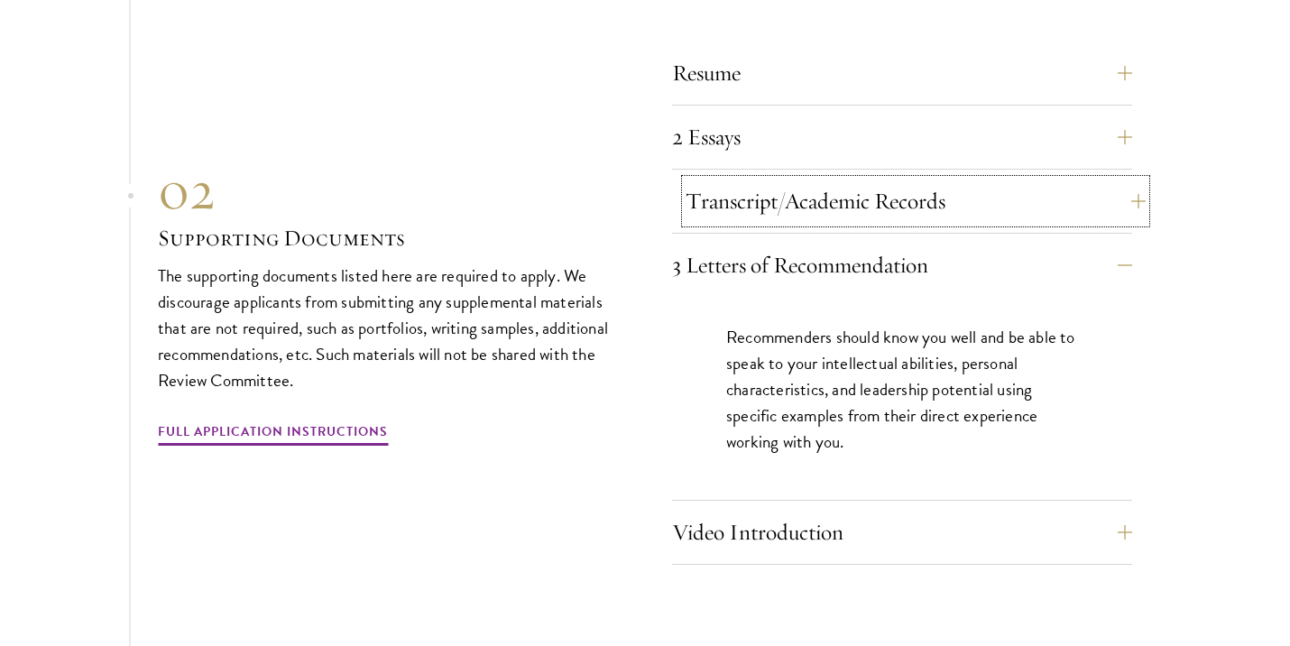
click at [882, 180] on button "Transcript/Academic Records" at bounding box center [916, 201] width 460 height 43
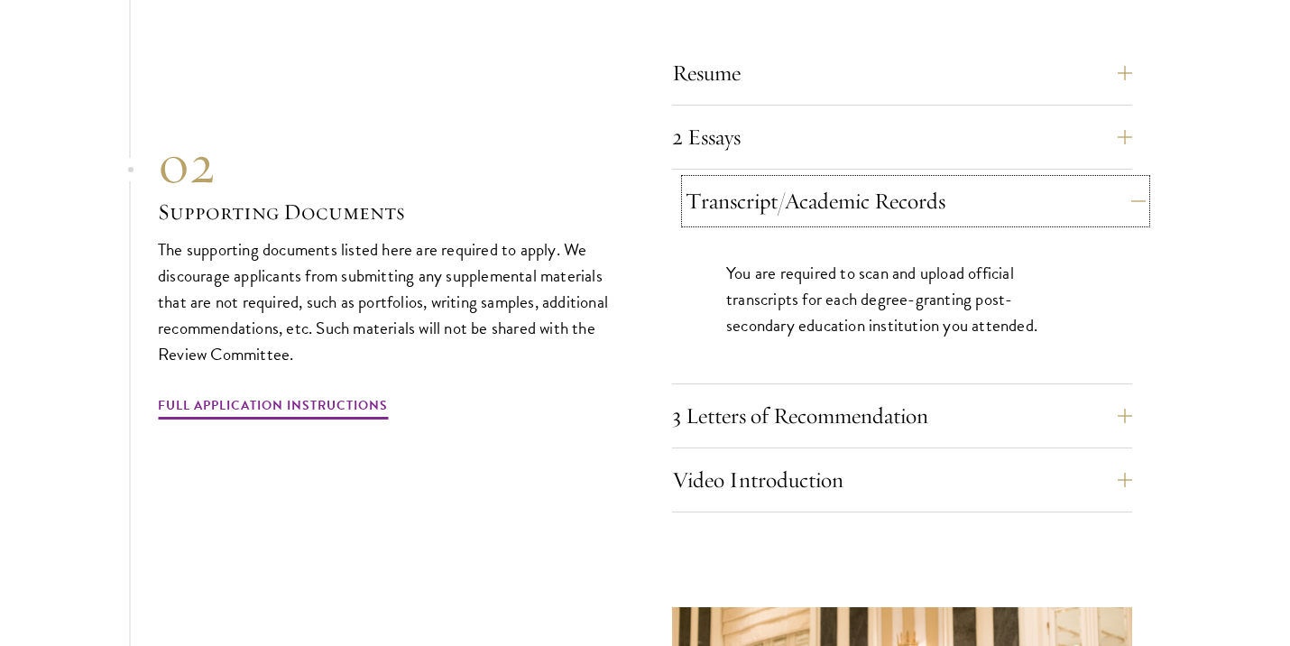
click at [882, 180] on button "Transcript/Academic Records" at bounding box center [916, 201] width 460 height 43
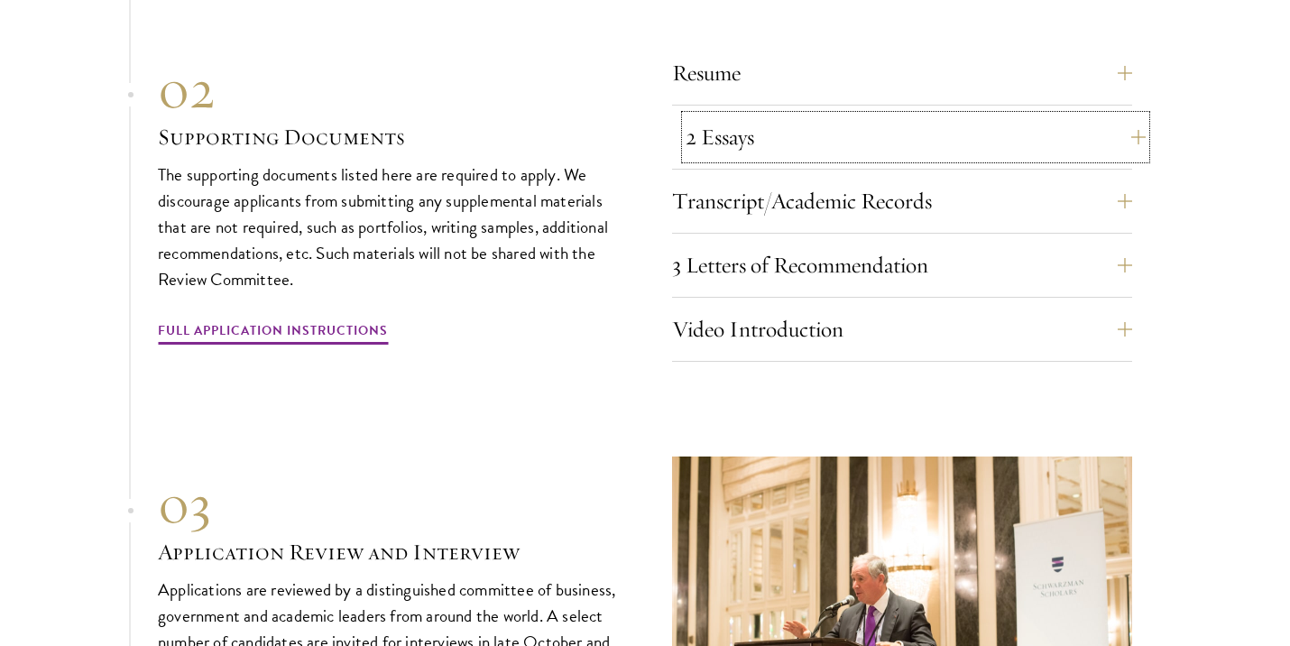
click at [894, 115] on button "2 Essays" at bounding box center [916, 136] width 460 height 43
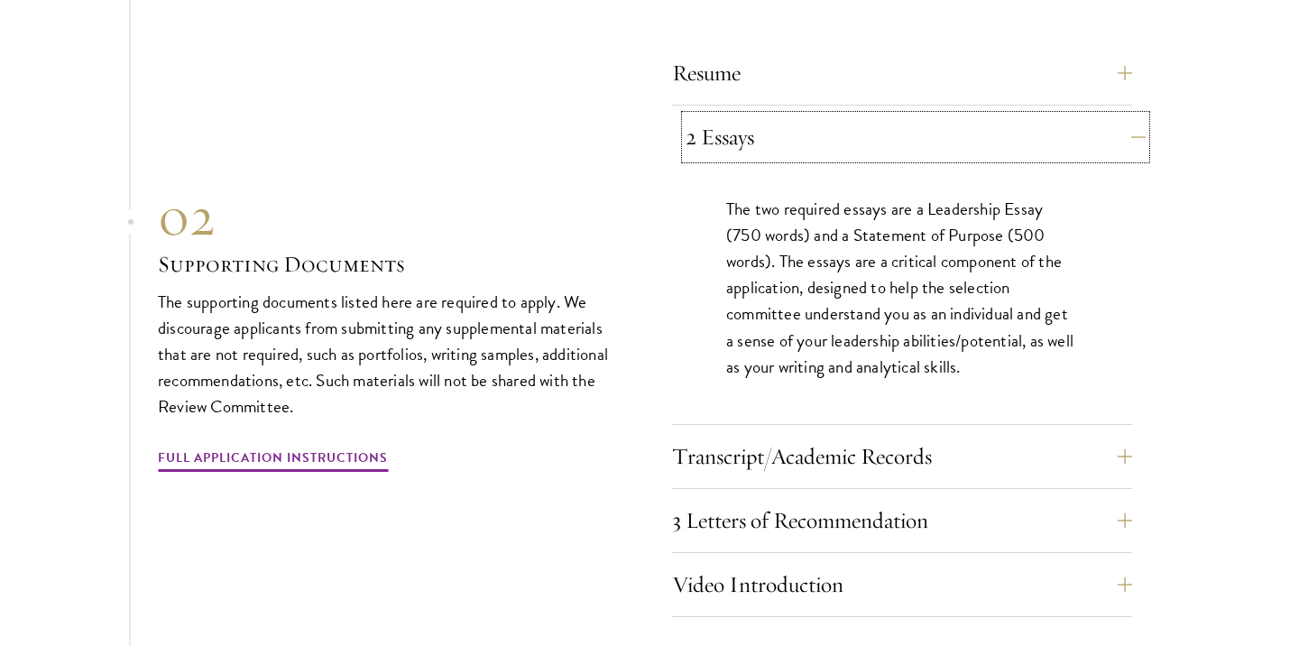
click at [894, 115] on button "2 Essays" at bounding box center [916, 136] width 460 height 43
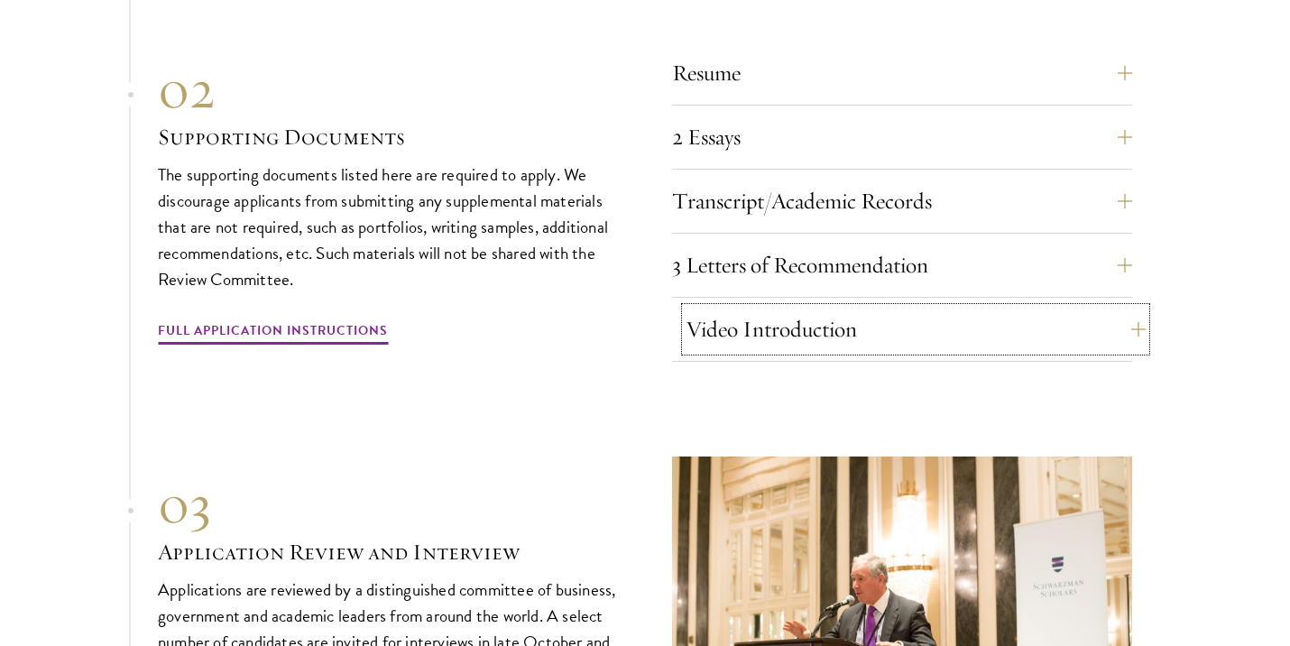
click at [824, 308] on button "Video Introduction" at bounding box center [916, 329] width 460 height 43
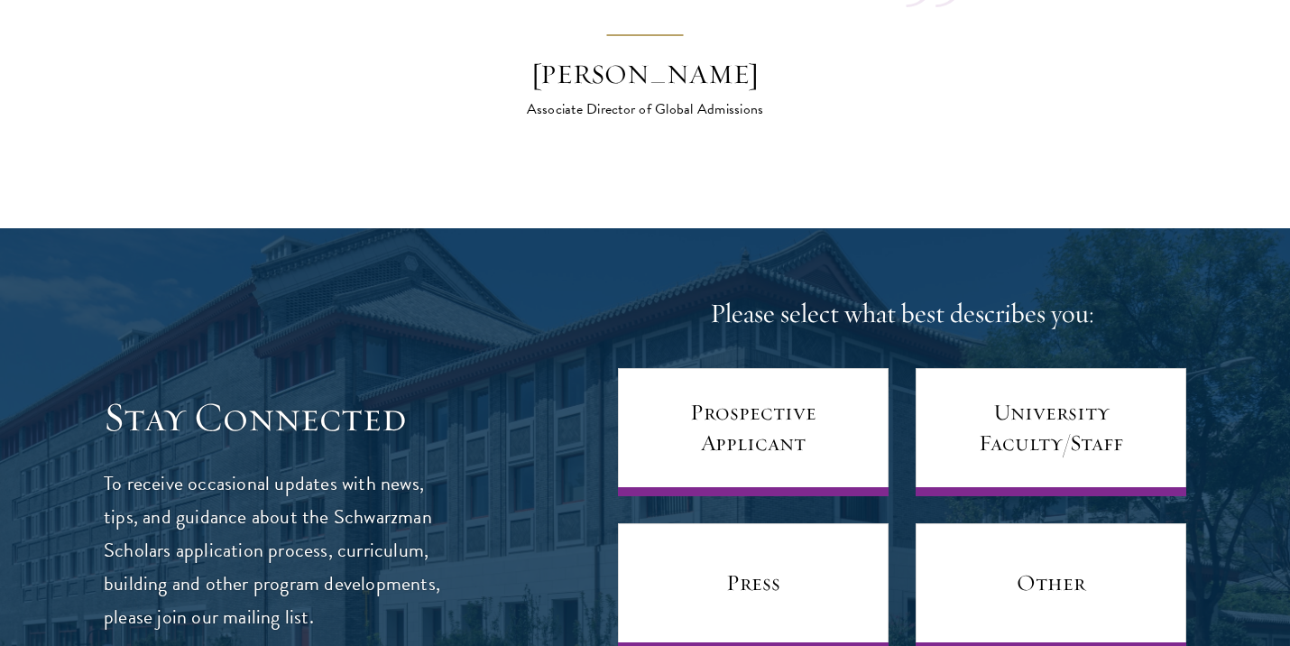
scroll to position [7266, 0]
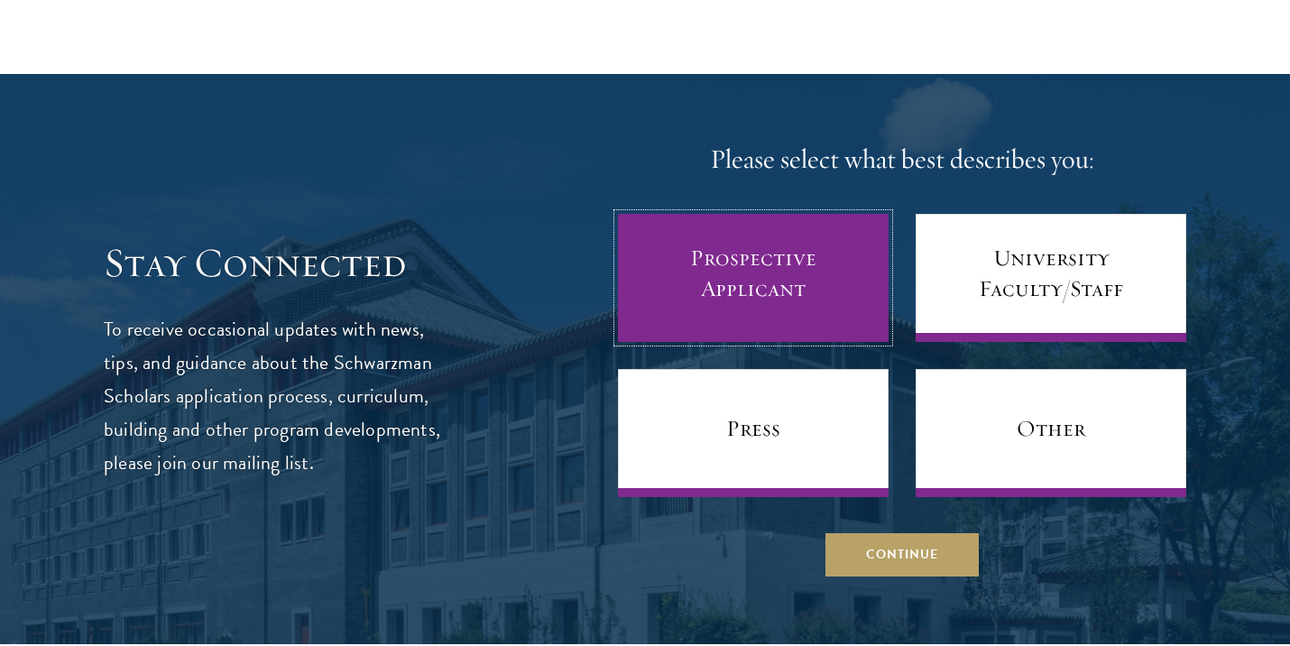
click at [766, 269] on link "Prospective Applicant" at bounding box center [753, 278] width 271 height 128
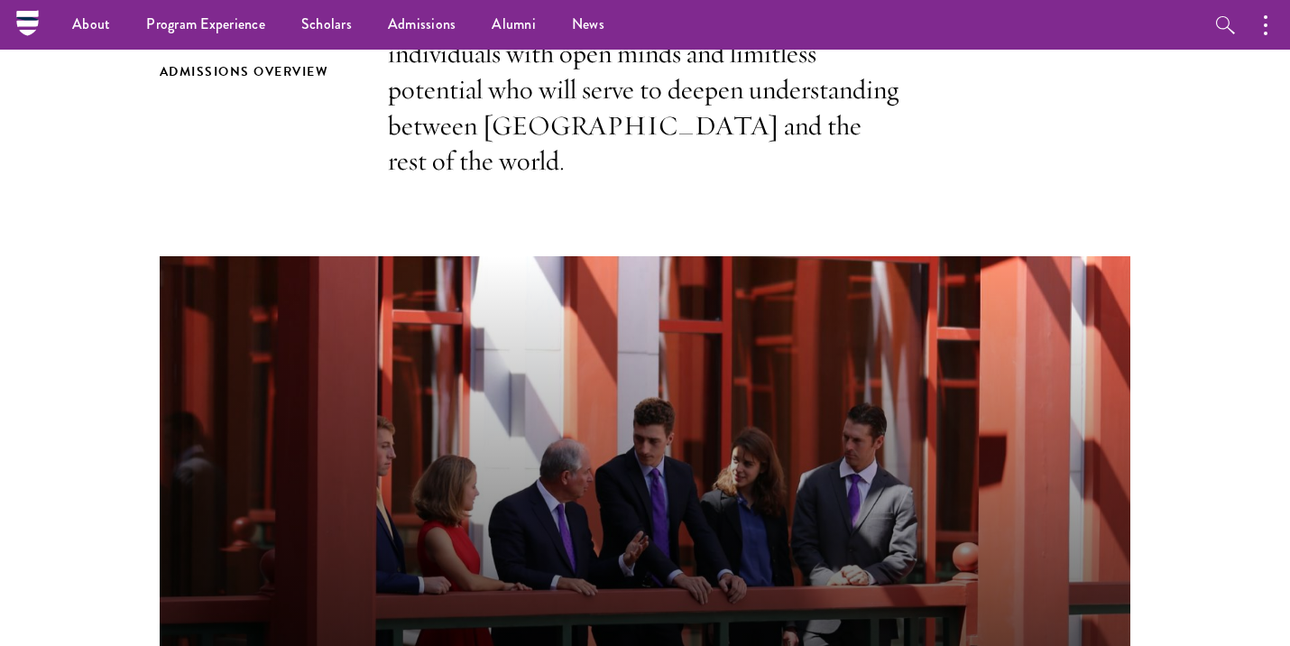
scroll to position [0, 0]
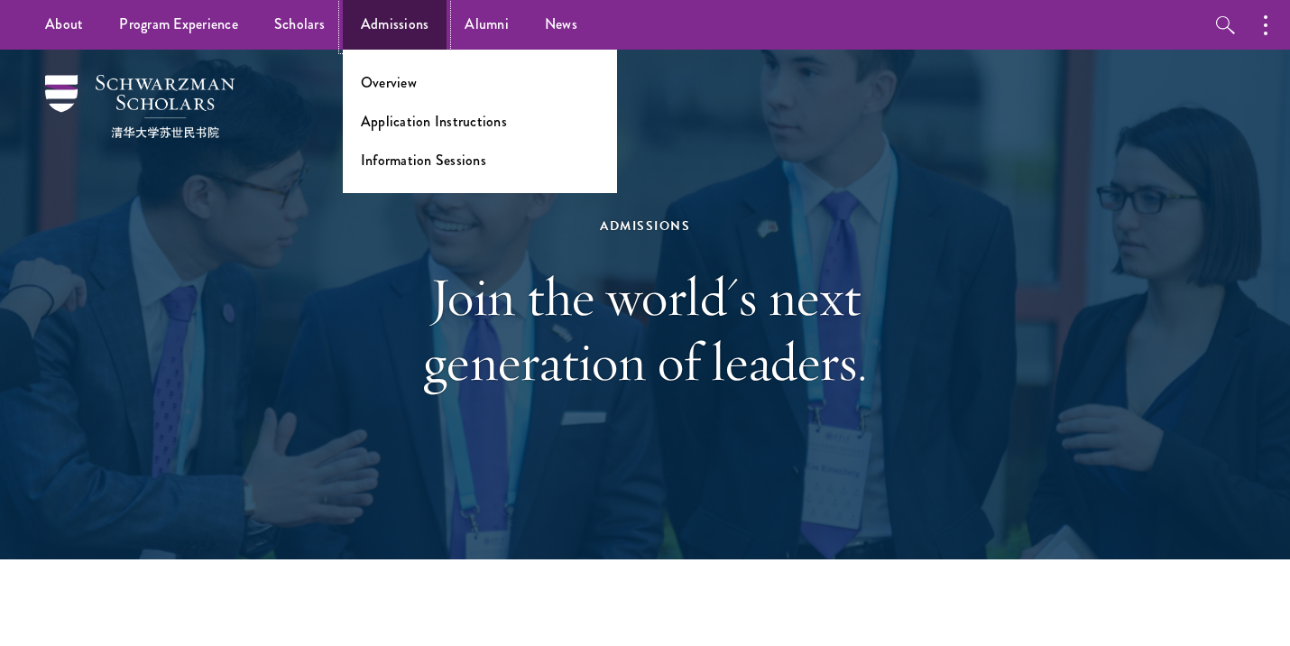
click at [409, 34] on link "Admissions" at bounding box center [395, 25] width 105 height 50
click at [410, 134] on ul "Overview Application Instructions Information Sessions" at bounding box center [480, 121] width 274 height 143
click at [410, 124] on link "Application Instructions" at bounding box center [434, 121] width 146 height 21
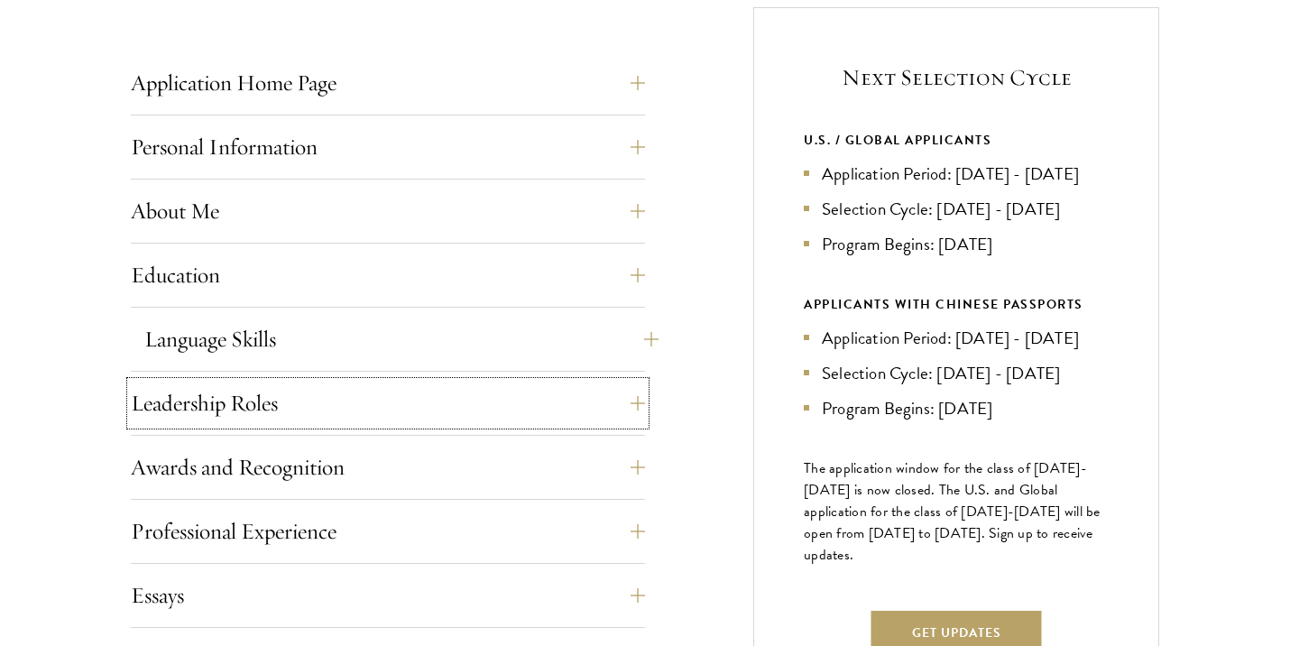
click at [505, 415] on button "Leadership Roles" at bounding box center [388, 403] width 514 height 43
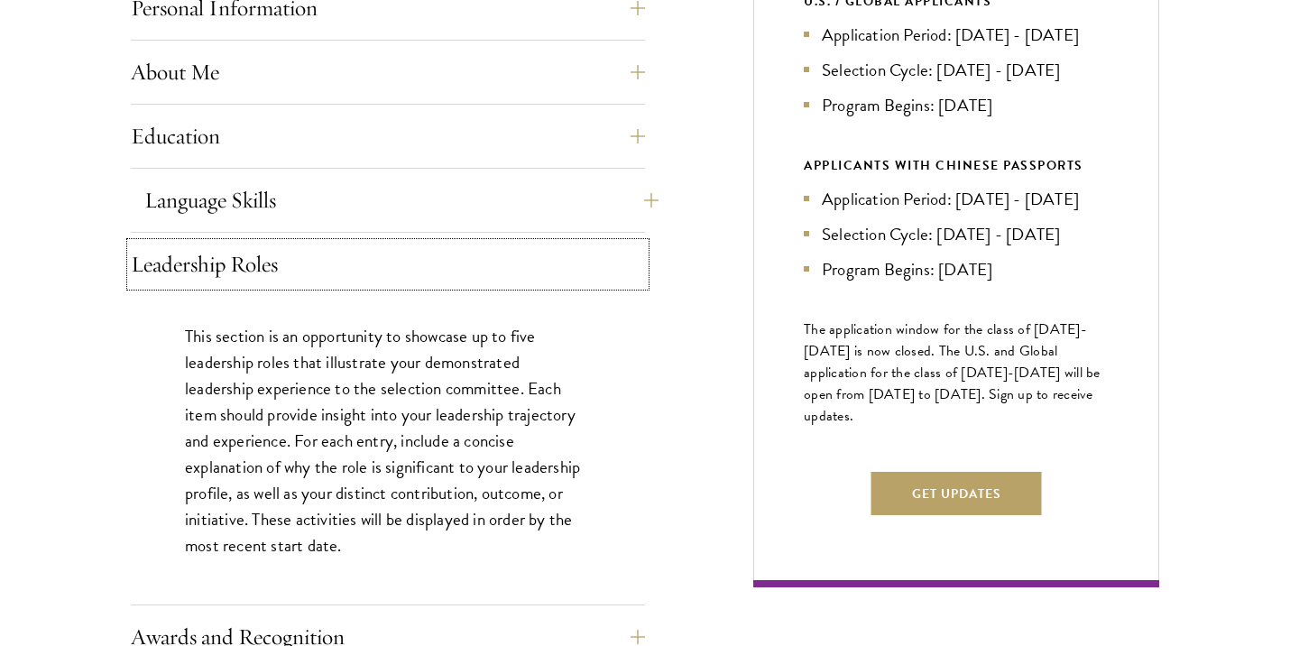
scroll to position [1056, 0]
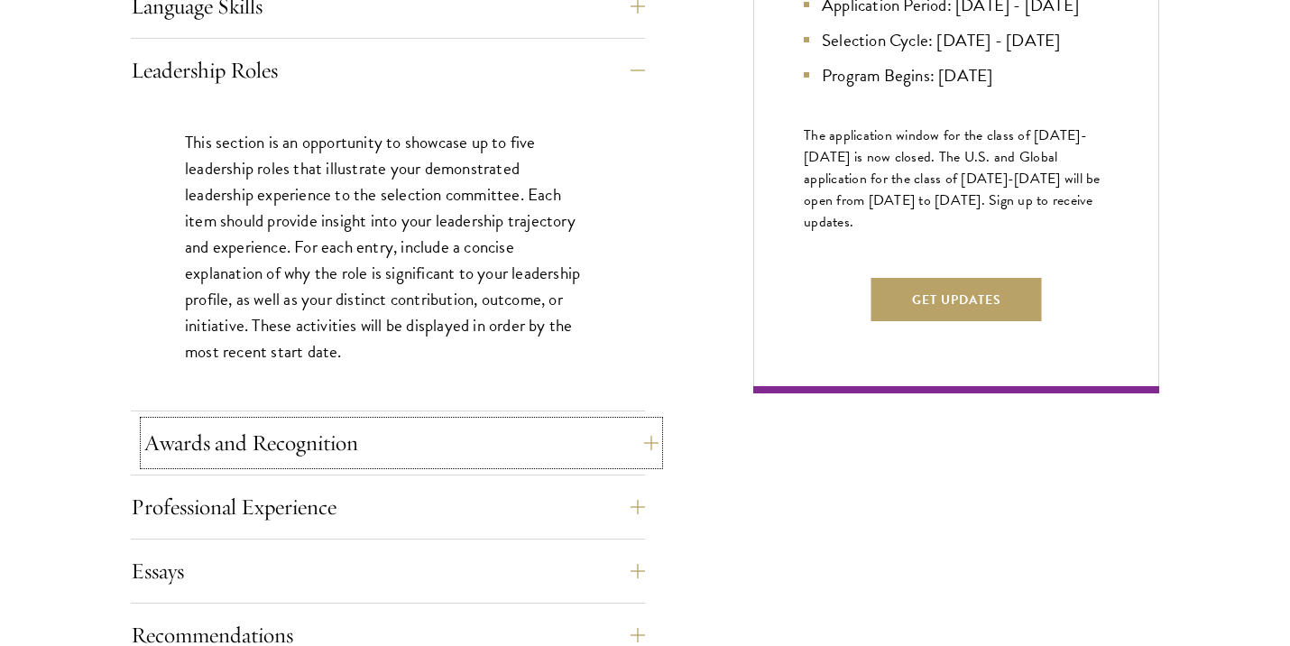
click at [486, 442] on button "Awards and Recognition" at bounding box center [401, 442] width 514 height 43
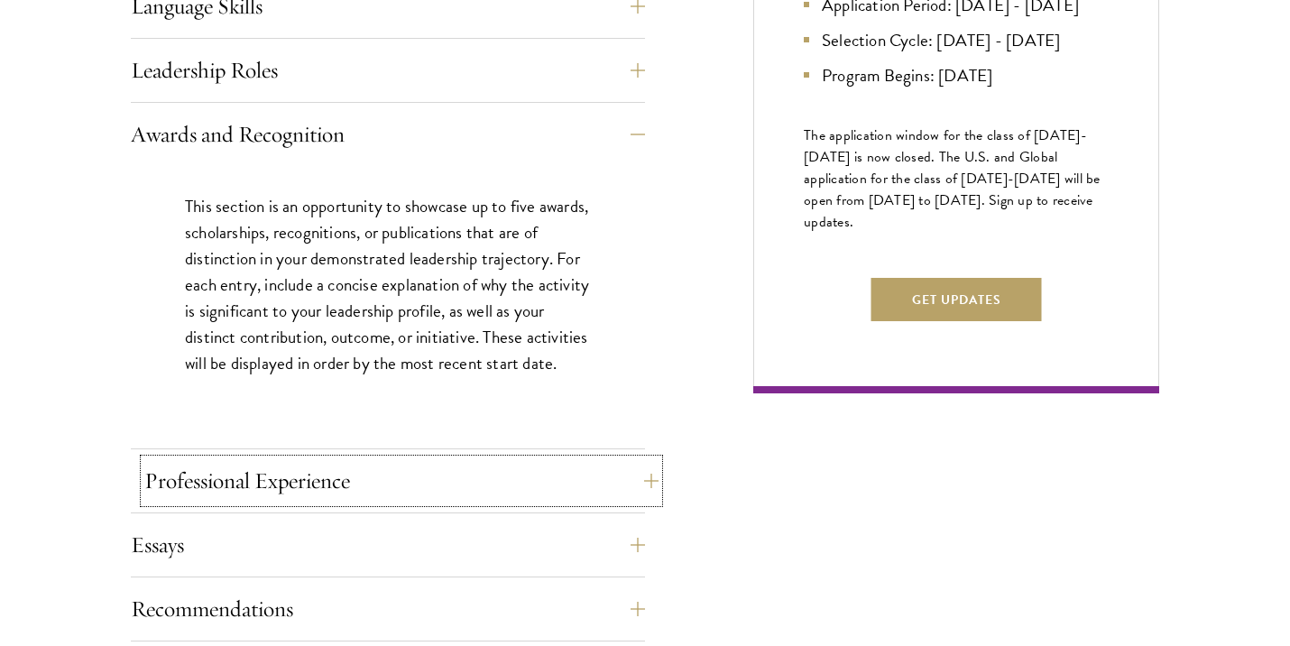
click at [472, 464] on button "Professional Experience" at bounding box center [401, 480] width 514 height 43
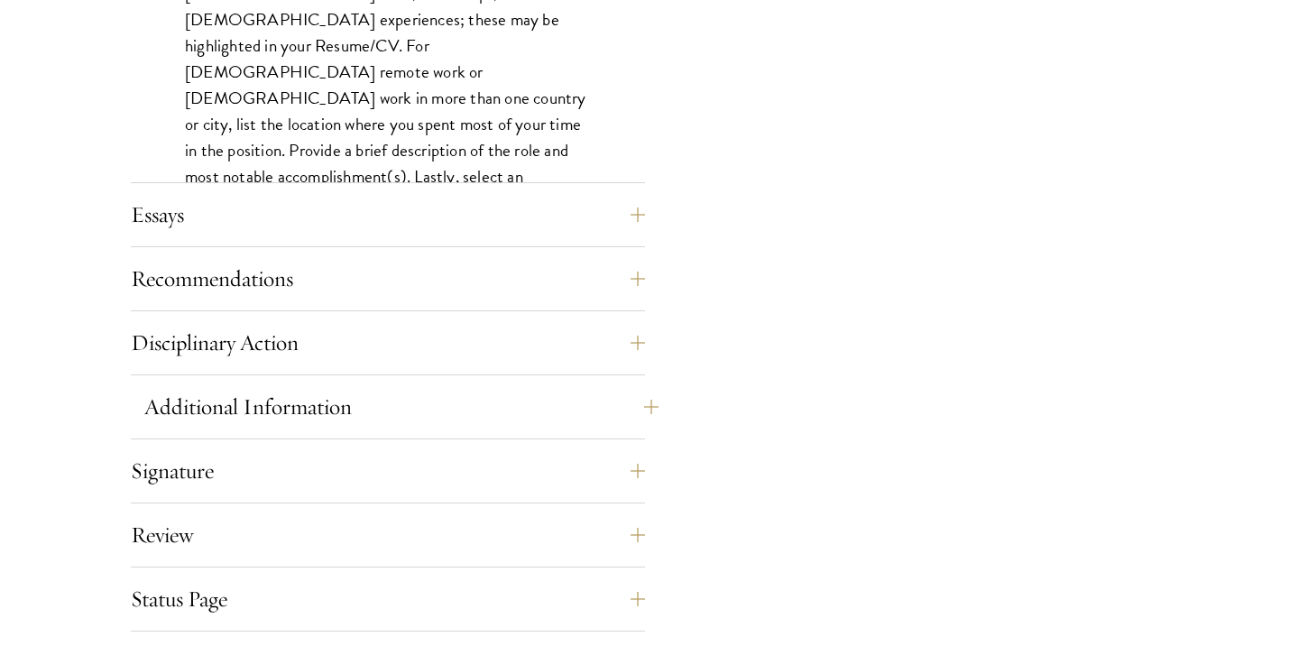
scroll to position [1722, 0]
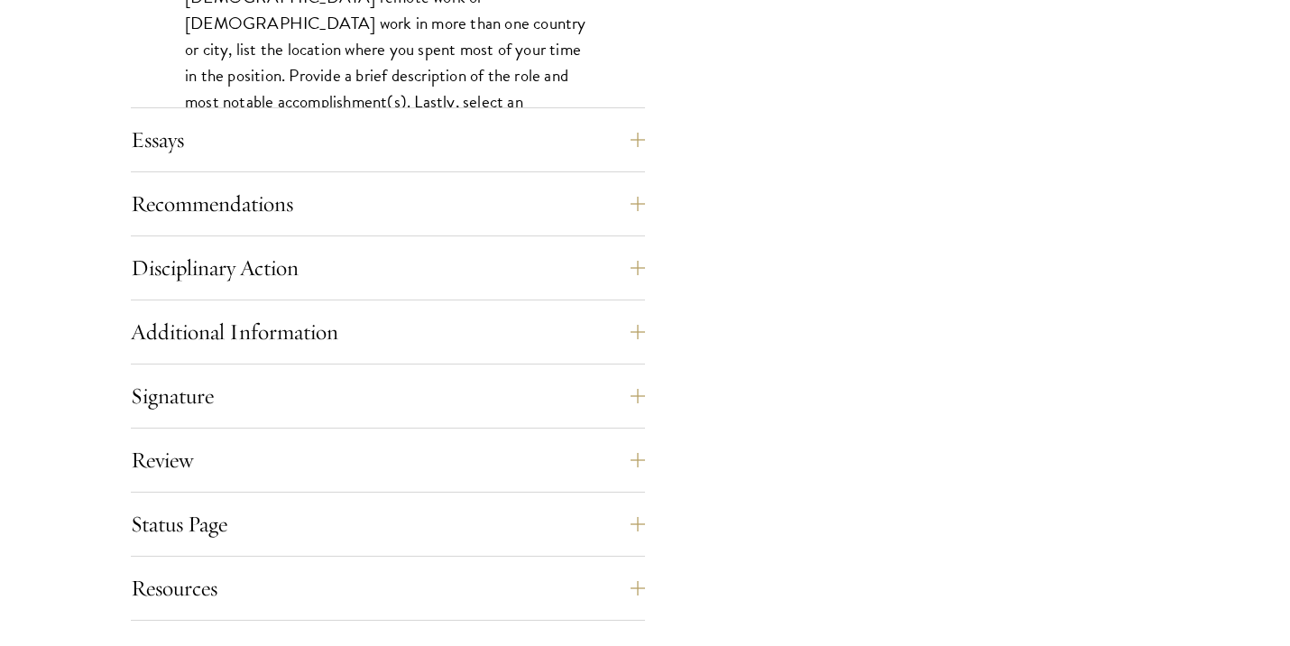
click at [346, 226] on div "Recommendations Register three recommenders by providing their names, professio…" at bounding box center [388, 209] width 514 height 54
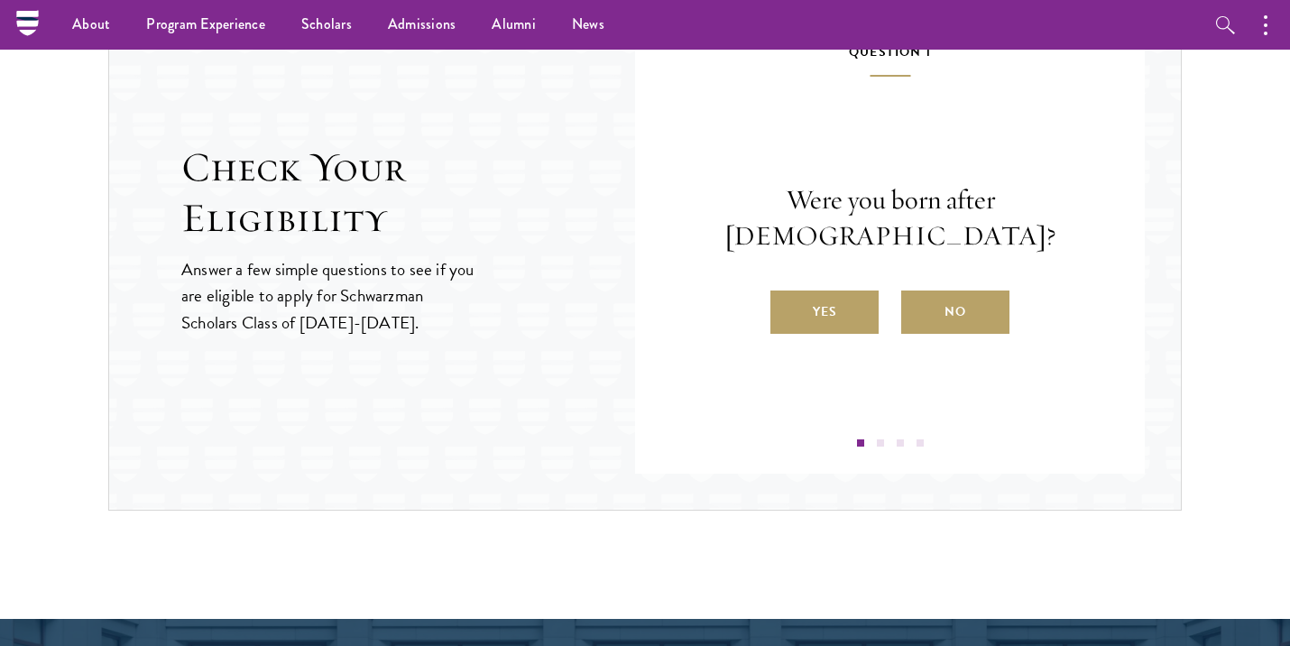
scroll to position [1685, 0]
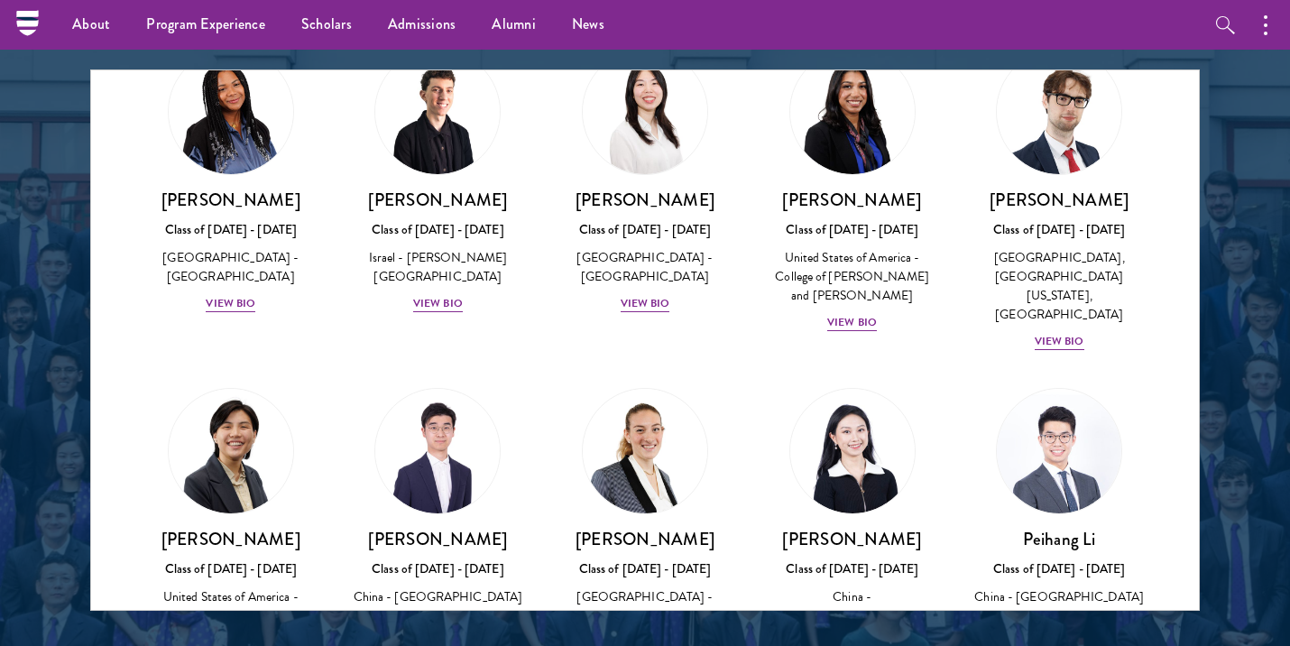
scroll to position [3837, 0]
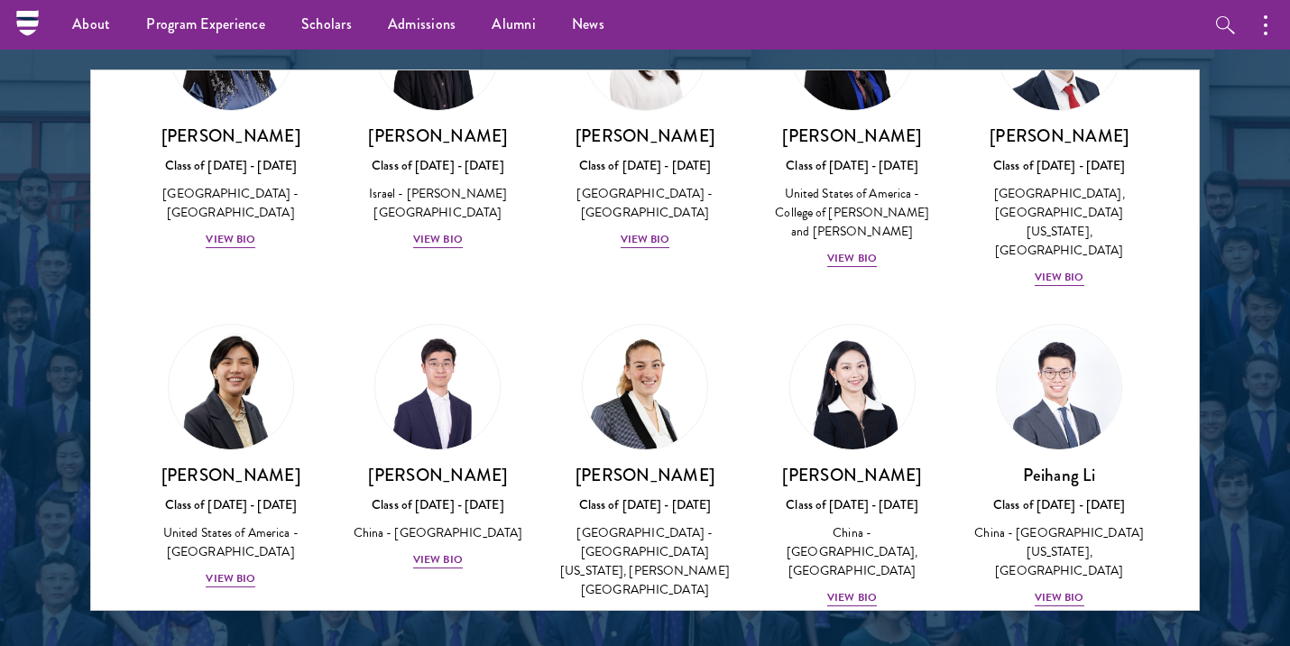
click at [437, 325] on div "[PERSON_NAME] Class of [DATE] - [DATE] [GEOGRAPHIC_DATA] - [GEOGRAPHIC_DATA] Vi…" at bounding box center [439, 447] width 208 height 282
click at [438, 464] on div "[PERSON_NAME] Class of [DATE] - [DATE] [GEOGRAPHIC_DATA] - [GEOGRAPHIC_DATA] Vi…" at bounding box center [438, 517] width 171 height 106
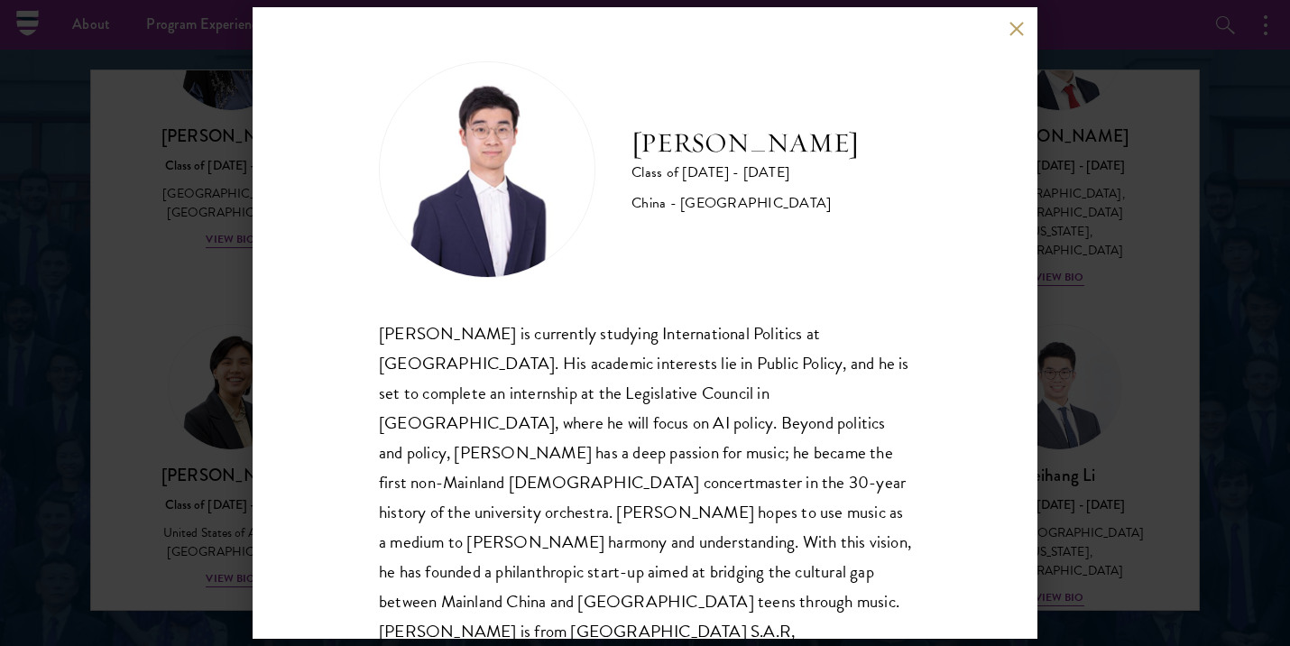
click at [242, 312] on div "[PERSON_NAME] Class of [DATE] - [DATE] [GEOGRAPHIC_DATA] - [GEOGRAPHIC_DATA] [P…" at bounding box center [645, 323] width 1290 height 646
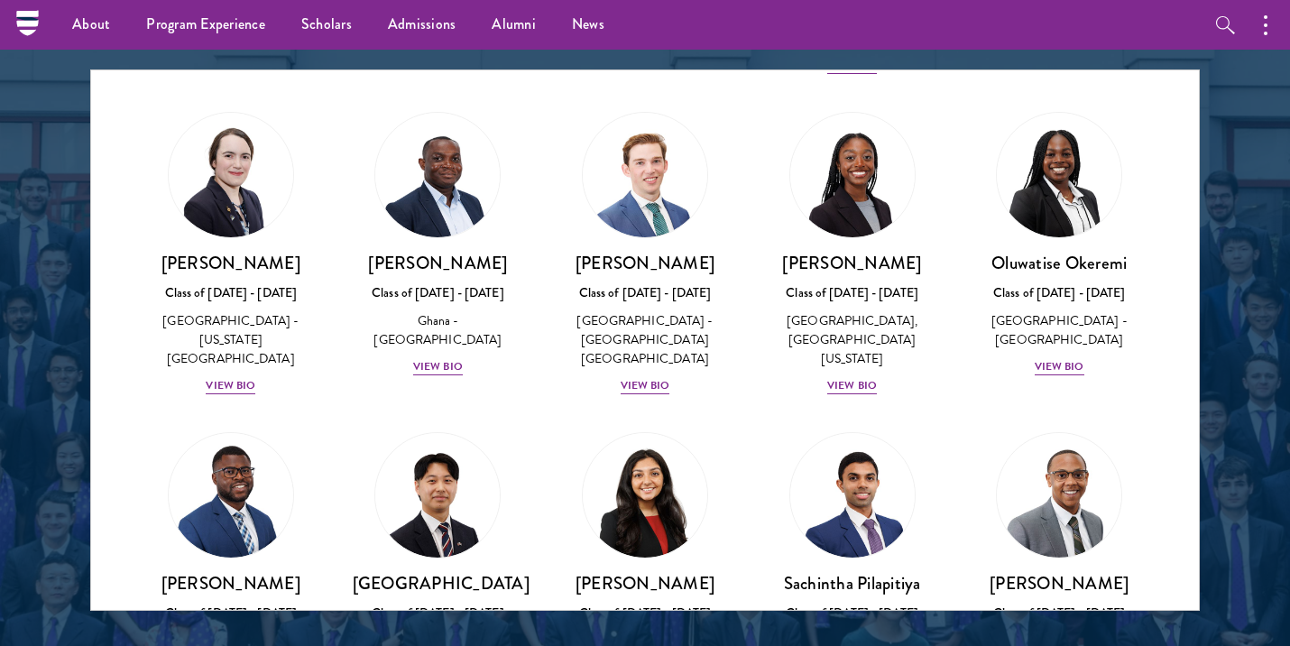
scroll to position [6067, 0]
